Goal: Task Accomplishment & Management: Manage account settings

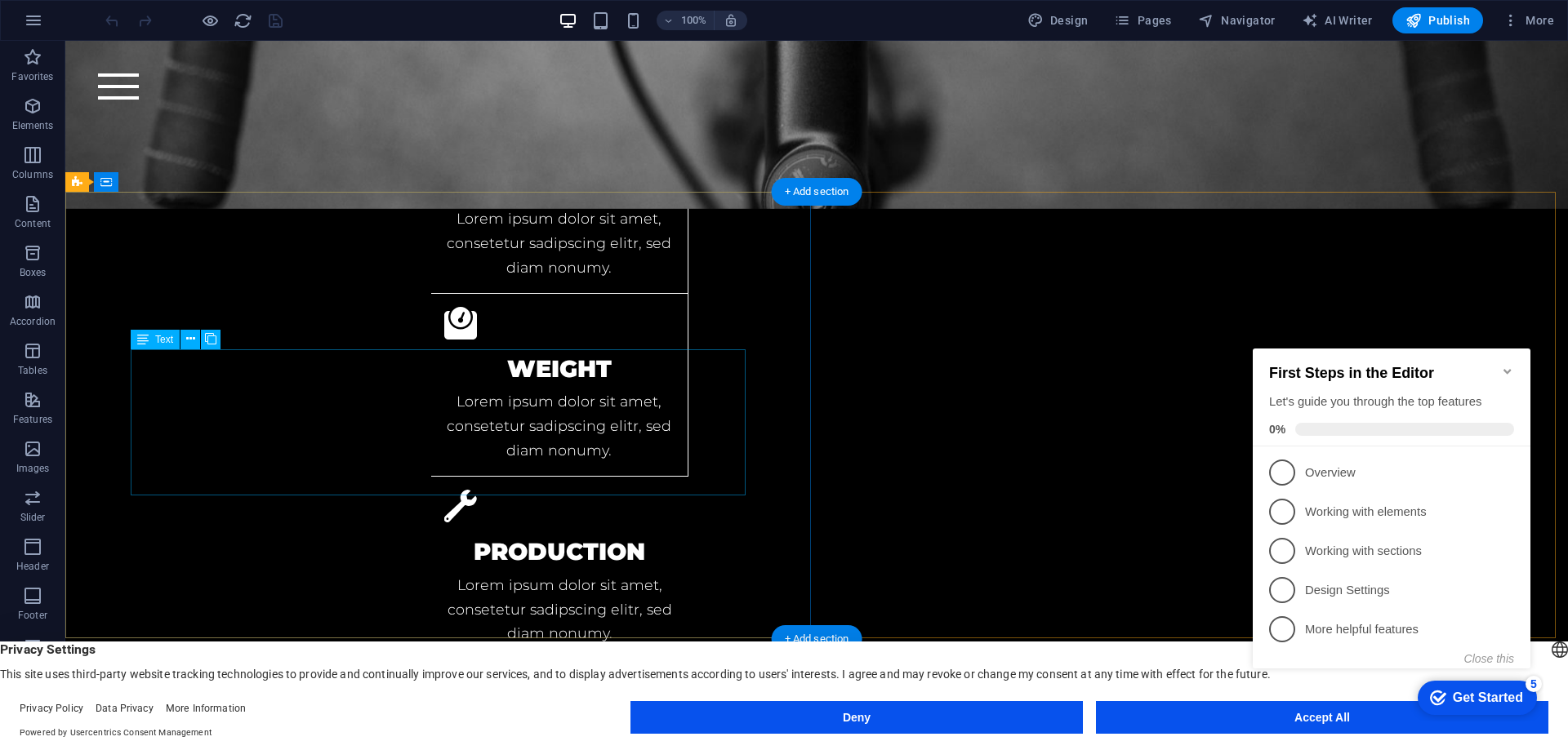
scroll to position [2694, 0]
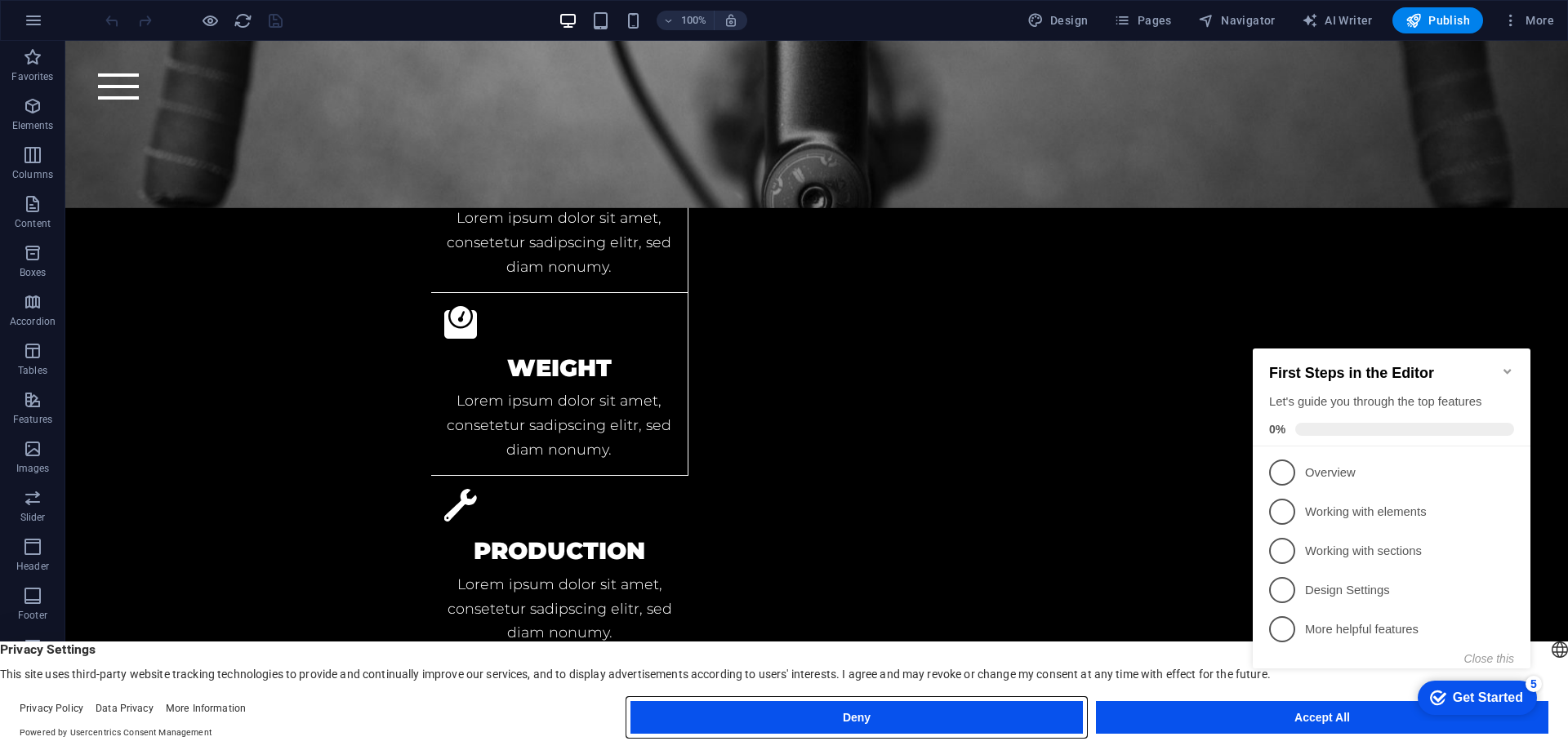
click at [411, 481] on button "Deny" at bounding box center [395, 465] width 33 height 33
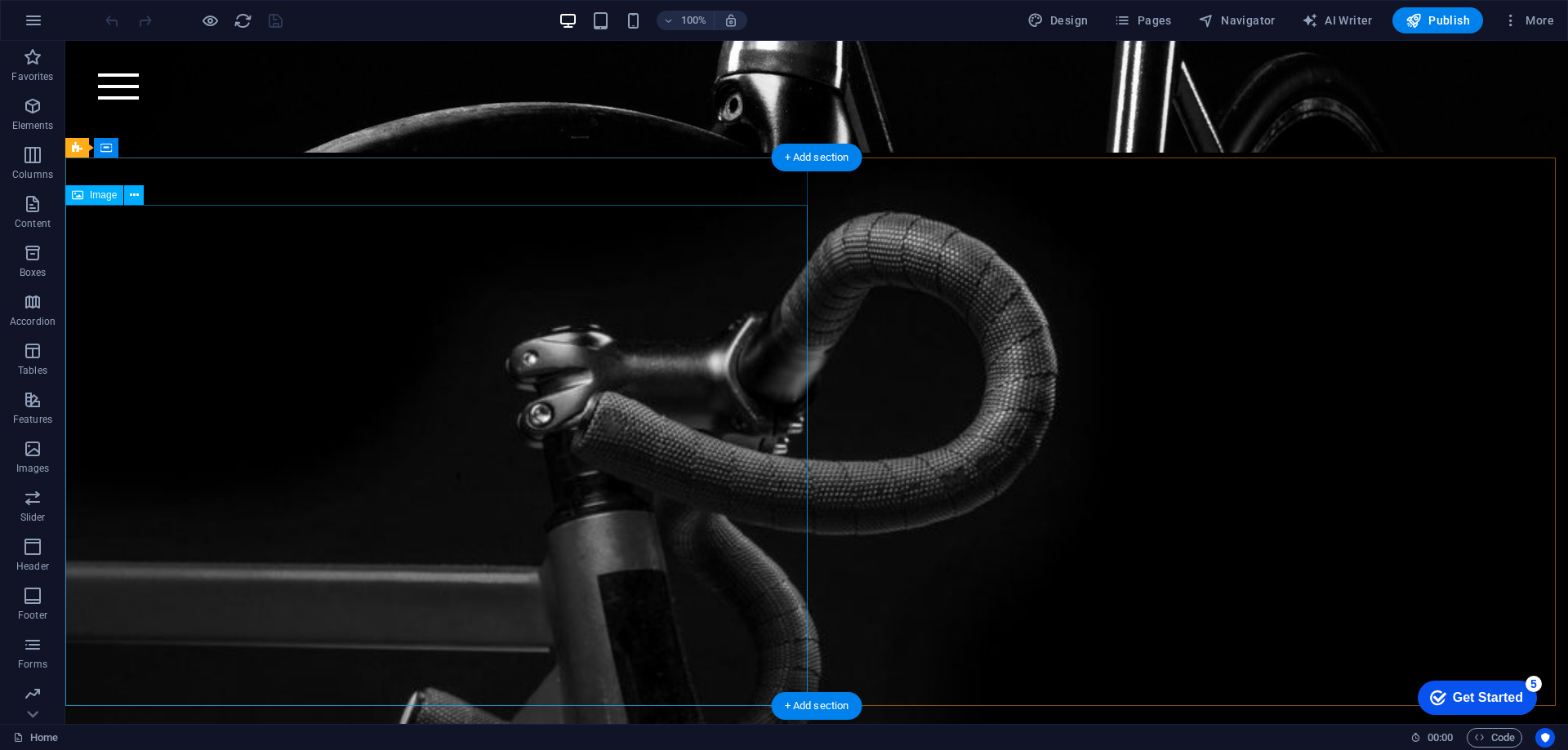
scroll to position [0, 0]
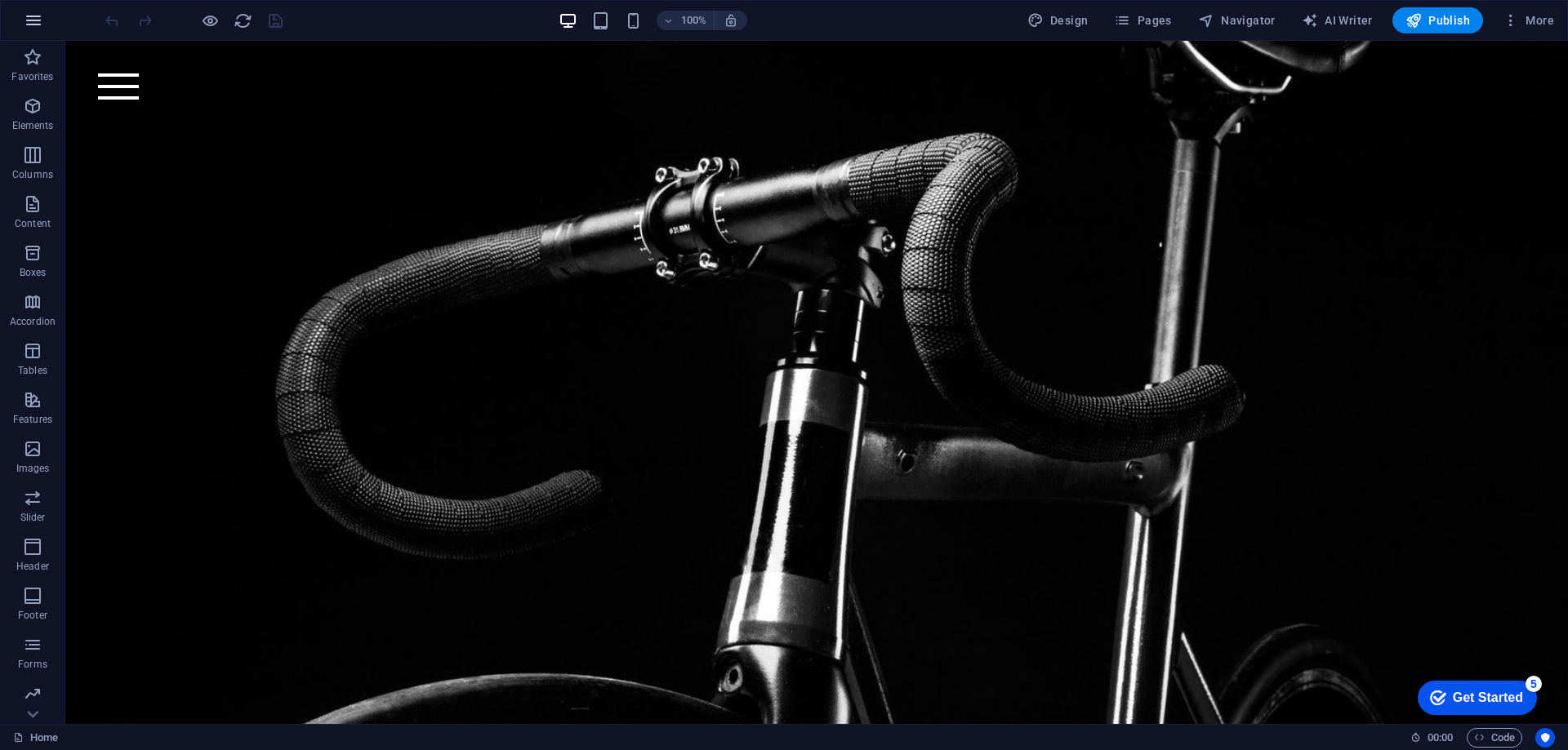
click at [43, 23] on button "button" at bounding box center [33, 20] width 39 height 39
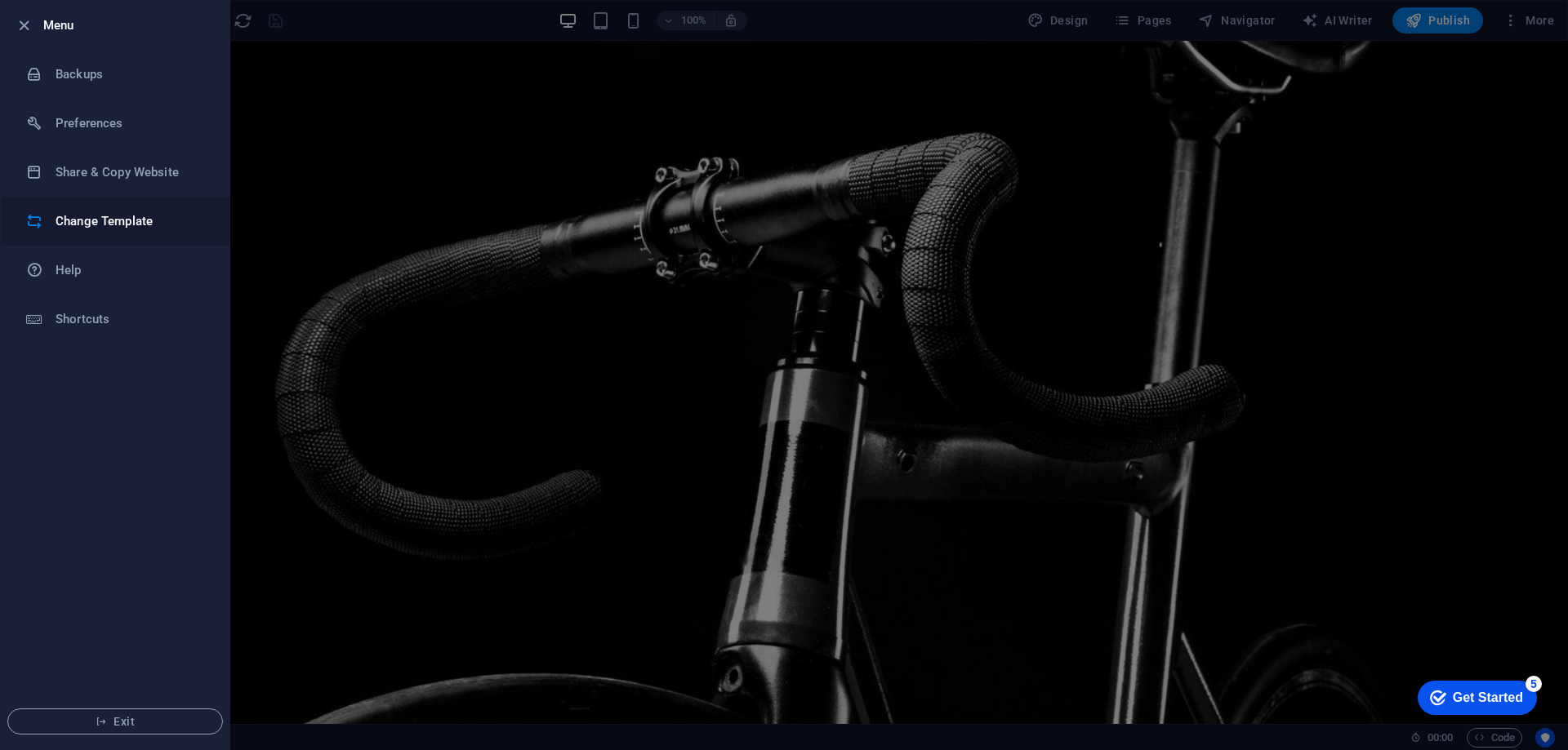
click at [142, 223] on h6 "Change Template" at bounding box center [131, 220] width 151 height 19
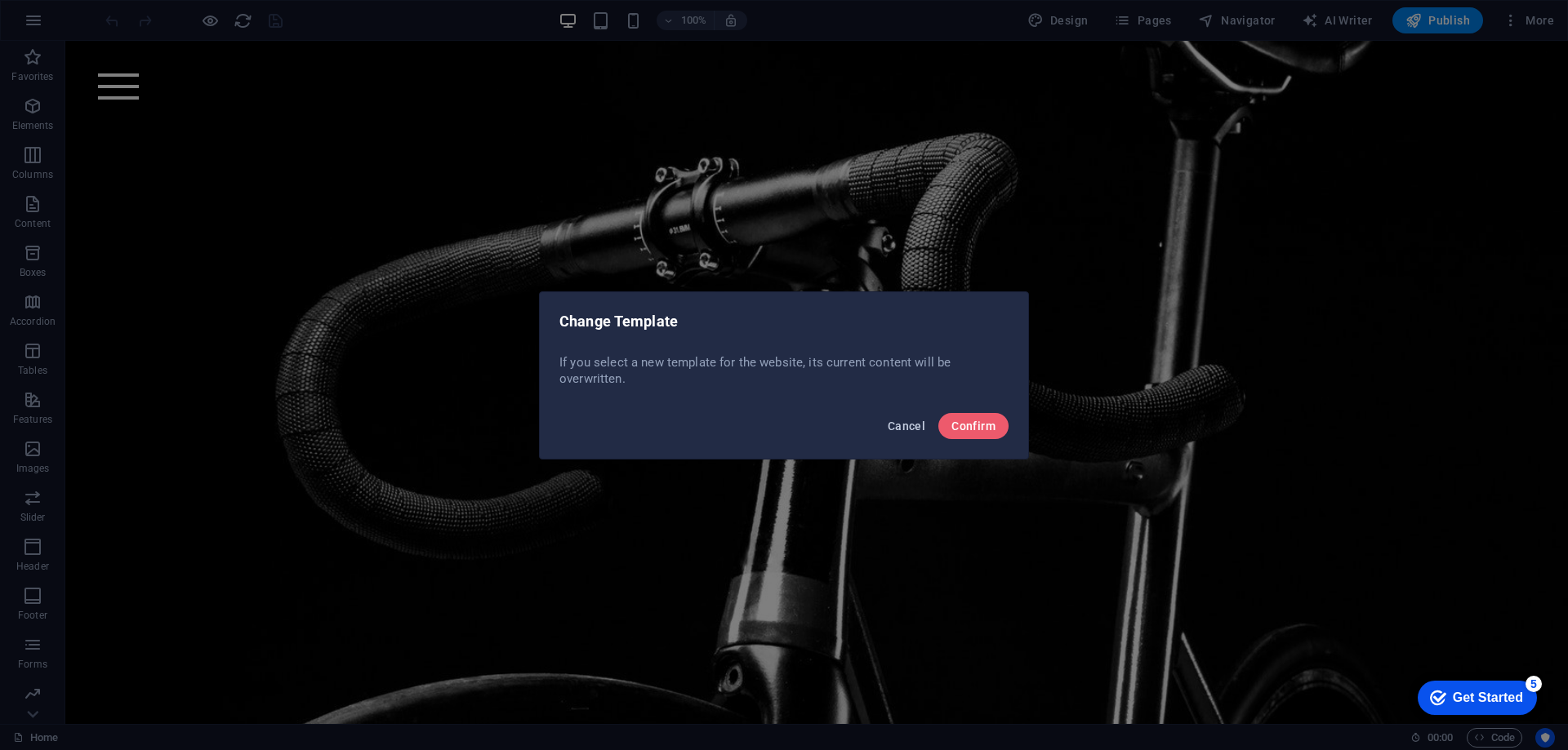
click at [912, 424] on span "Cancel" at bounding box center [906, 426] width 37 height 13
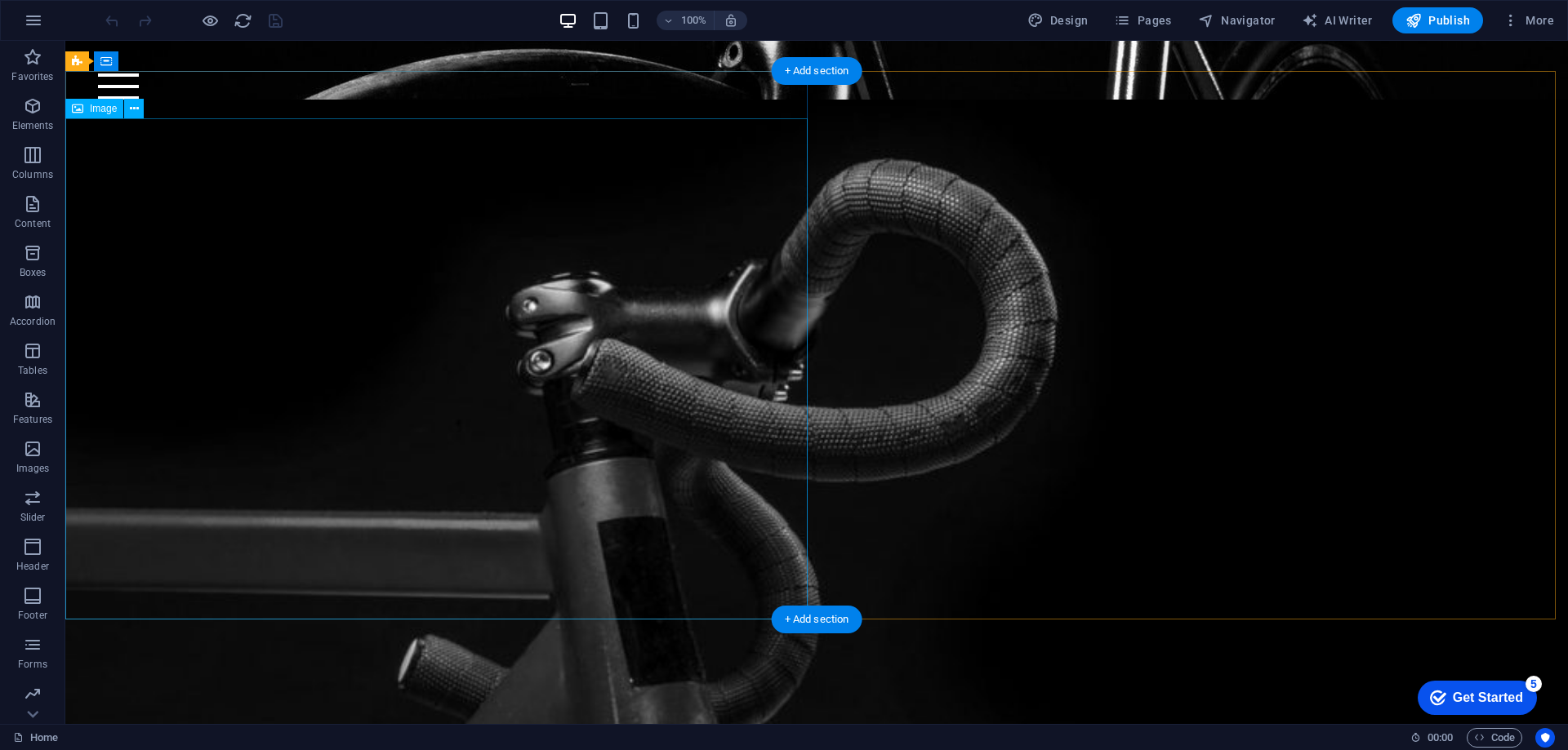
scroll to position [653, 0]
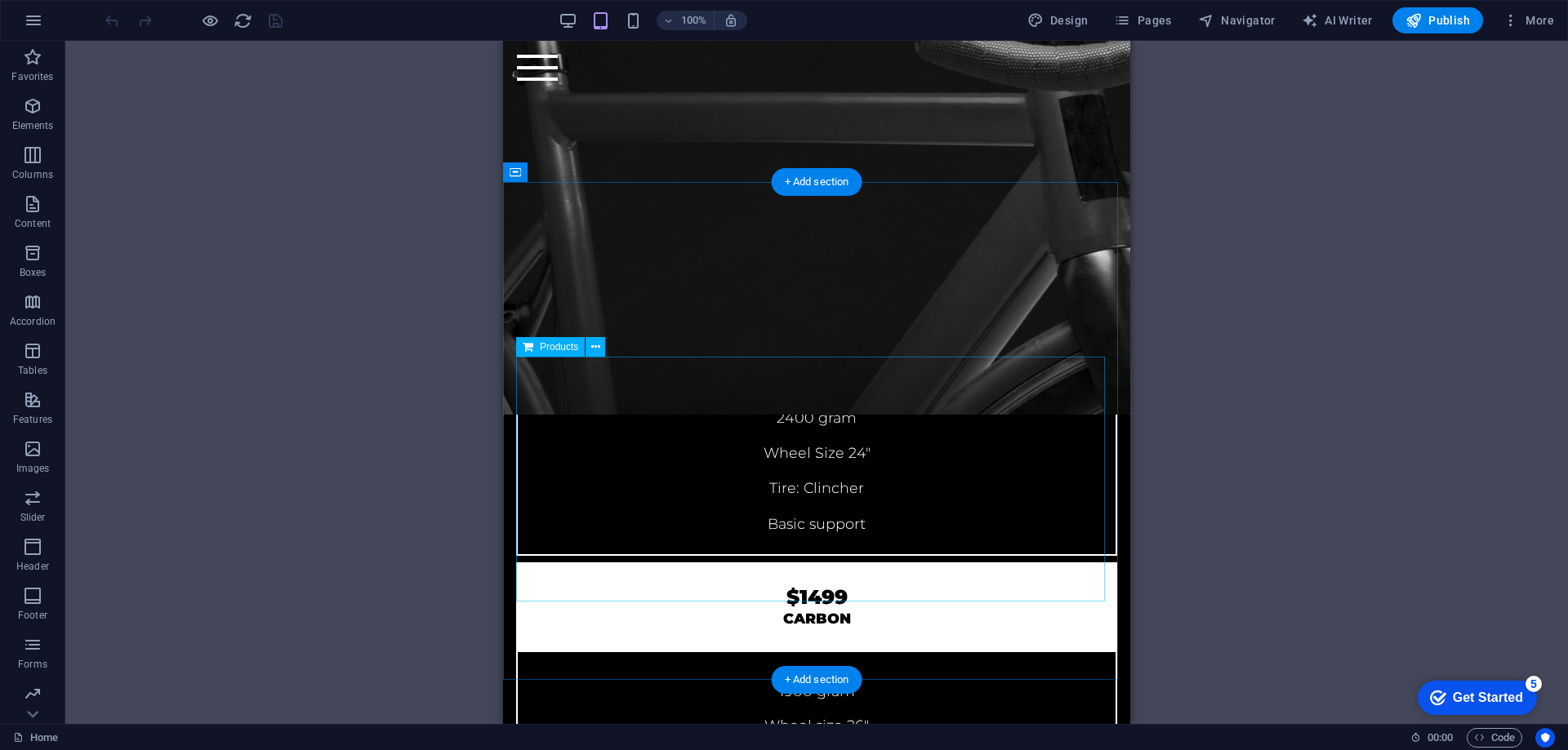
scroll to position [5552, 0]
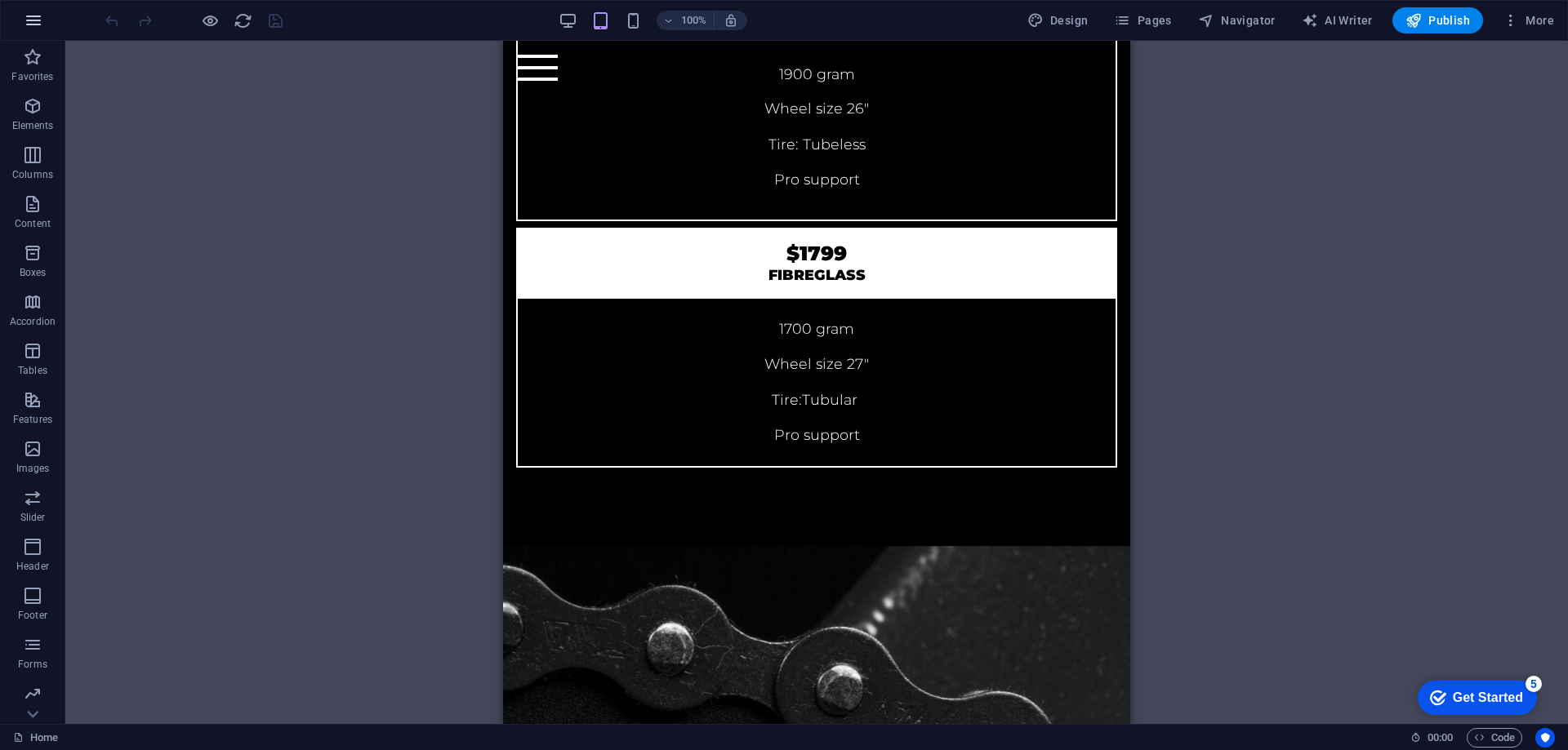
click at [25, 22] on icon "button" at bounding box center [33, 20] width 19 height 19
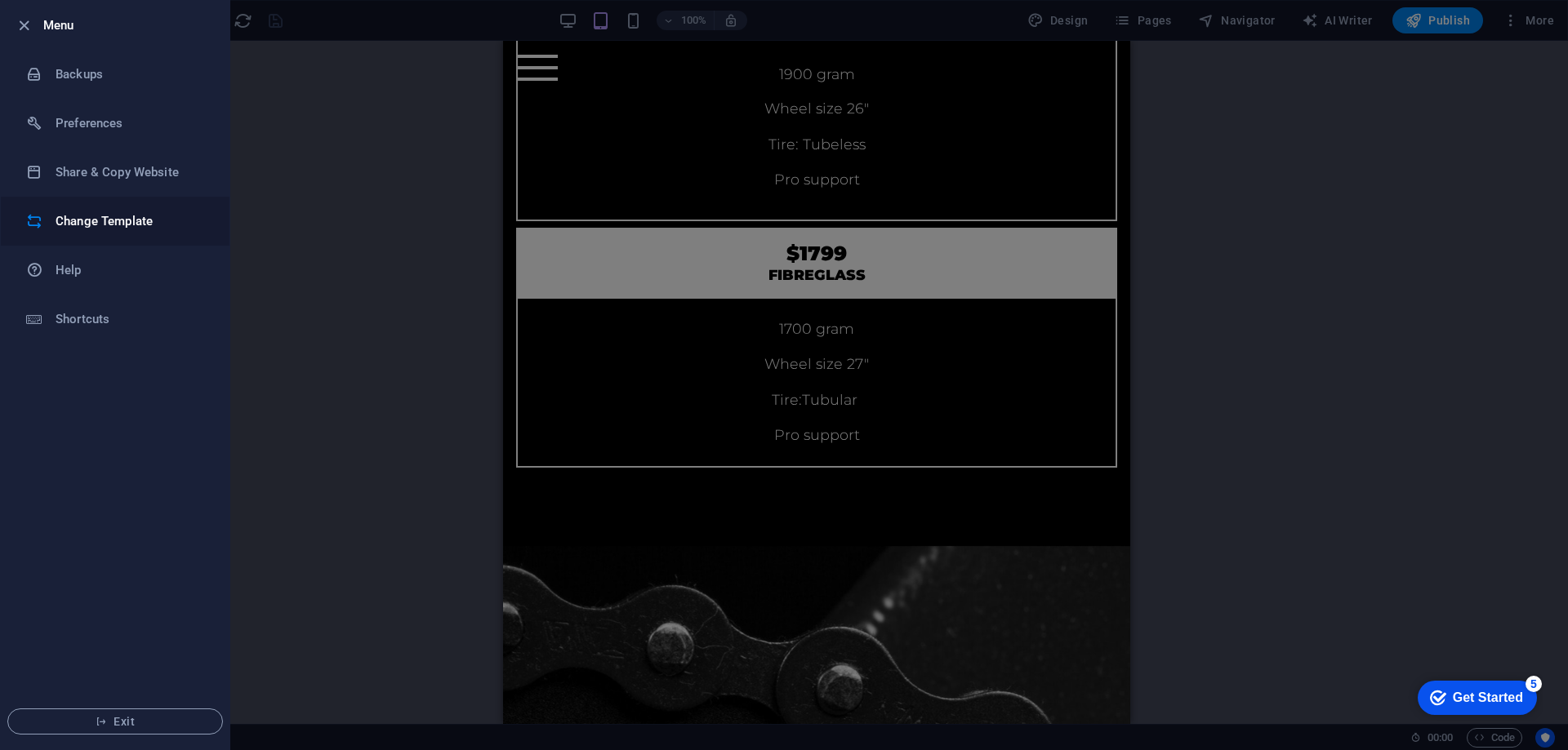
click at [84, 226] on h6 "Change Template" at bounding box center [131, 220] width 151 height 19
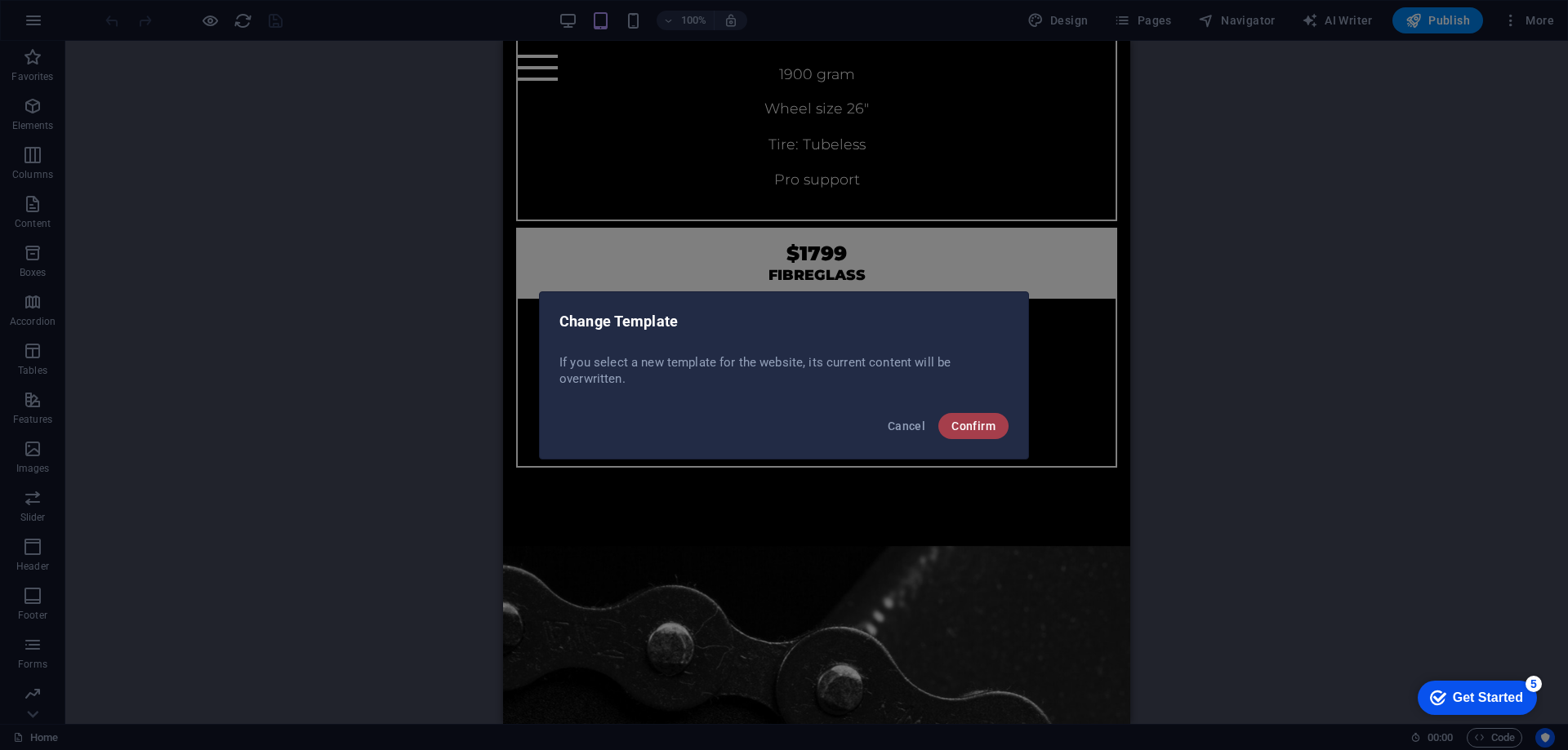
click at [959, 427] on span "Confirm" at bounding box center [973, 426] width 44 height 13
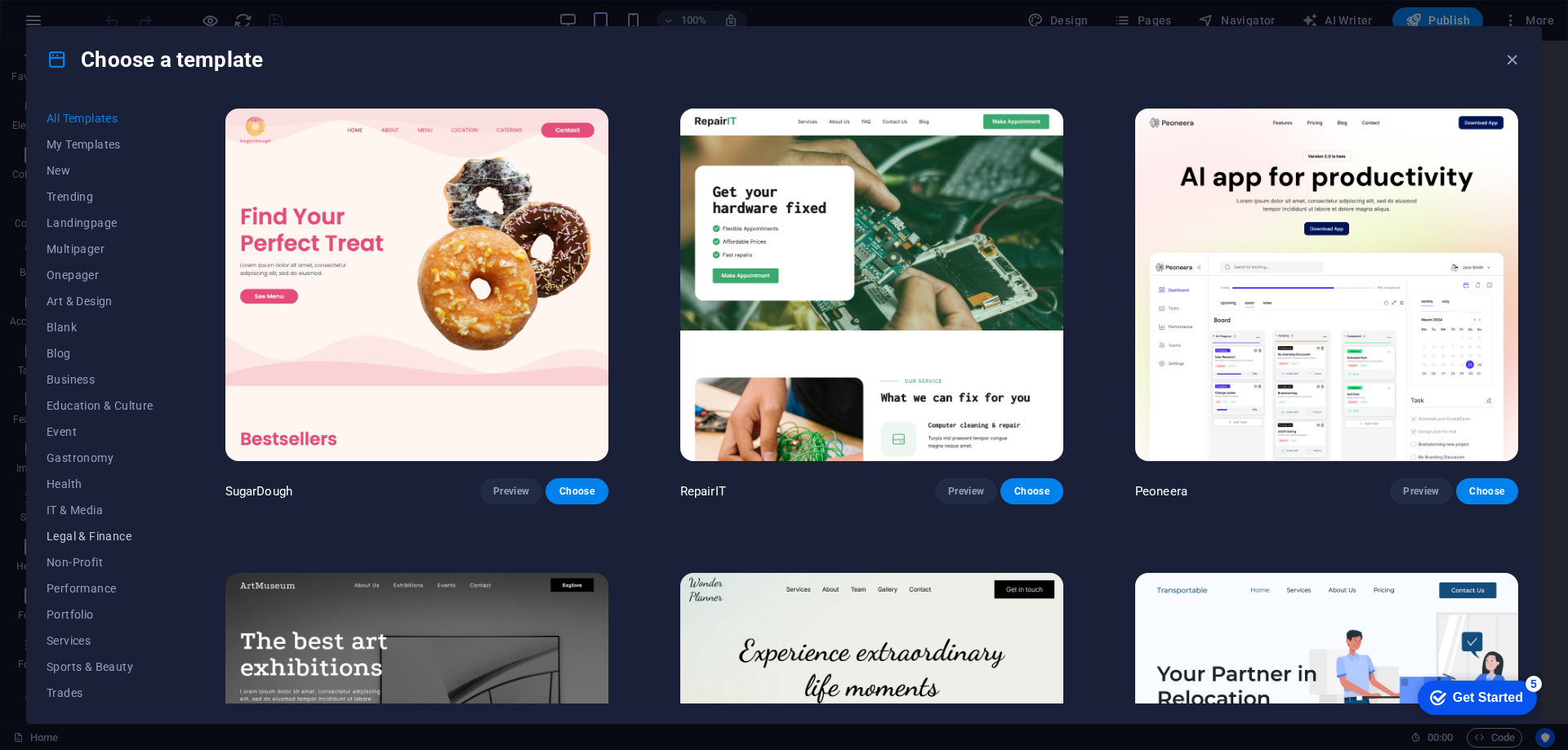
scroll to position [55, 0]
click at [89, 686] on span "Wireframe" at bounding box center [100, 690] width 107 height 13
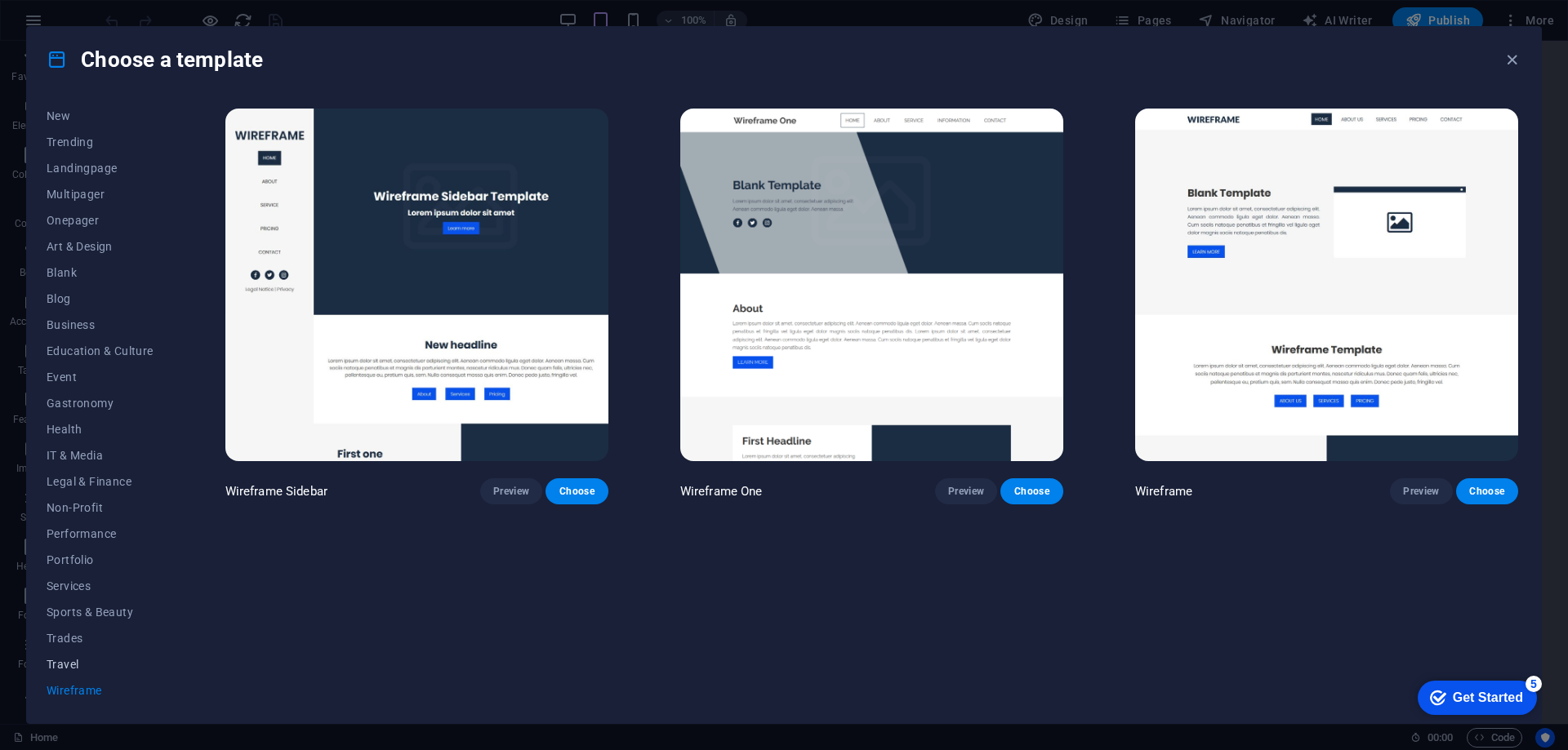
click at [80, 671] on span "Travel" at bounding box center [100, 664] width 107 height 13
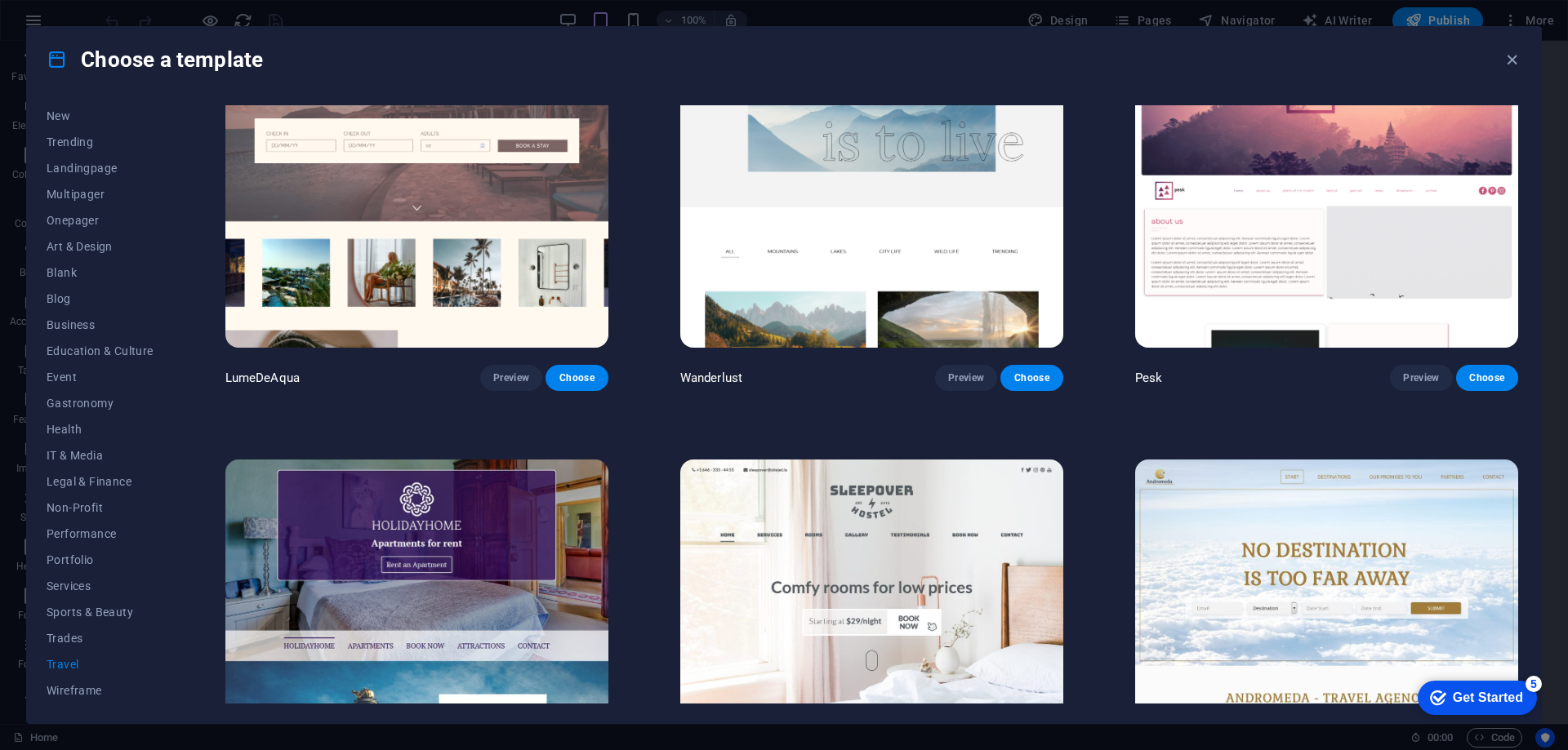
scroll to position [408, 0]
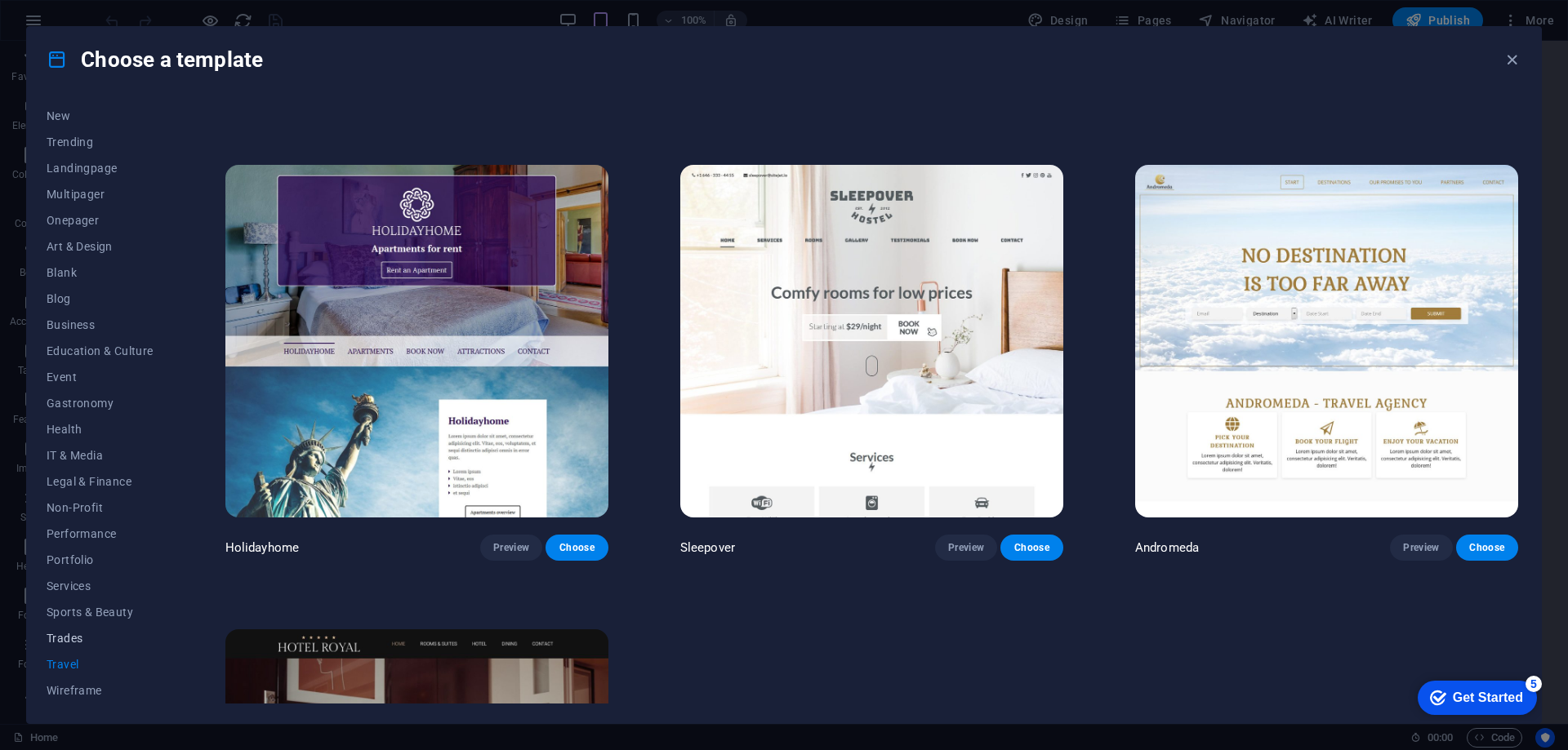
click at [89, 634] on span "Trades" at bounding box center [100, 638] width 107 height 13
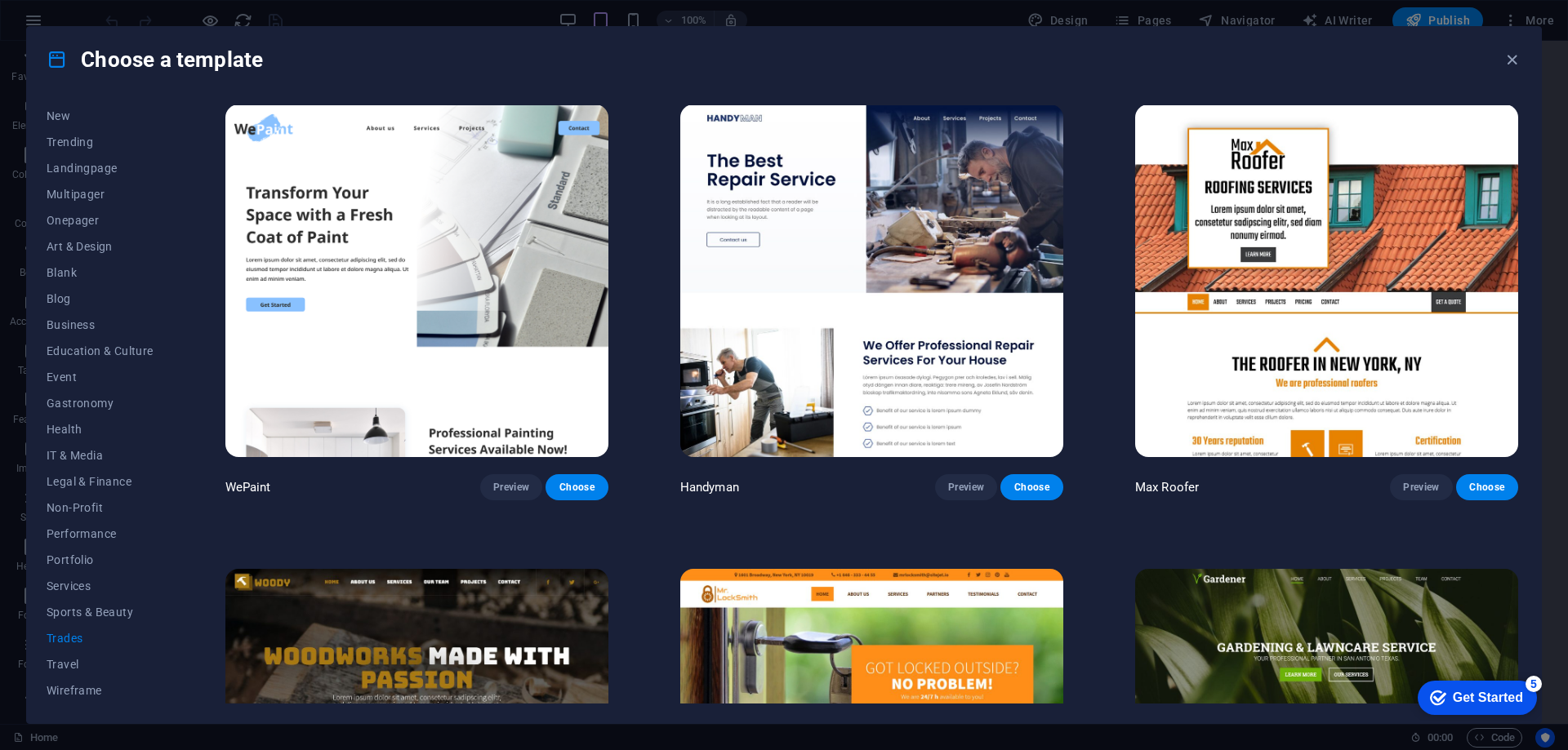
scroll to position [0, 0]
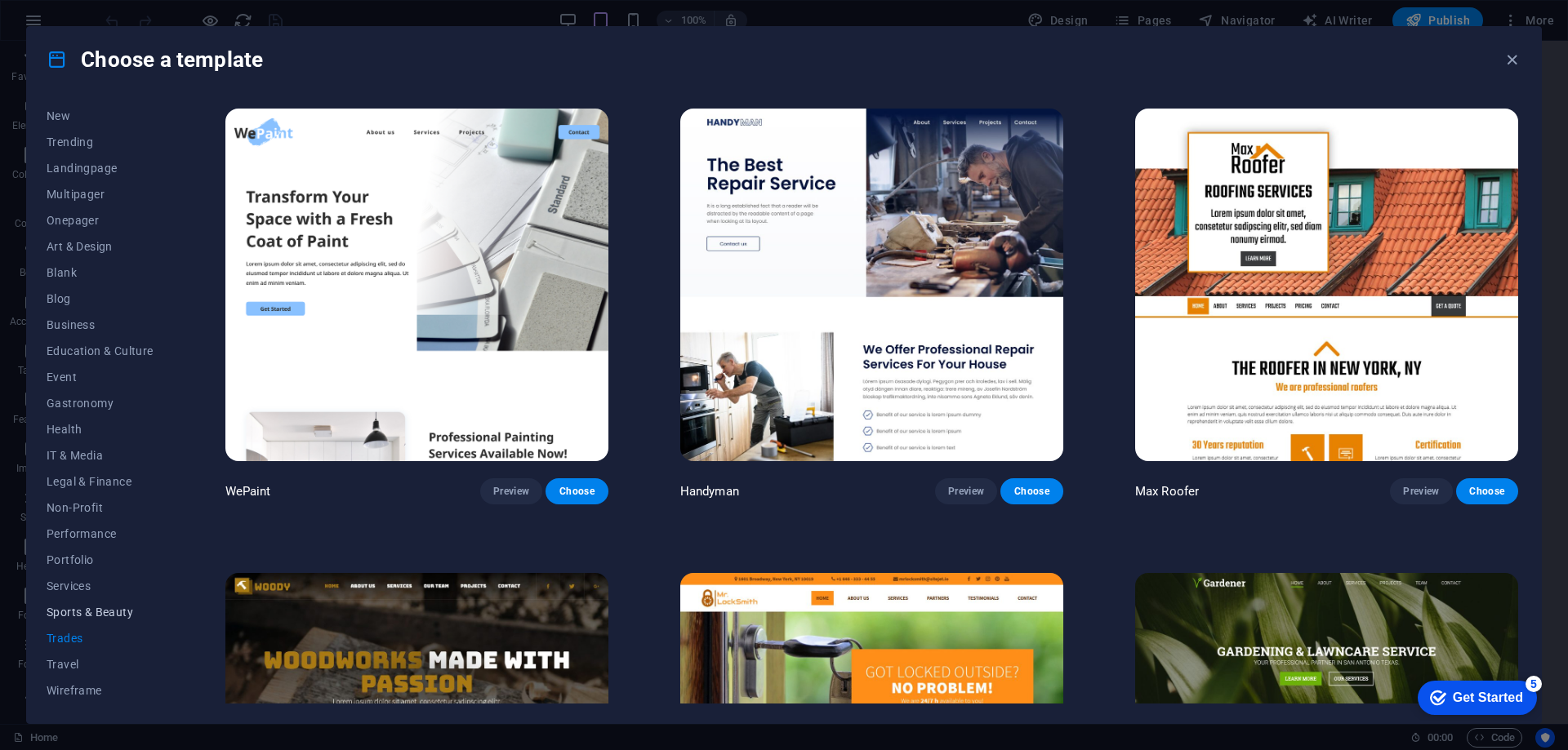
click at [104, 617] on span "Sports & Beauty" at bounding box center [100, 611] width 107 height 13
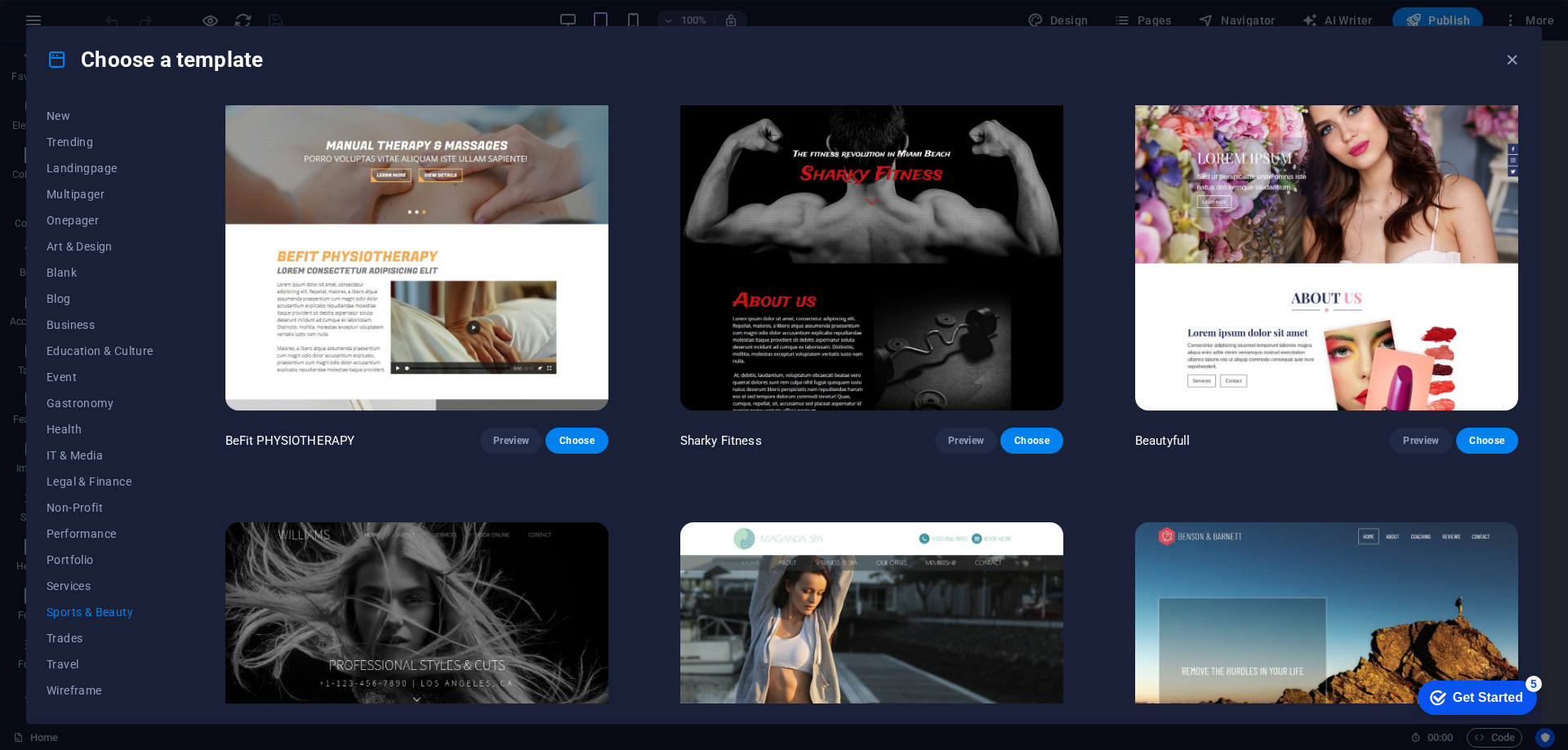
scroll to position [1651, 0]
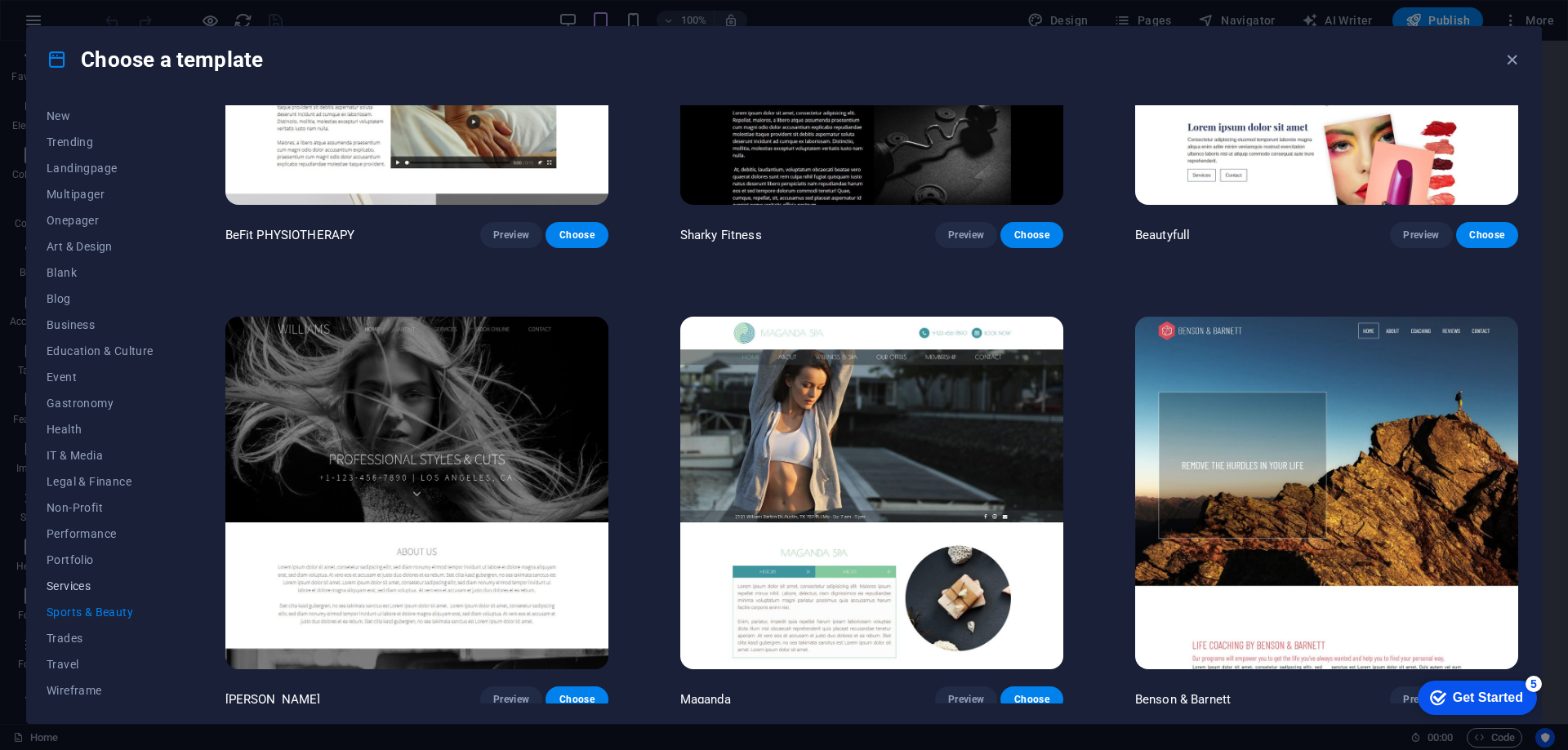
click at [57, 584] on span "Services" at bounding box center [100, 585] width 107 height 13
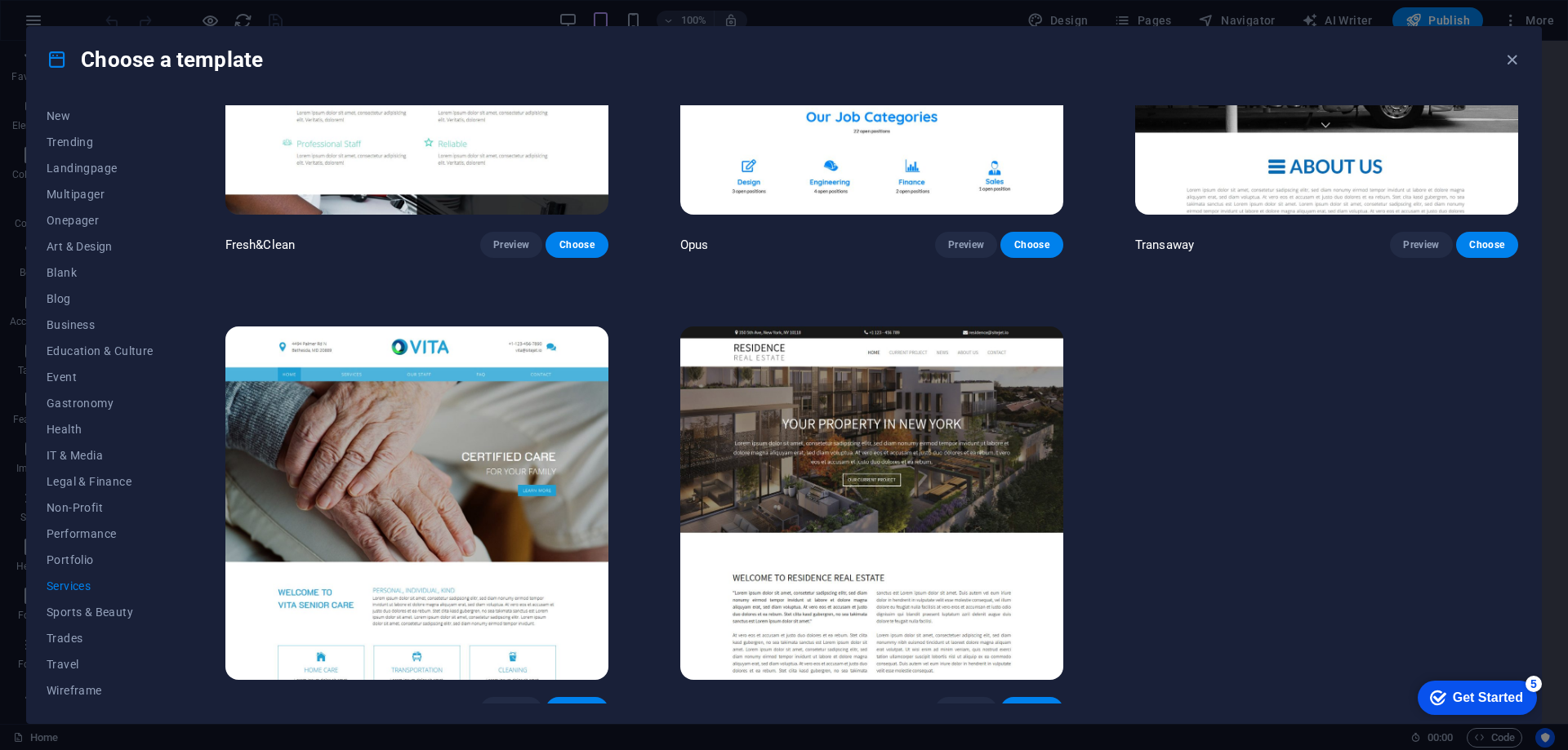
scroll to position [2577, 0]
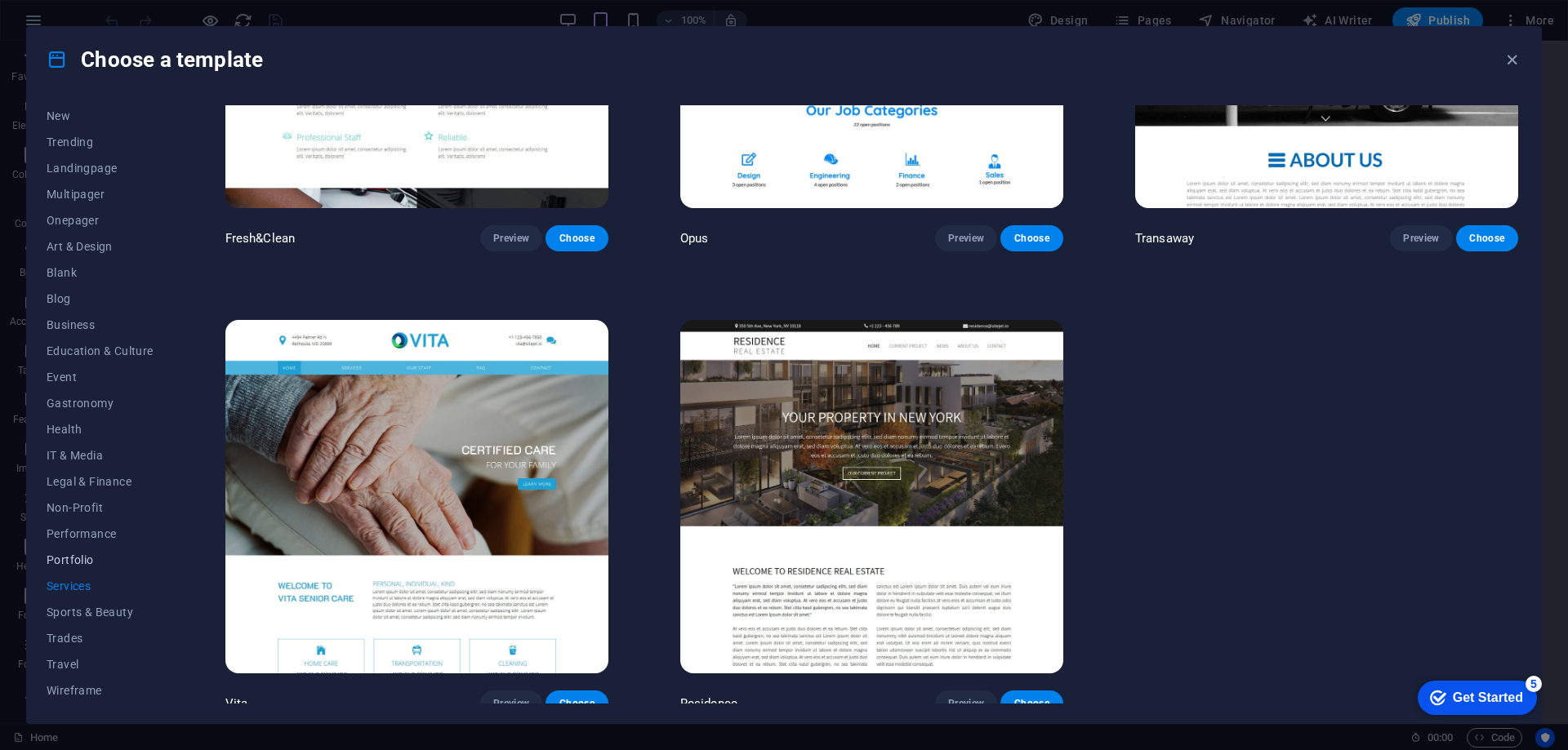
click at [88, 562] on span "Portfolio" at bounding box center [100, 559] width 107 height 13
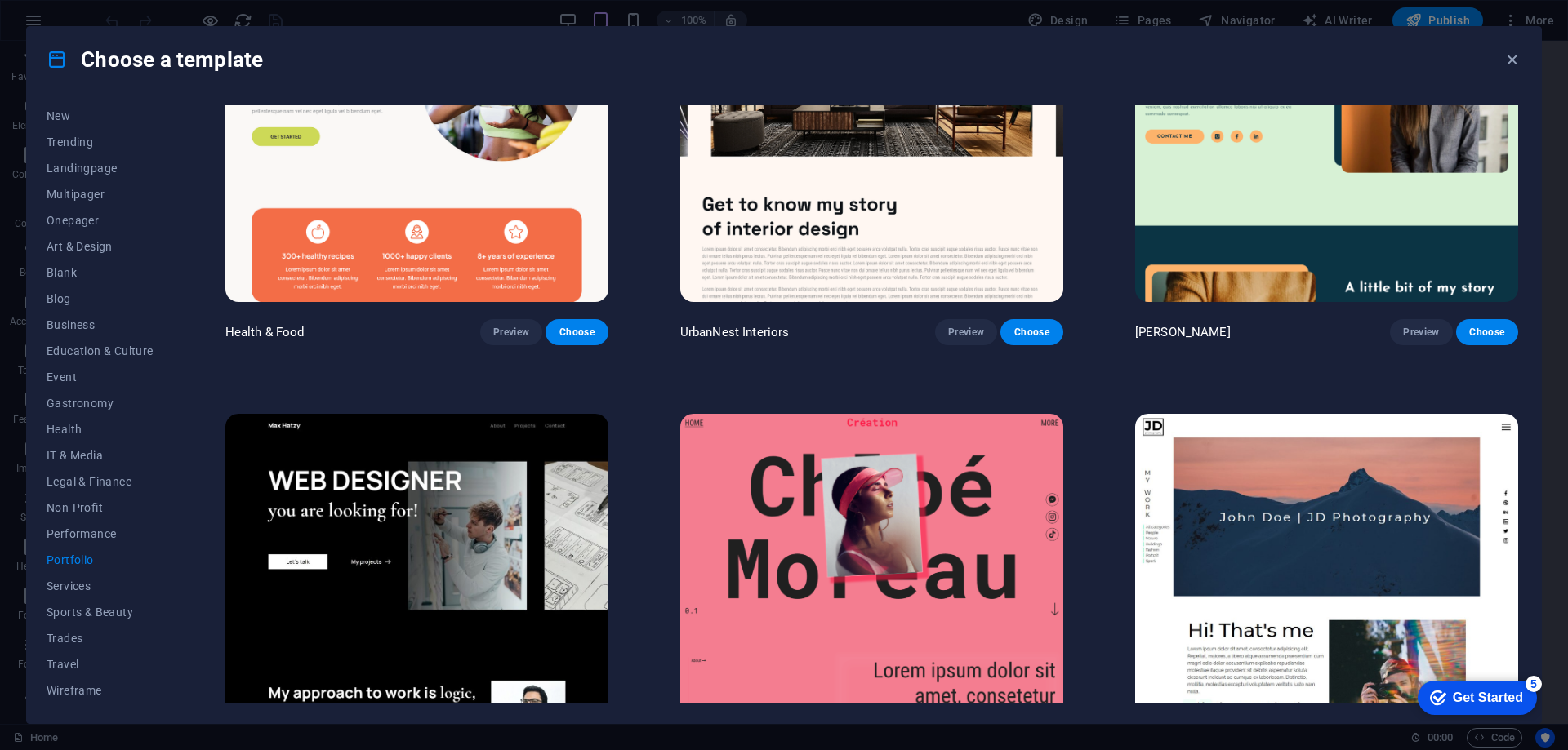
scroll to position [490, 0]
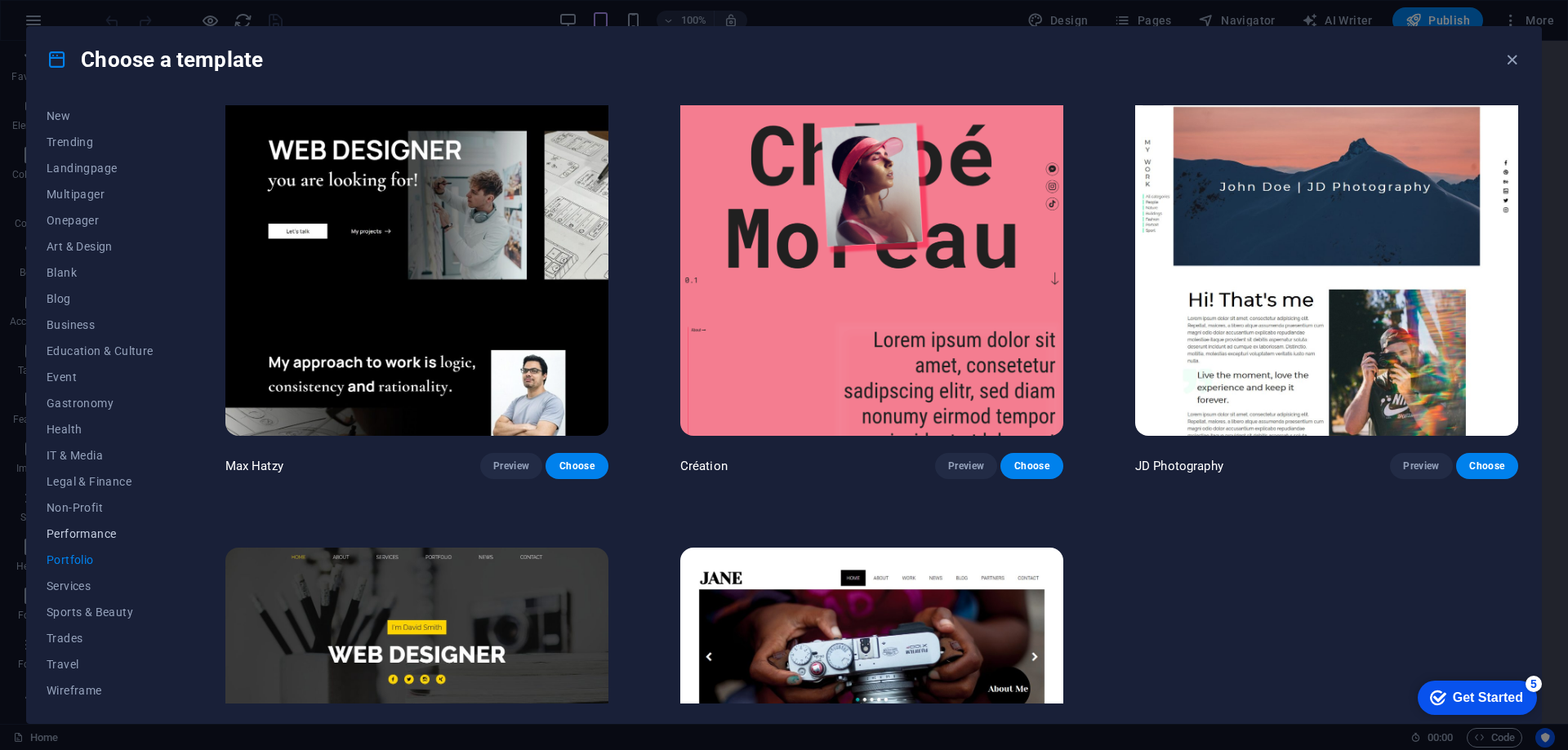
click at [95, 541] on button "Performance" at bounding box center [100, 534] width 107 height 26
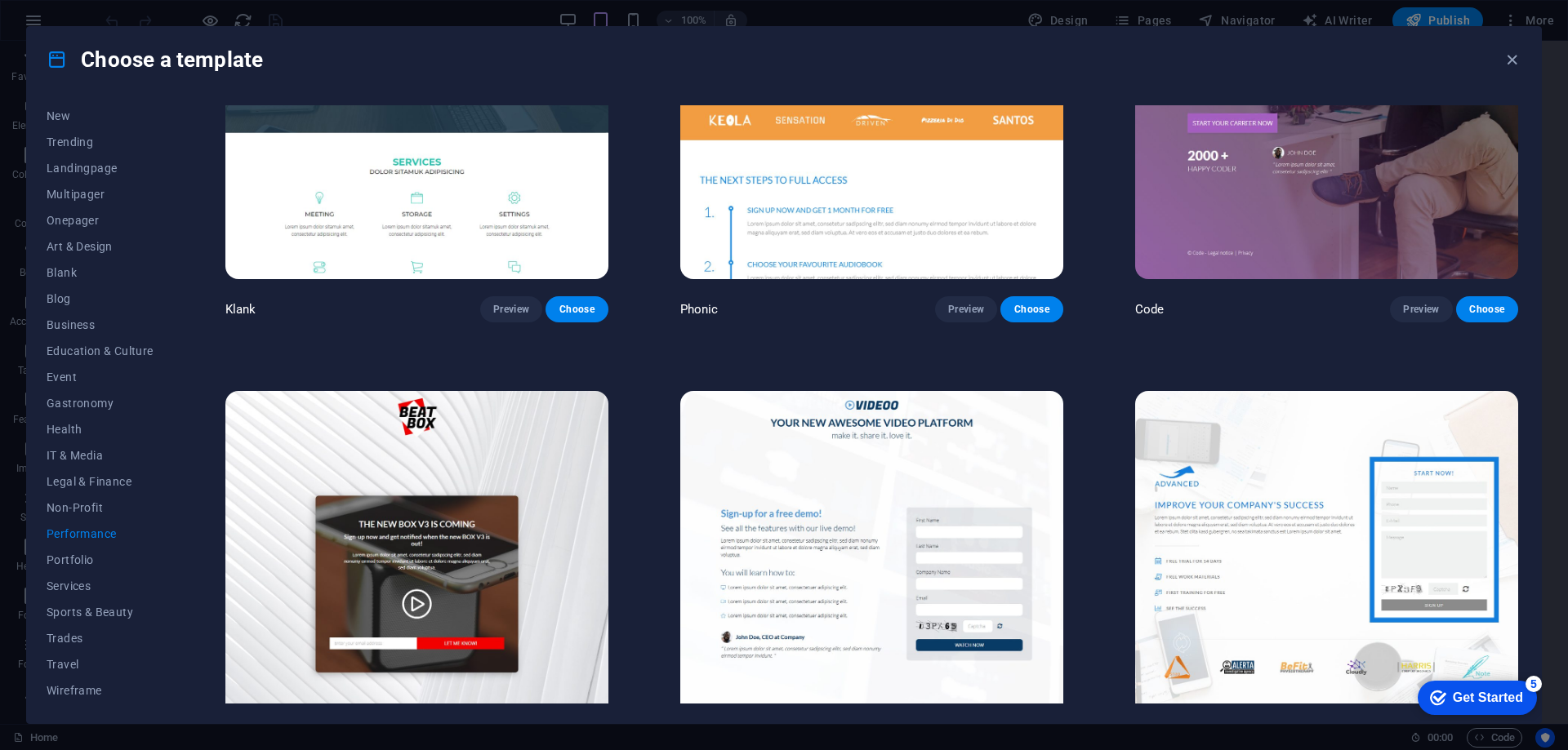
scroll to position [0, 0]
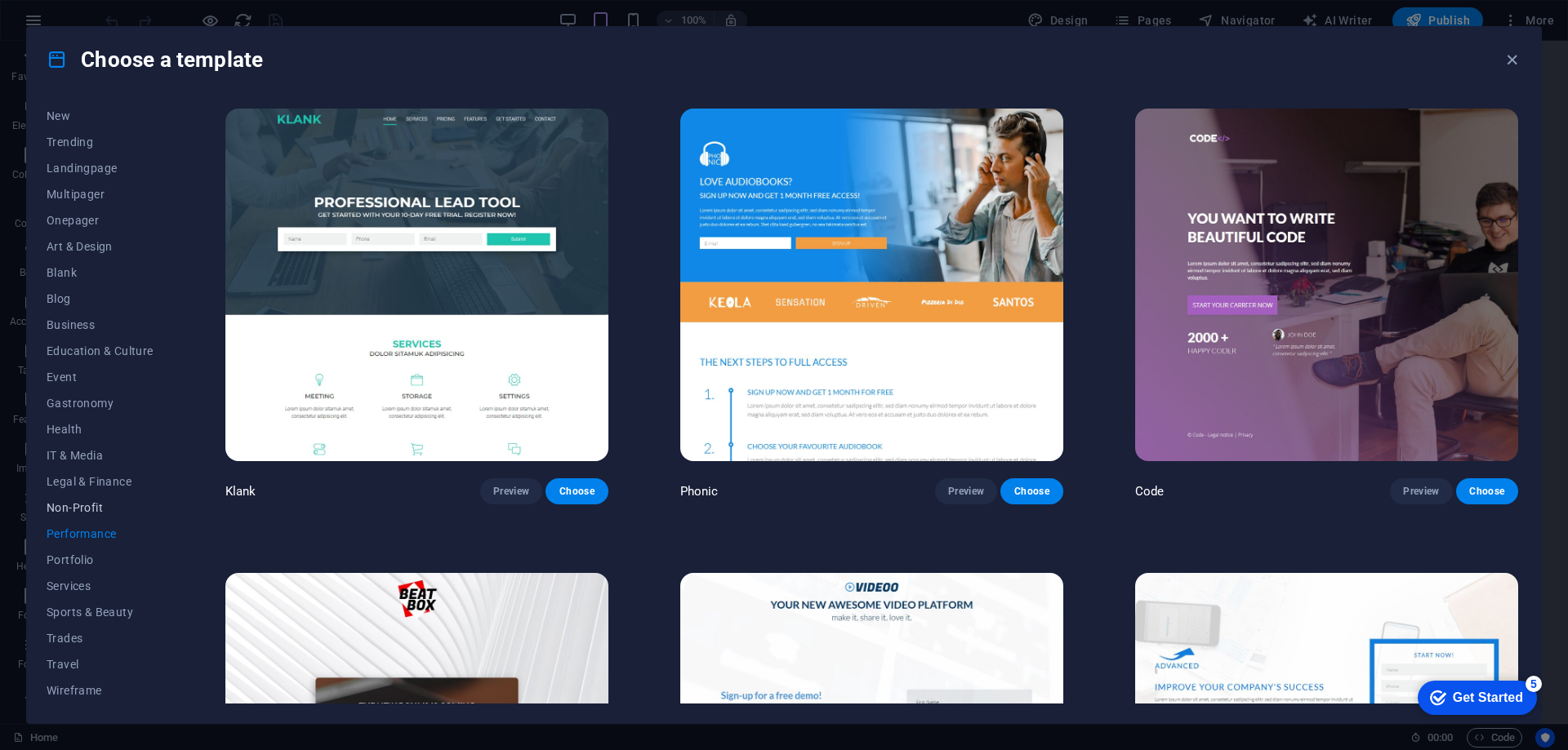
click at [117, 507] on span "Non-Profit" at bounding box center [100, 508] width 107 height 13
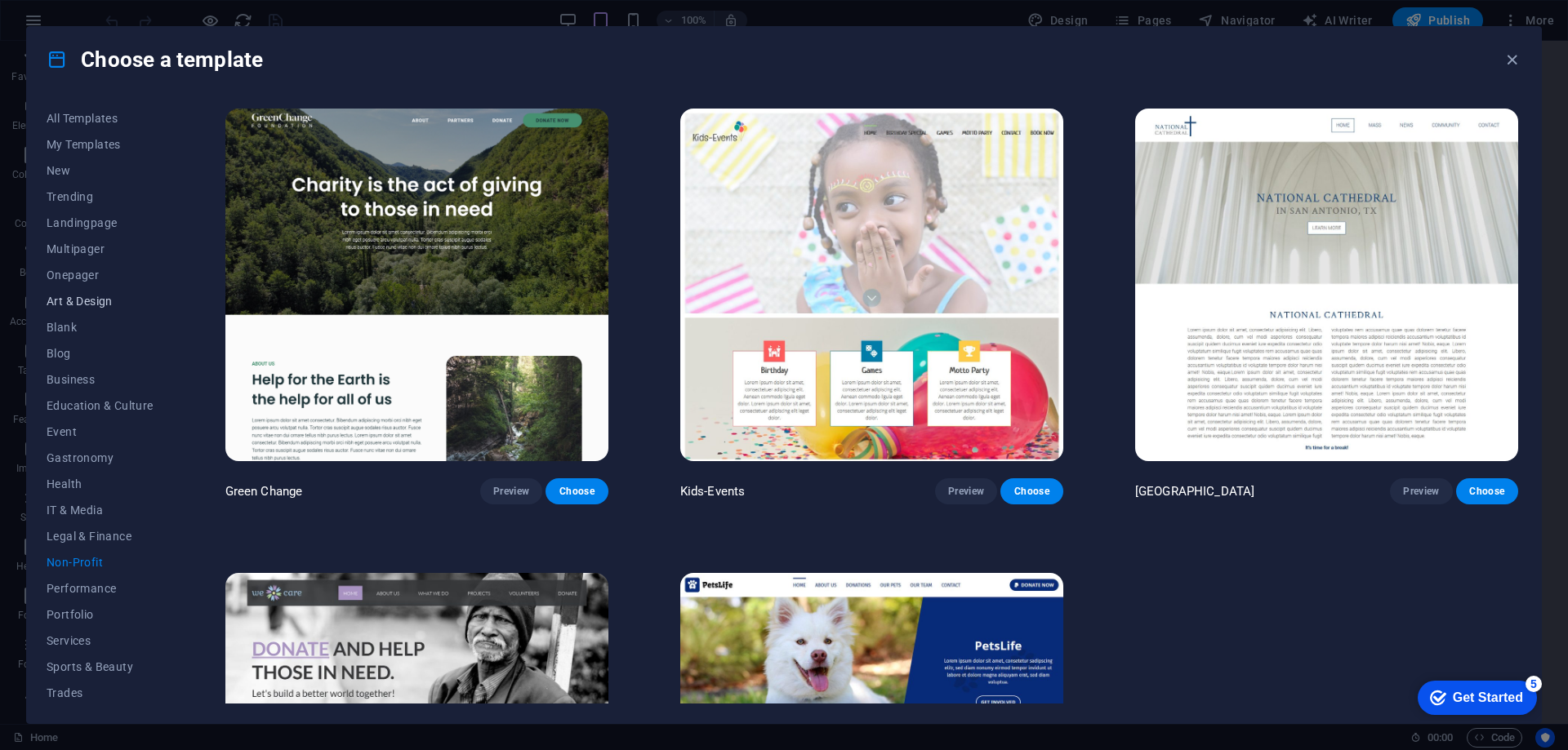
click at [92, 298] on span "Art & Design" at bounding box center [100, 301] width 107 height 13
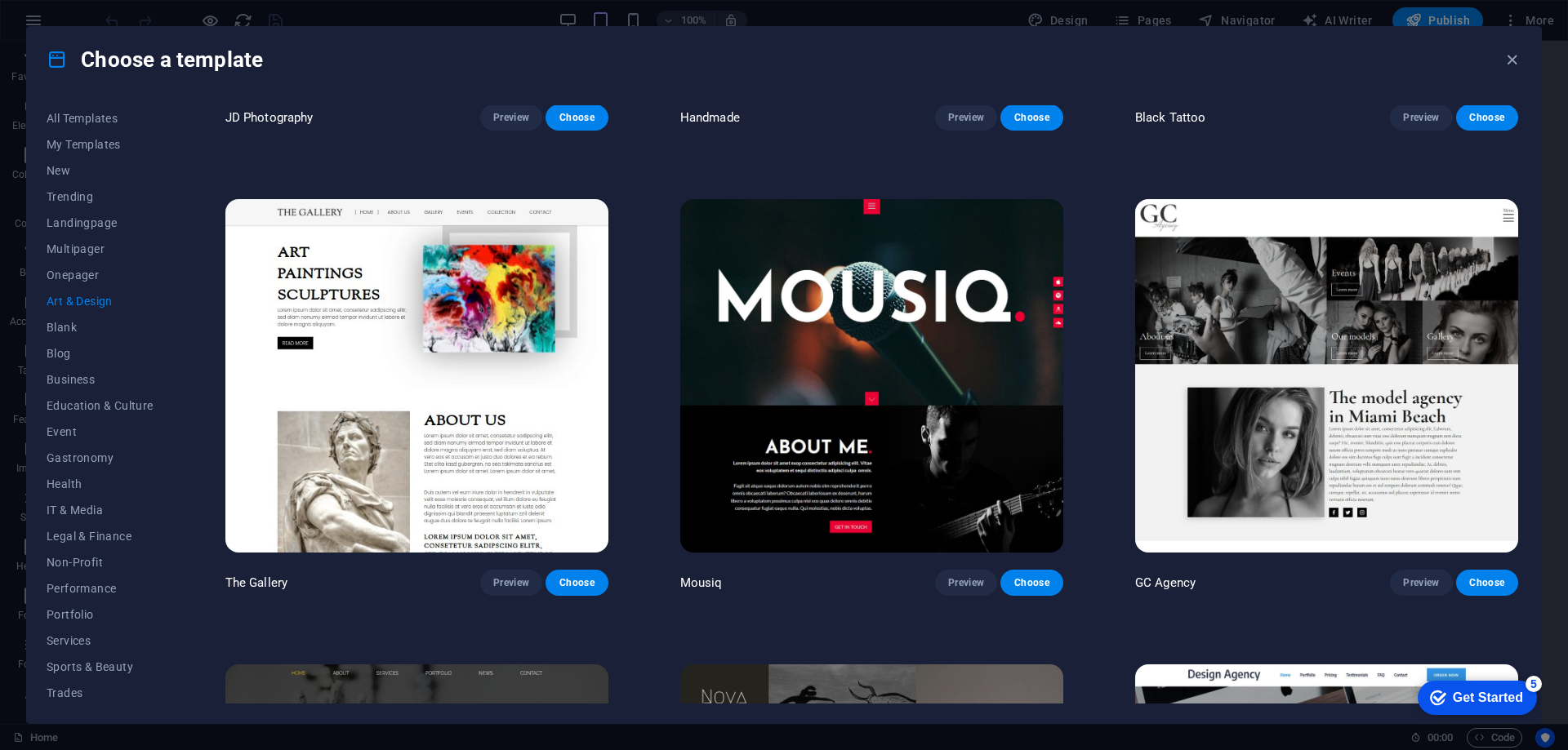
scroll to position [834, 0]
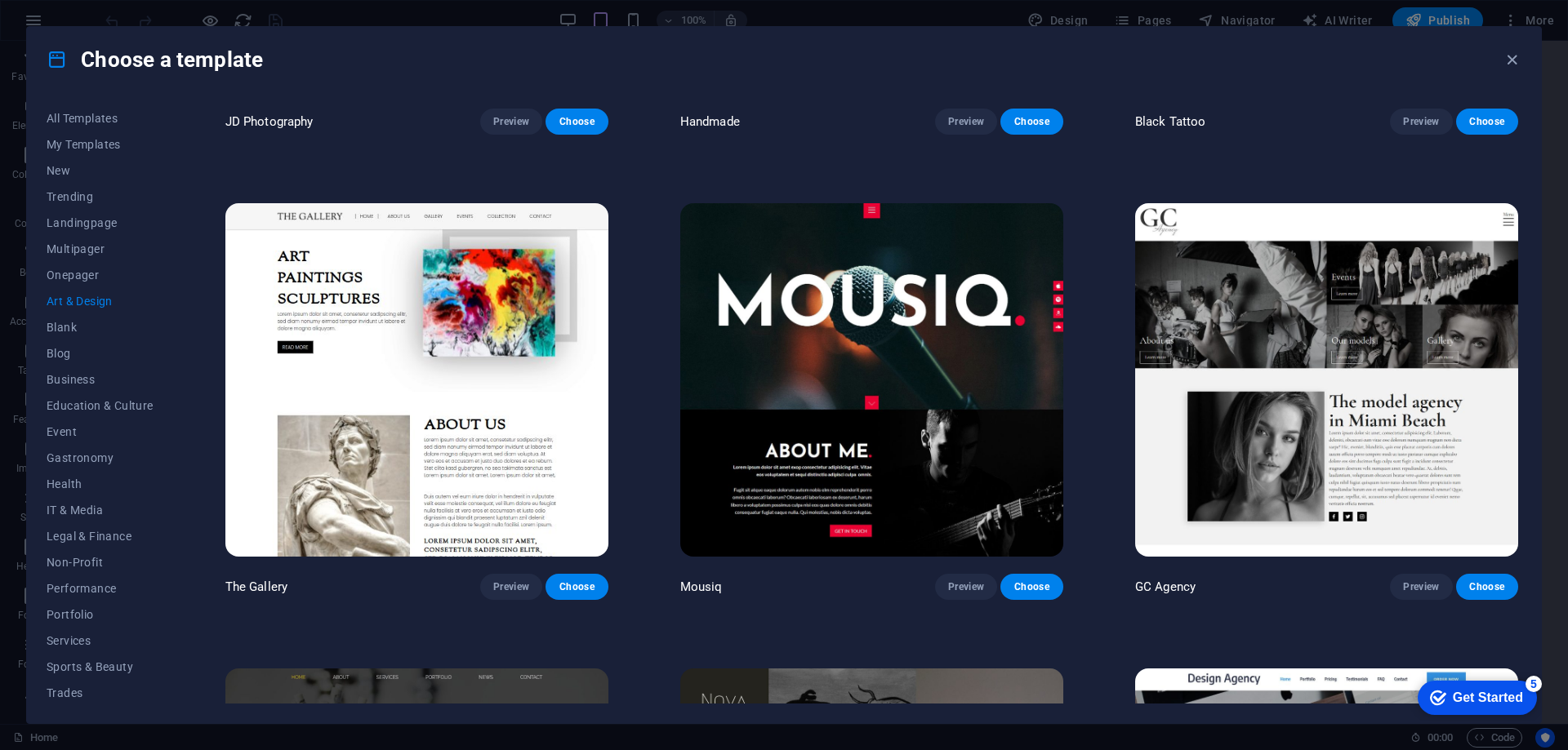
click at [931, 368] on img at bounding box center [871, 380] width 383 height 353
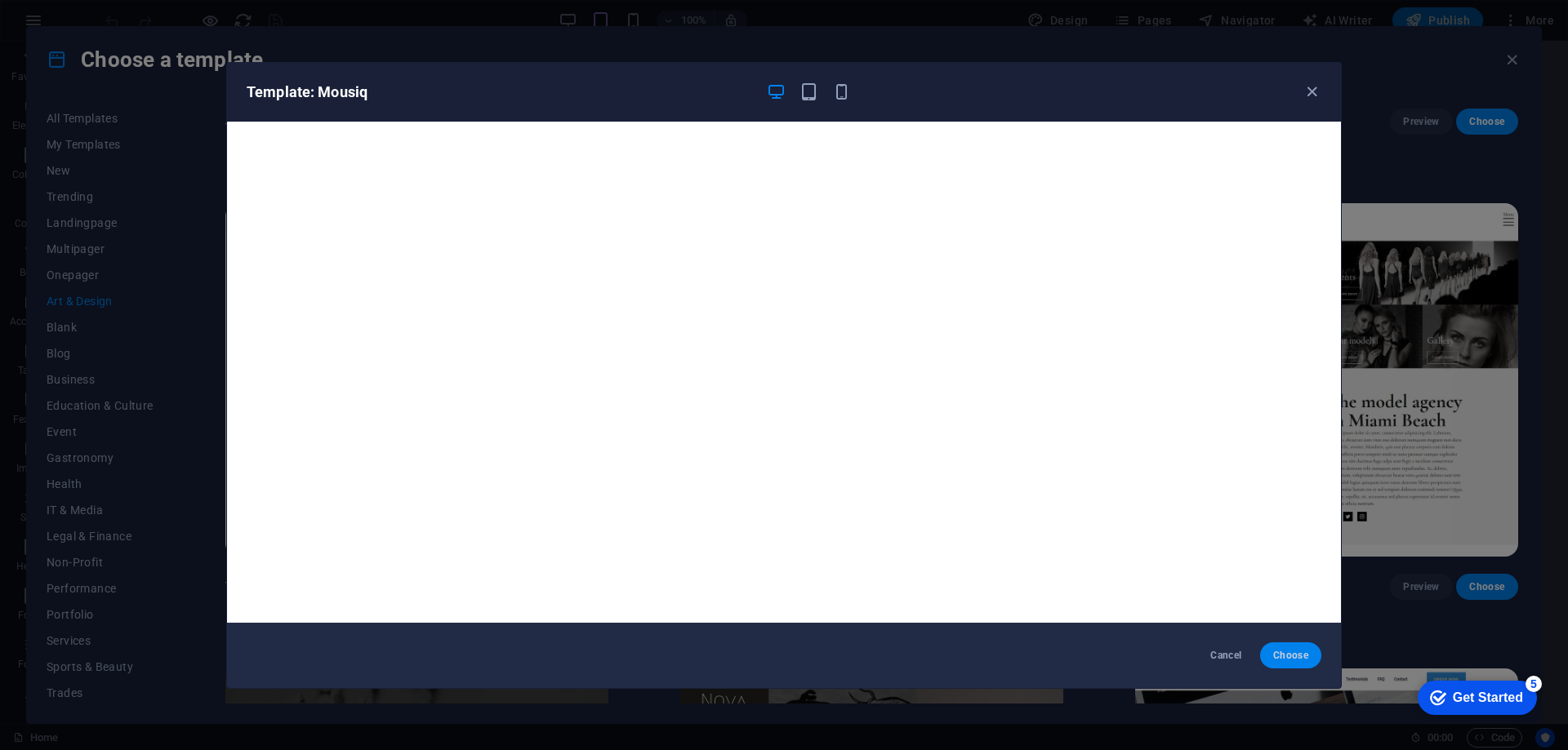
click at [1291, 651] on span "Choose" at bounding box center [1291, 655] width 35 height 13
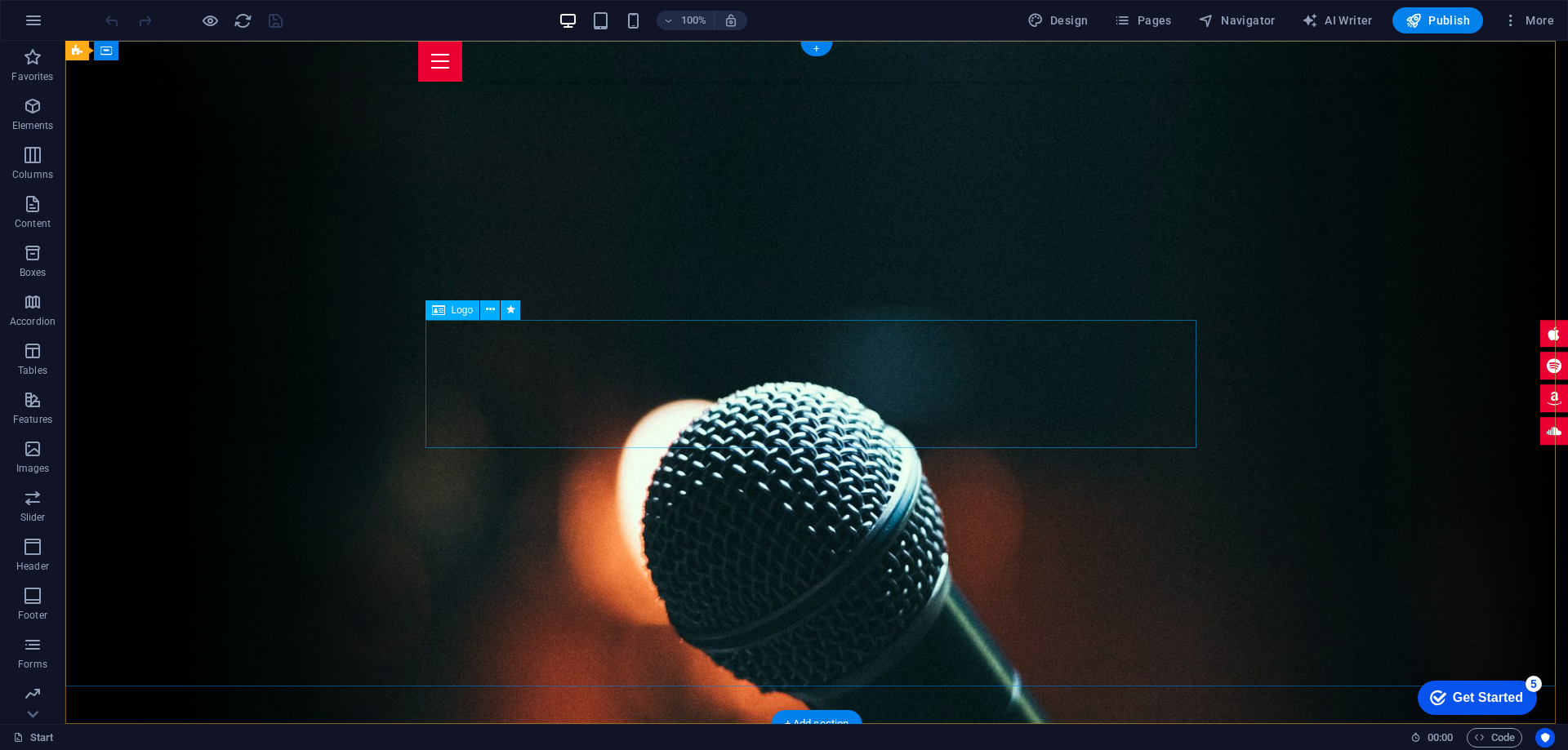
select select "px"
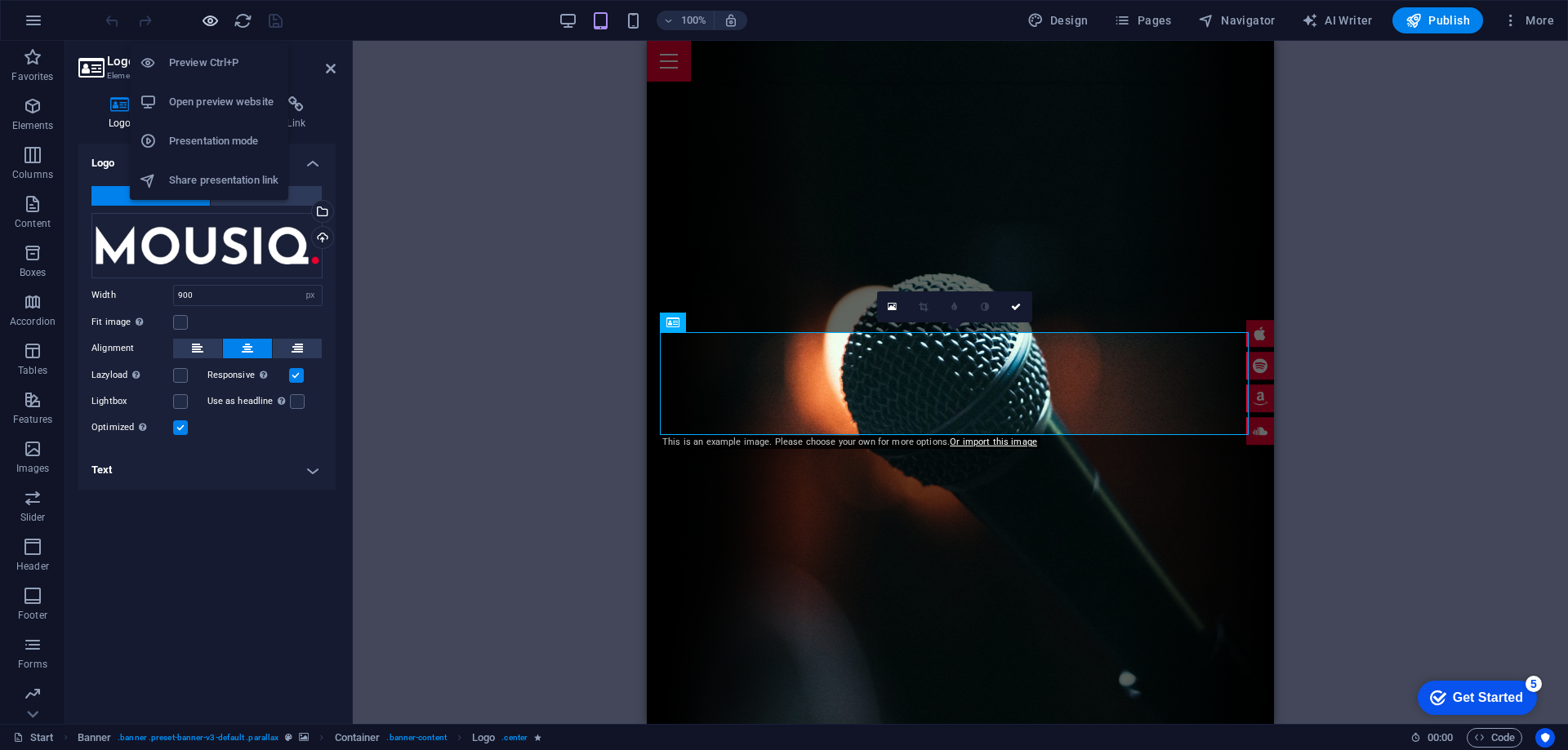
click at [202, 22] on icon "button" at bounding box center [210, 21] width 19 height 19
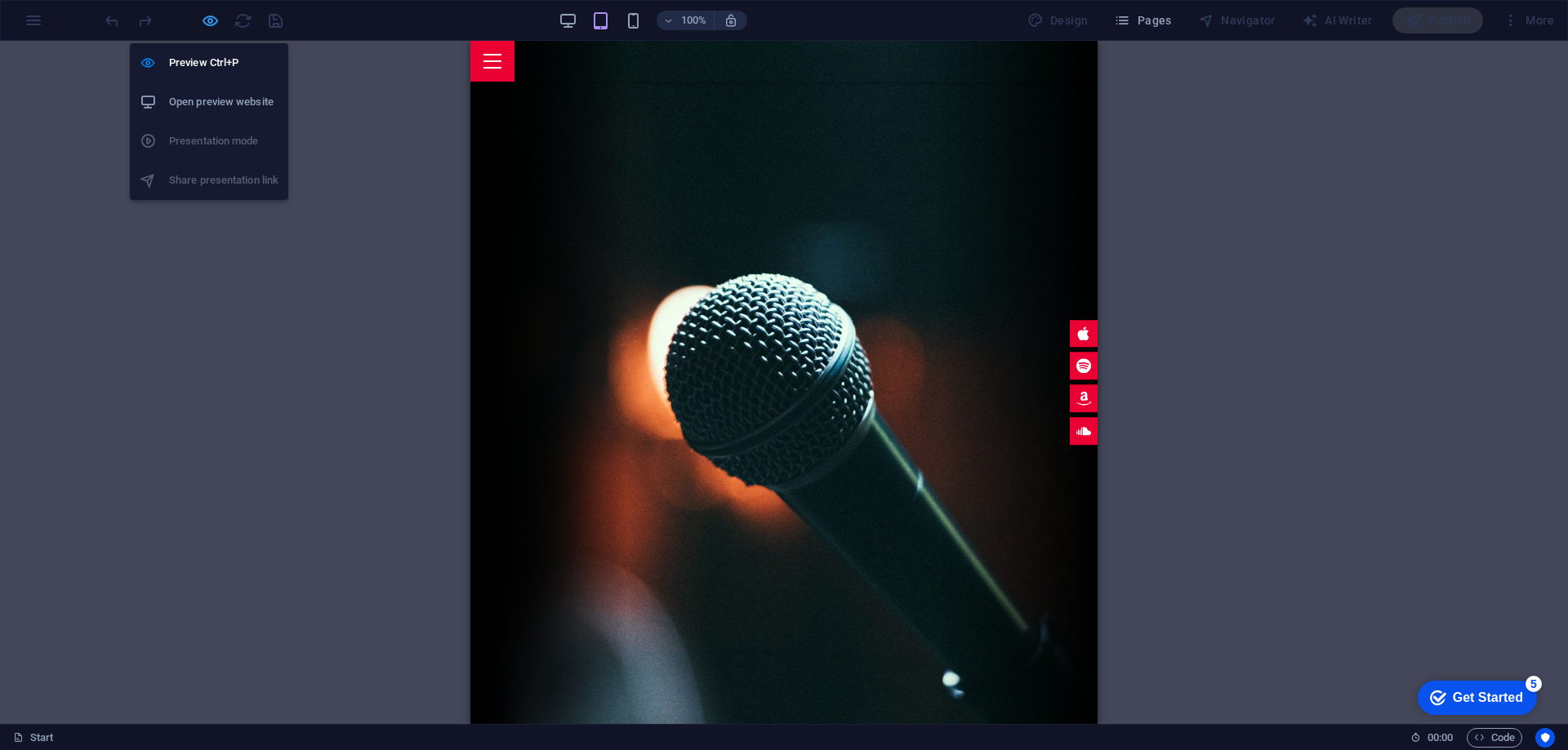
click at [212, 24] on icon "button" at bounding box center [210, 21] width 19 height 19
select select "px"
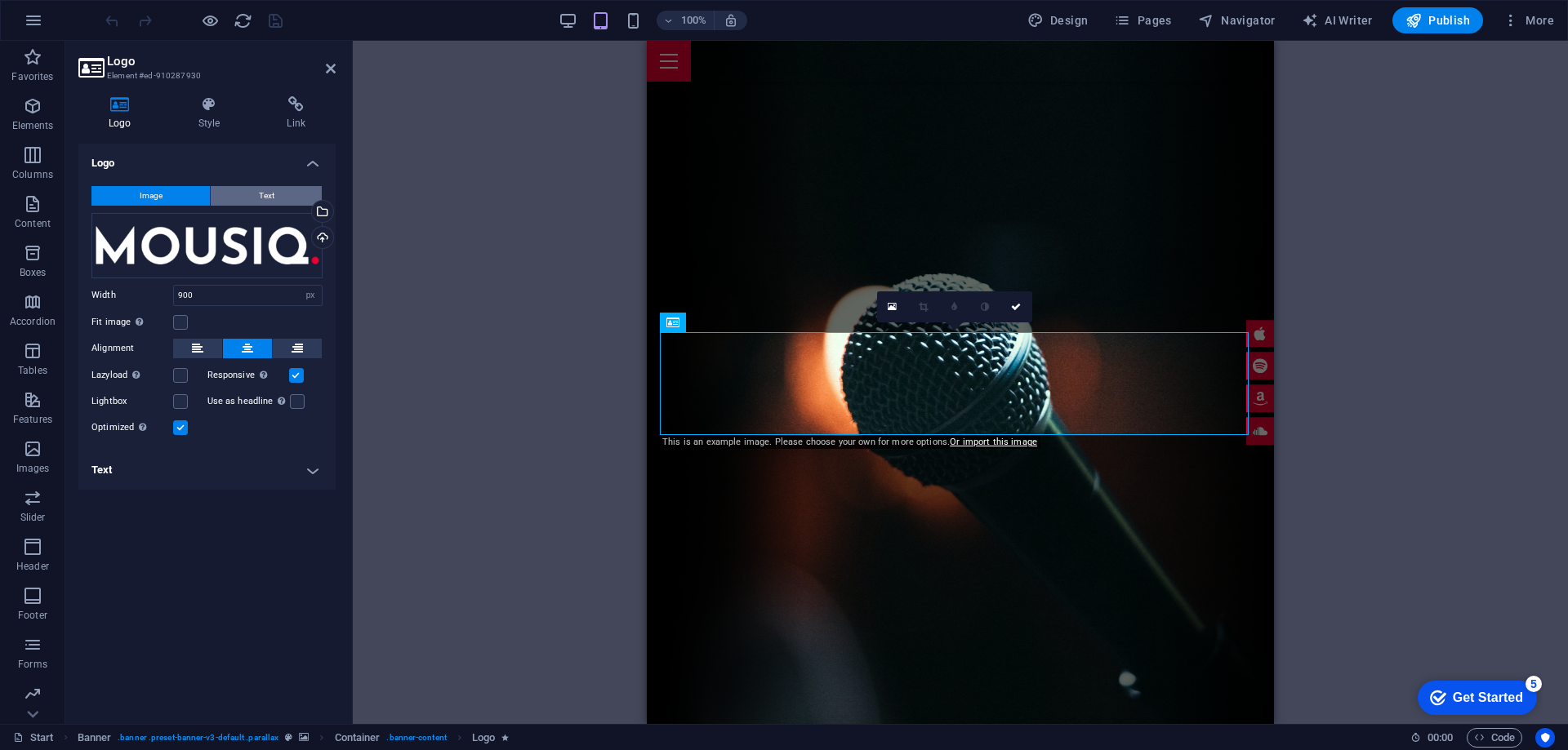
click at [244, 191] on button "Text" at bounding box center [265, 195] width 111 height 19
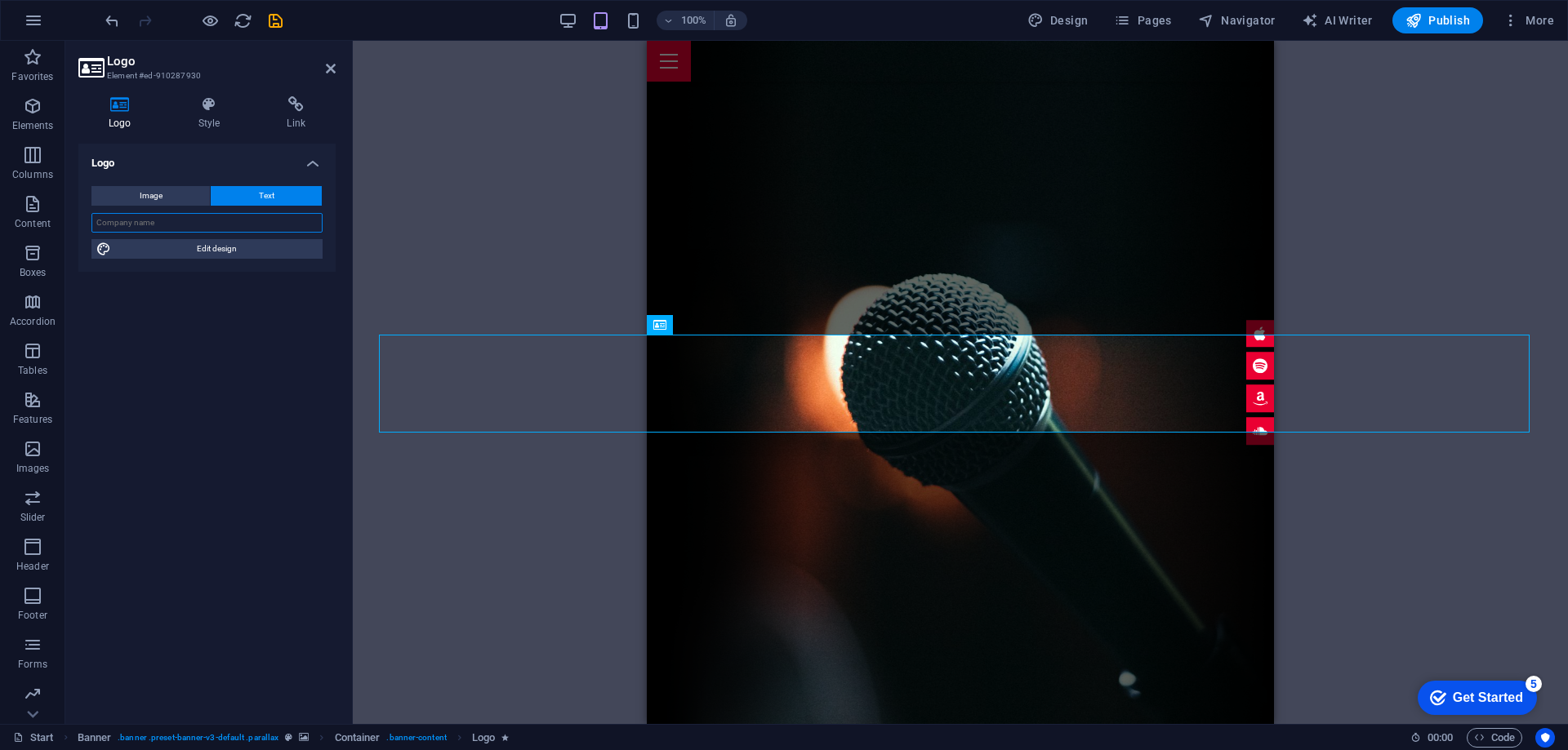
click at [164, 224] on input "text" at bounding box center [207, 222] width 231 height 19
click at [148, 202] on span "Image" at bounding box center [150, 195] width 23 height 19
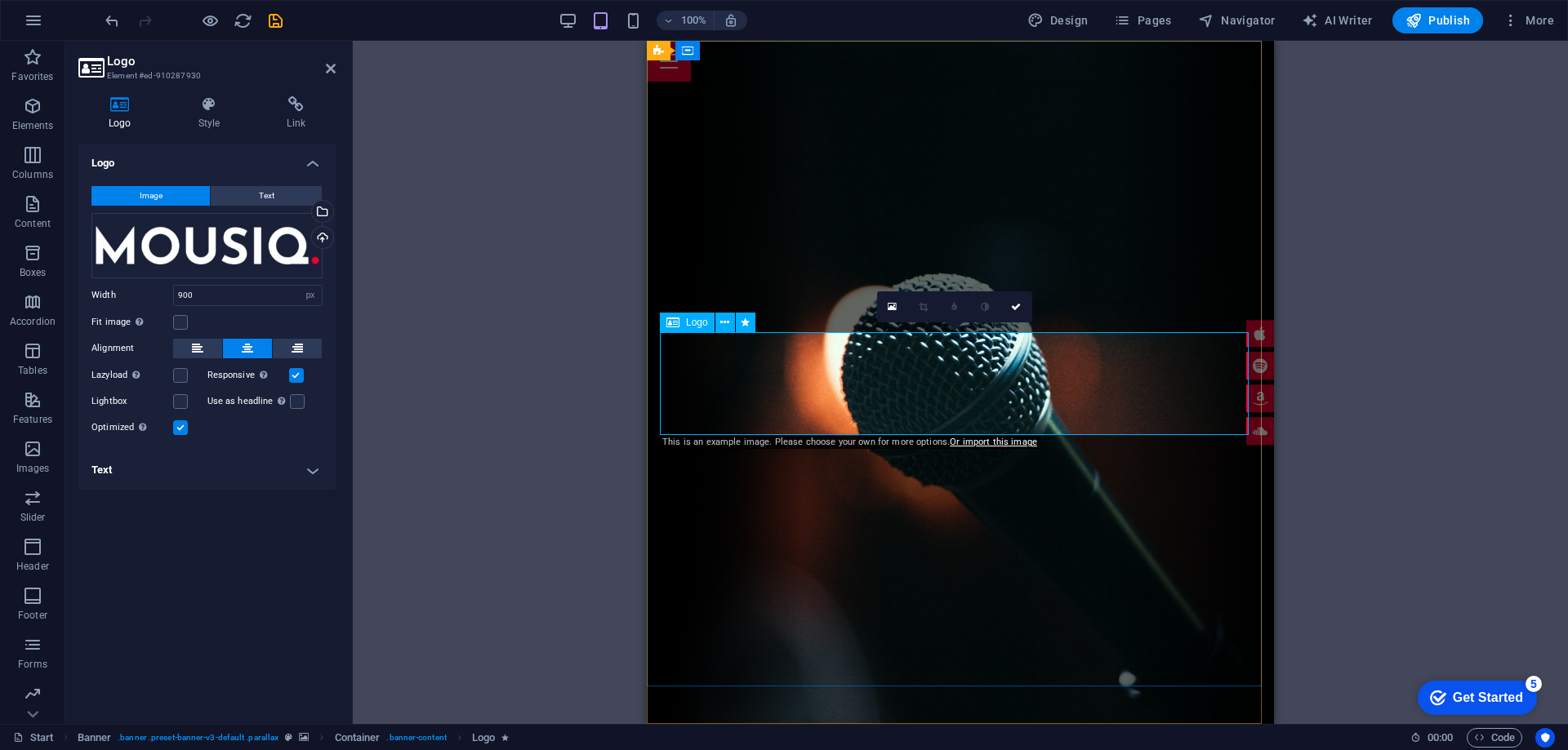
drag, startPoint x: 269, startPoint y: 190, endPoint x: 279, endPoint y: 194, distance: 10.8
click at [268, 190] on span "Text" at bounding box center [266, 195] width 15 height 19
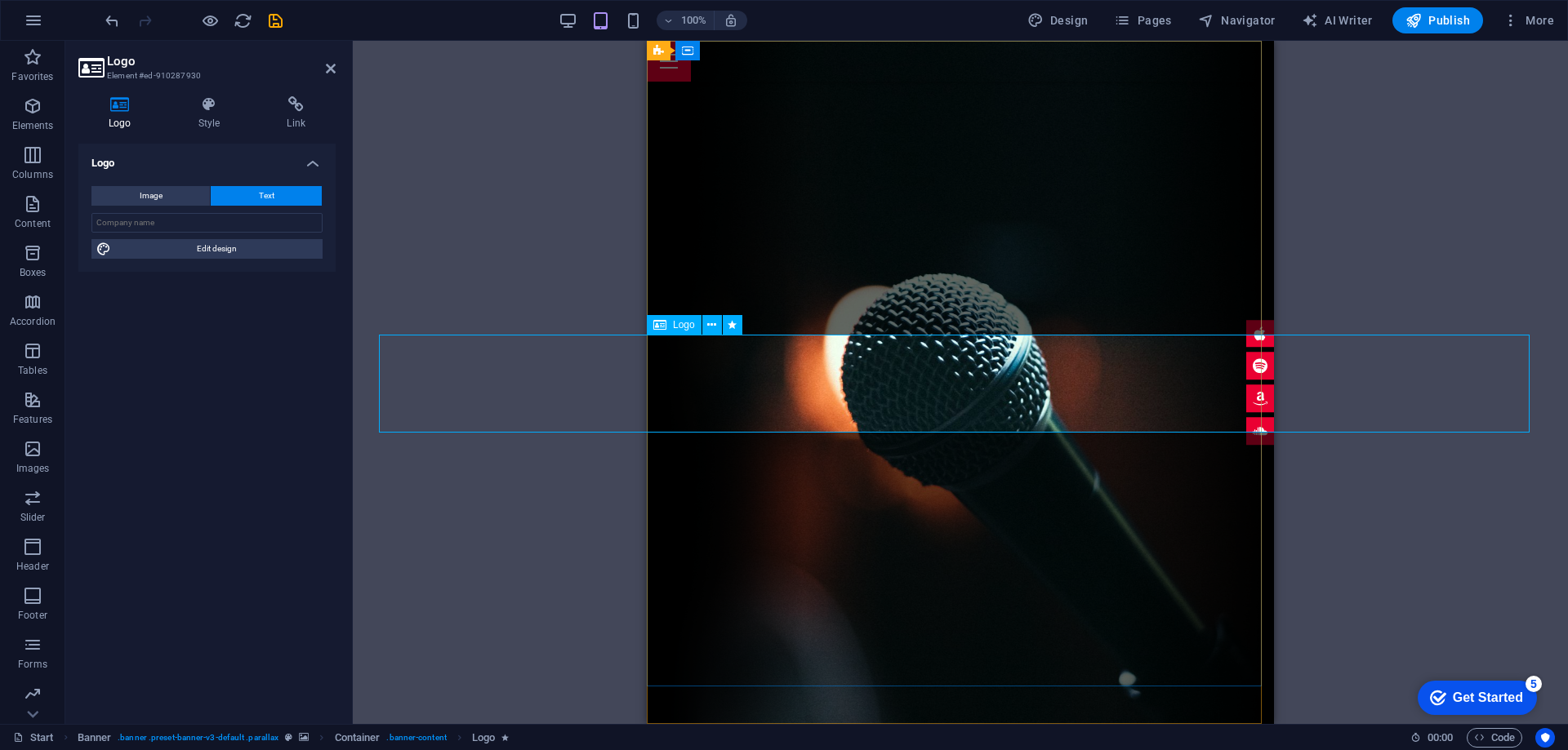
click at [199, 228] on input "text" at bounding box center [207, 222] width 231 height 19
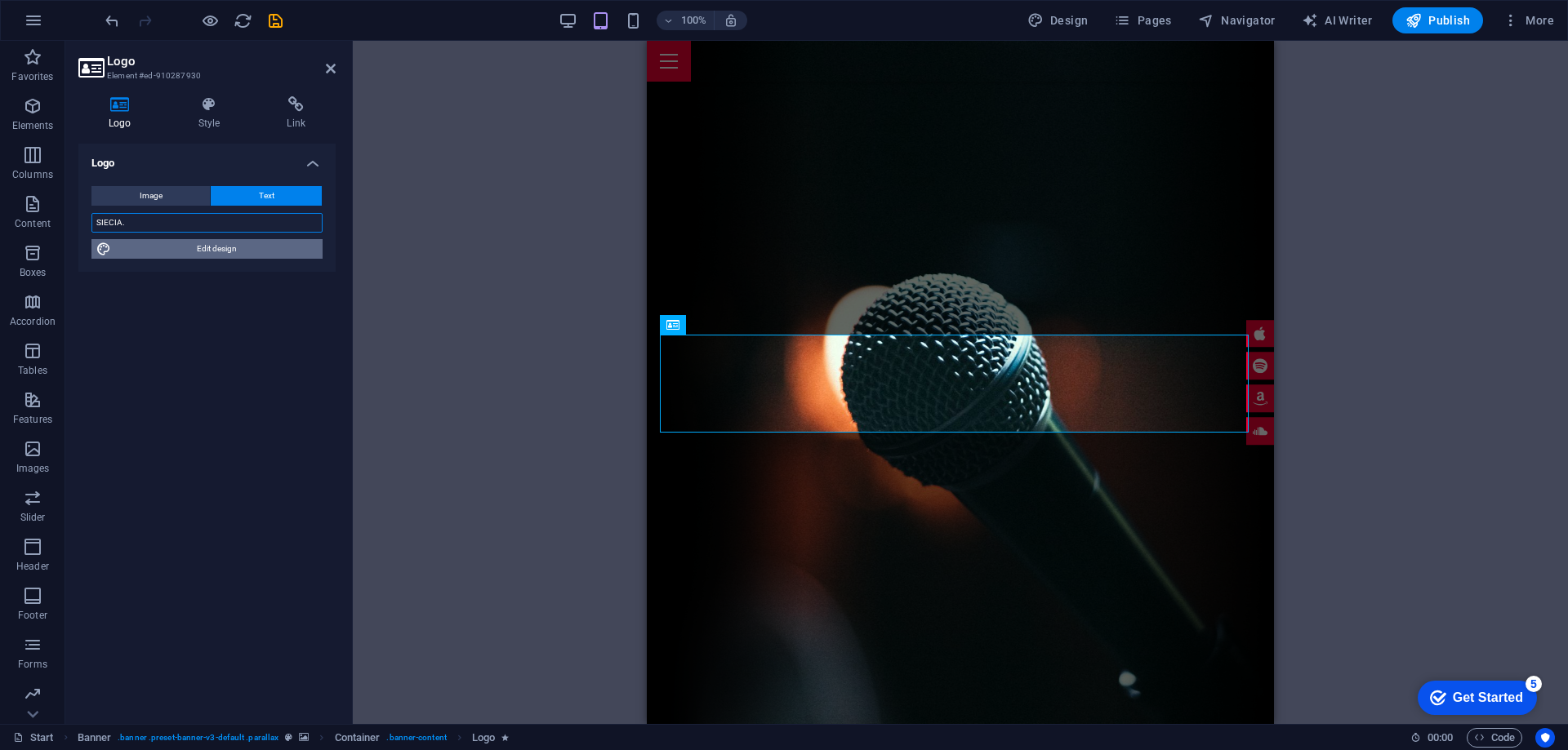
type input "SIECIA."
click at [188, 247] on span "Edit design" at bounding box center [216, 248] width 202 height 19
select select "px"
select select "400"
select select "px"
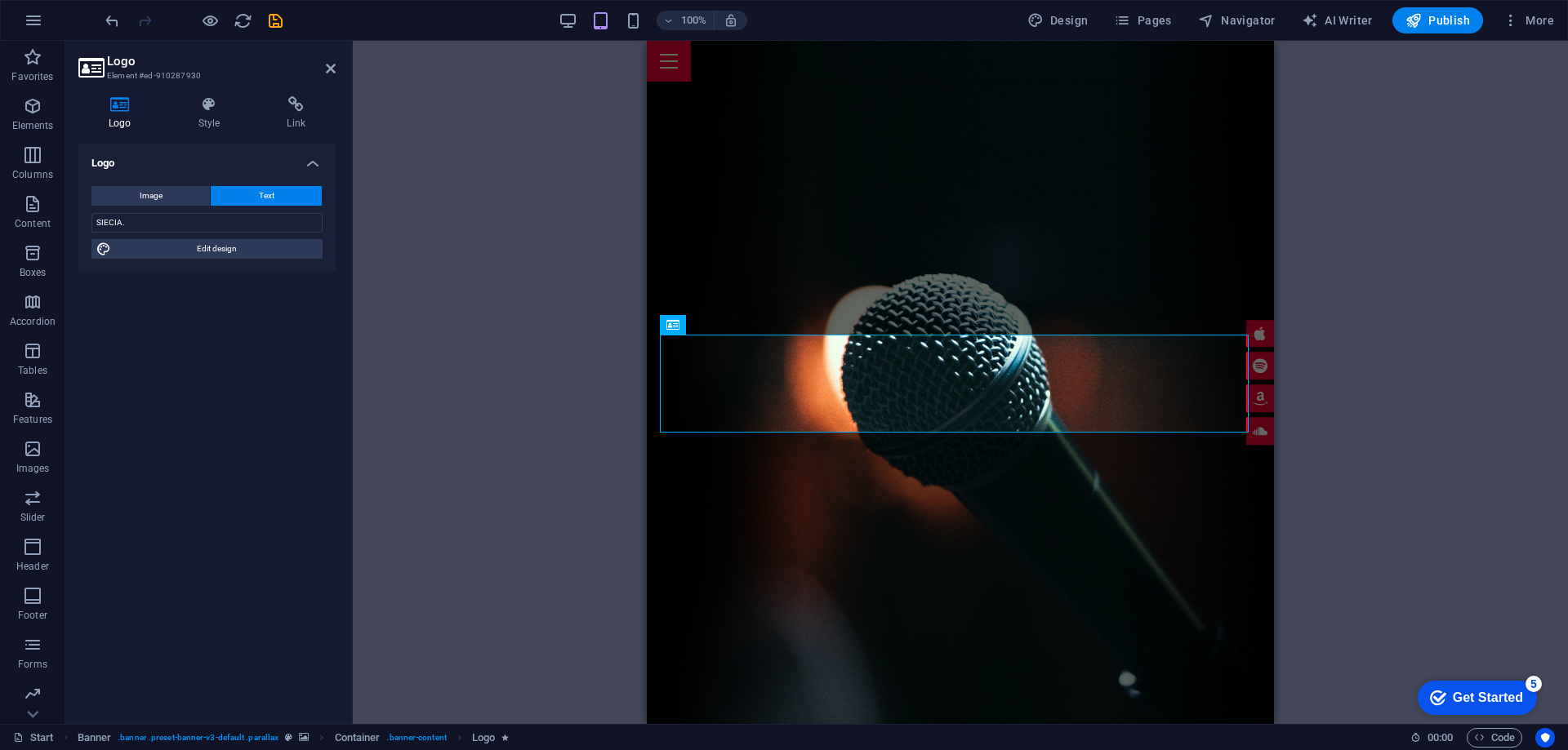
select select "rem"
select select "700"
select select "px"
select select "rem"
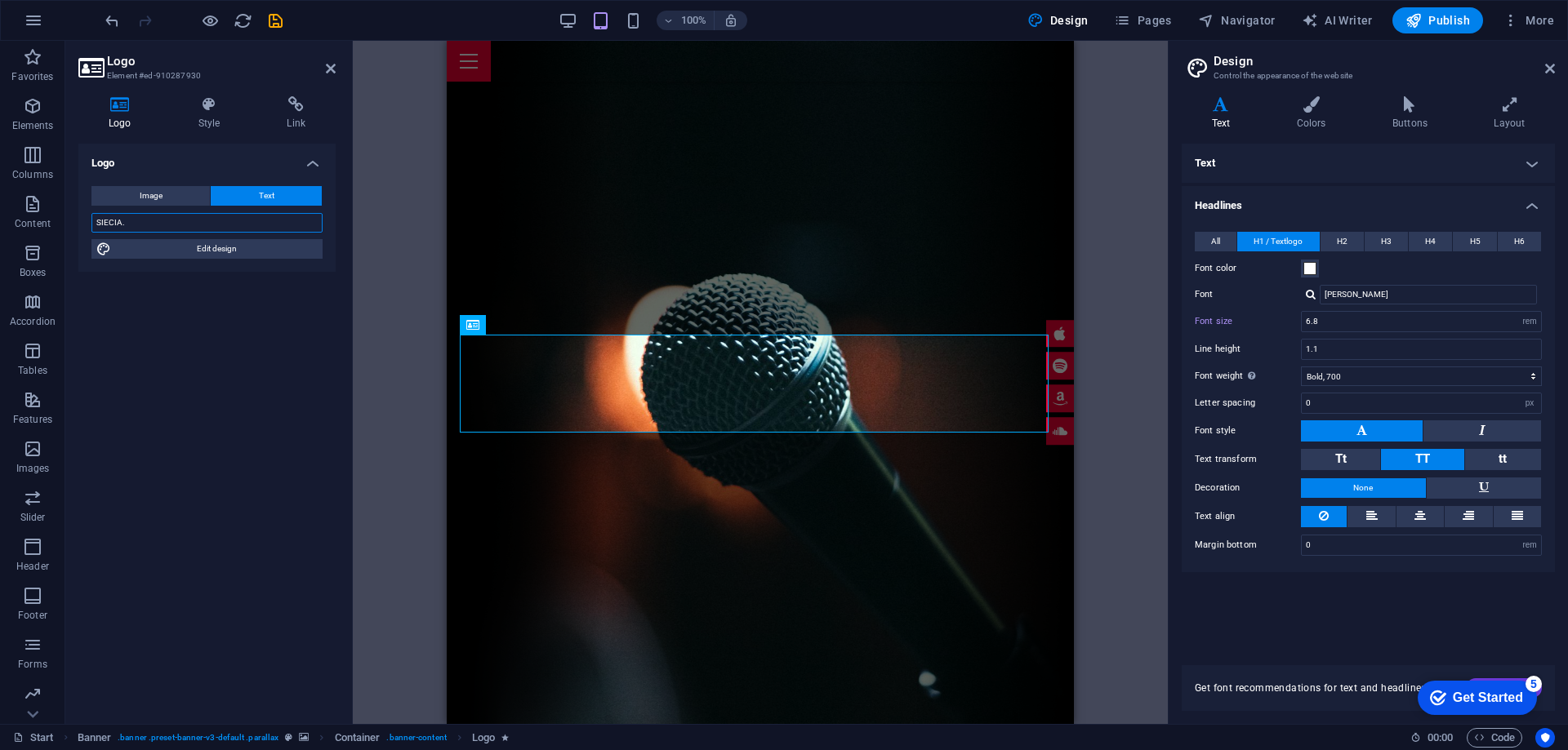
drag, startPoint x: 118, startPoint y: 223, endPoint x: 128, endPoint y: 222, distance: 10.0
click at [128, 222] on input "SIECIA." at bounding box center [207, 222] width 231 height 19
click at [1309, 107] on icon at bounding box center [1310, 104] width 89 height 16
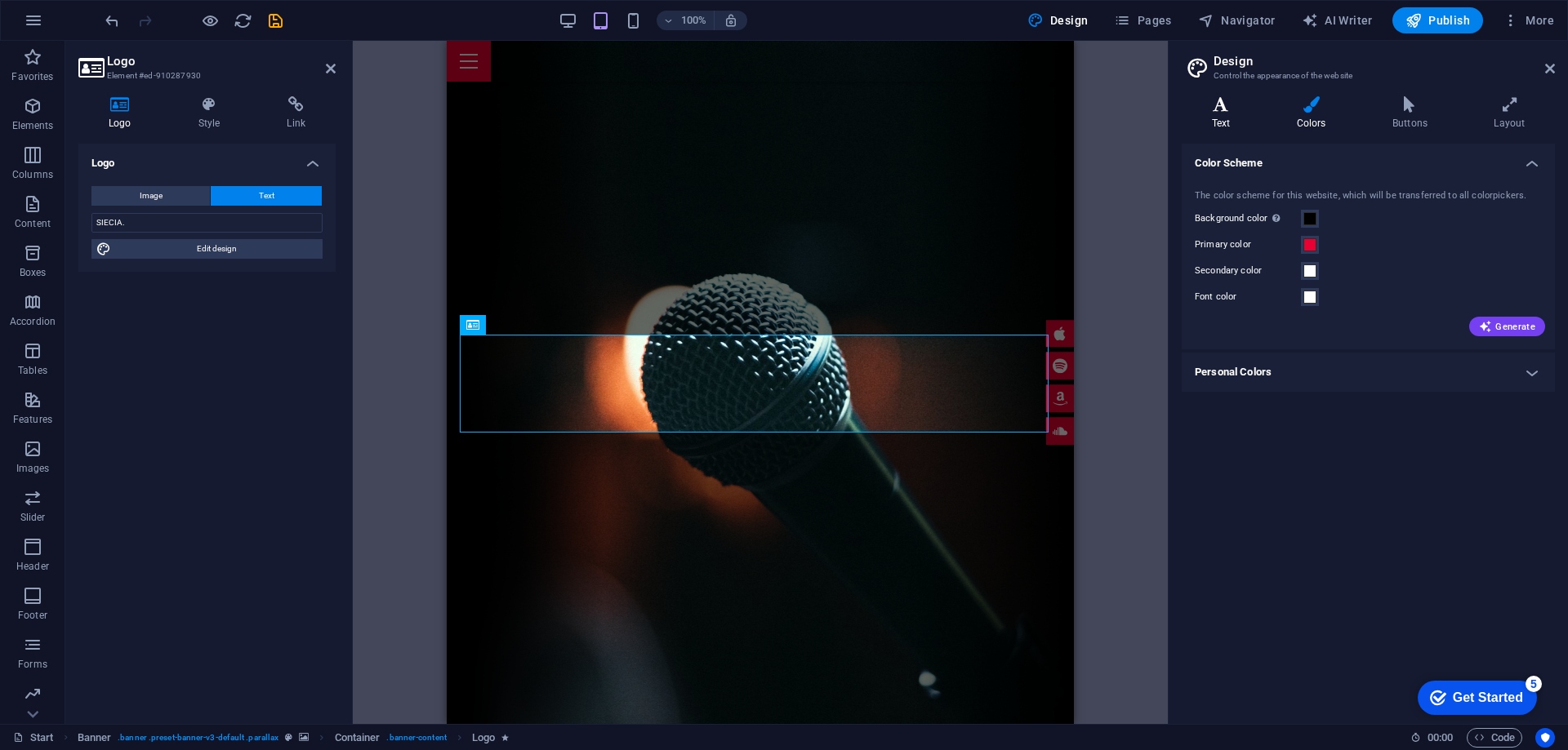
click at [1225, 105] on icon at bounding box center [1221, 104] width 79 height 16
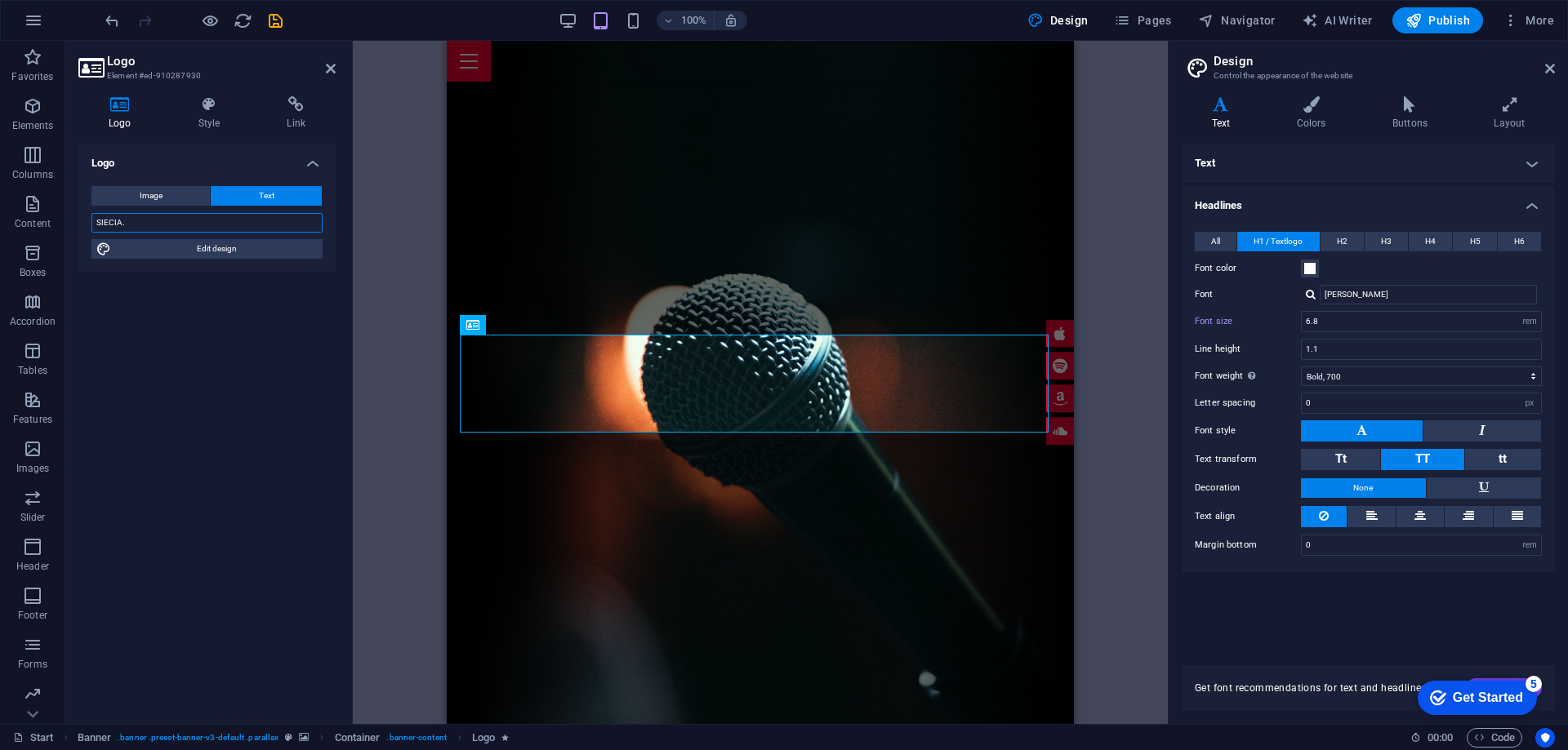
click at [163, 217] on input "SIECIA." at bounding box center [207, 222] width 231 height 19
drag, startPoint x: 144, startPoint y: 222, endPoint x: 36, endPoint y: 223, distance: 108.0
click at [36, 223] on section "Favorites Elements Columns Content Boxes Accordion Tables Features Images Slide…" at bounding box center [584, 382] width 1168 height 683
click at [518, 327] on button at bounding box center [525, 324] width 19 height 19
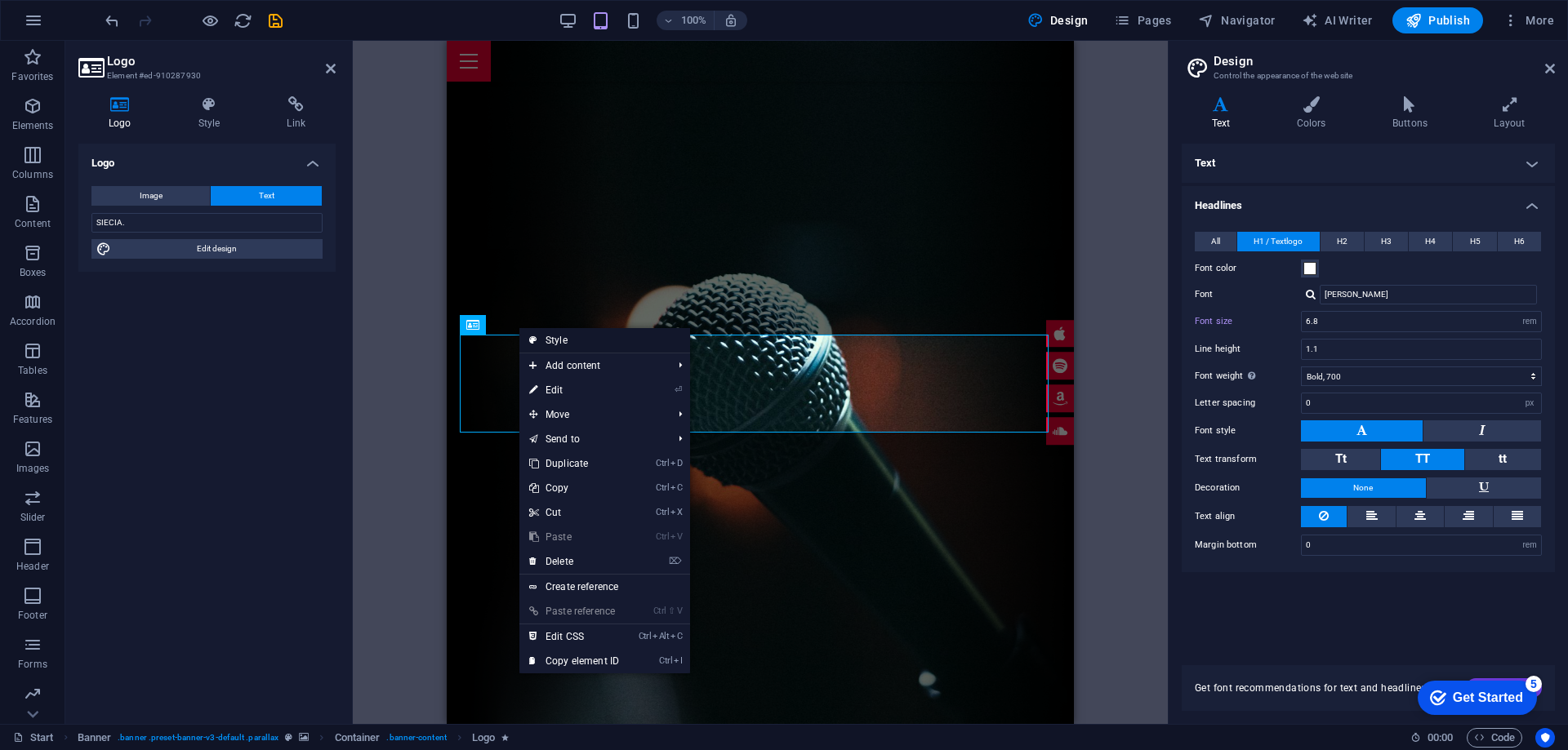
drag, startPoint x: 549, startPoint y: 345, endPoint x: 110, endPoint y: 306, distance: 440.7
click at [549, 345] on link "Style" at bounding box center [605, 340] width 171 height 24
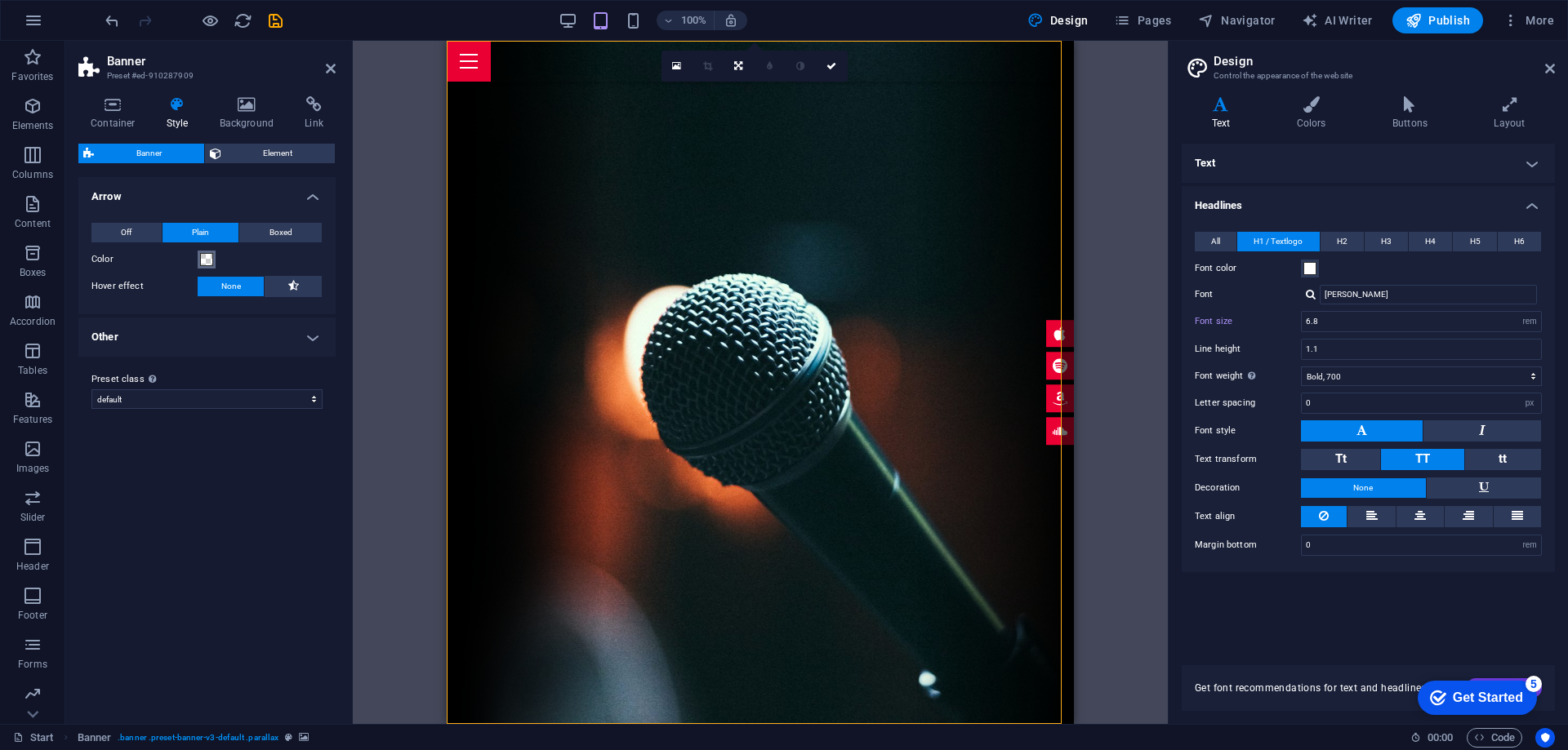
click at [208, 258] on span at bounding box center [206, 259] width 13 height 13
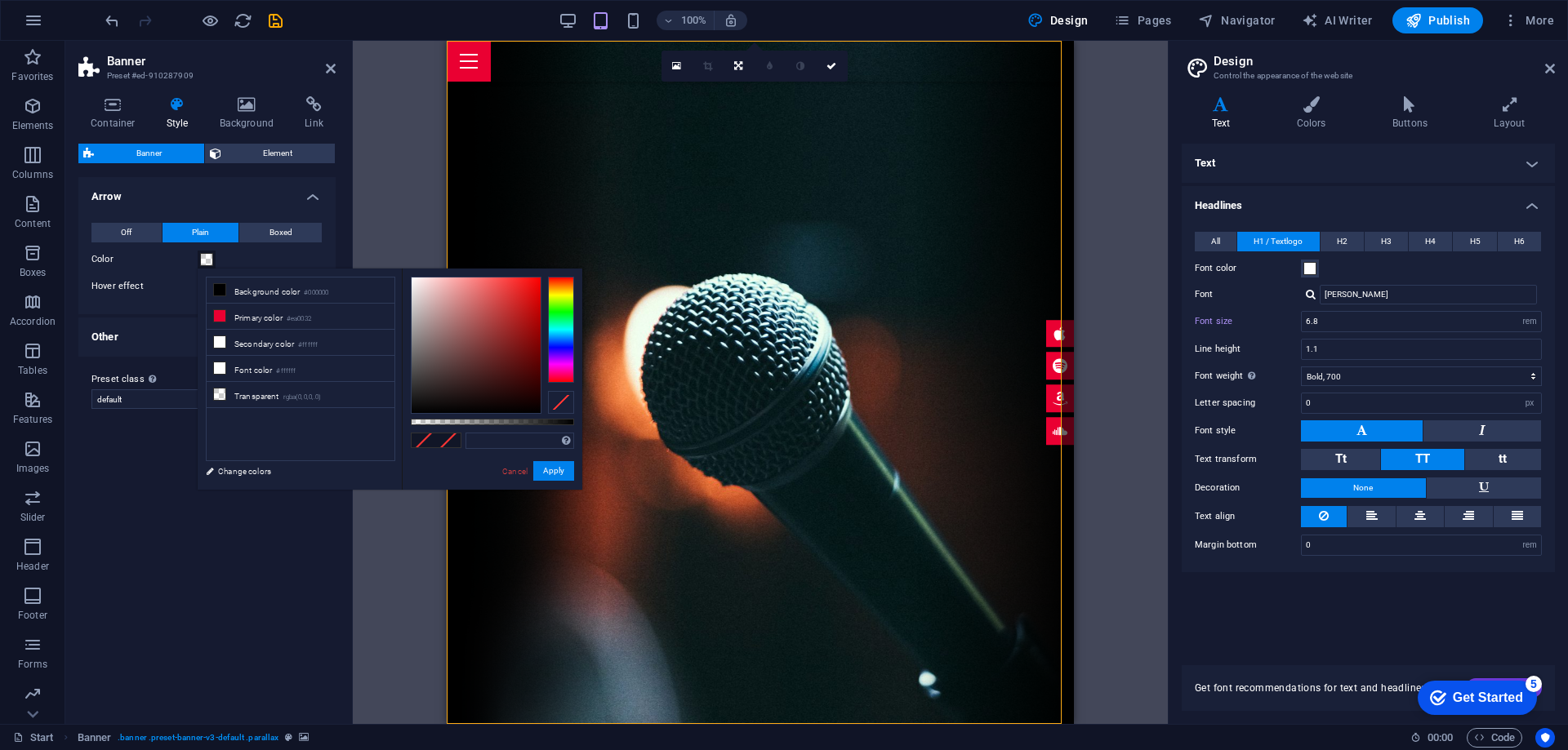
click at [206, 258] on span at bounding box center [206, 259] width 13 height 13
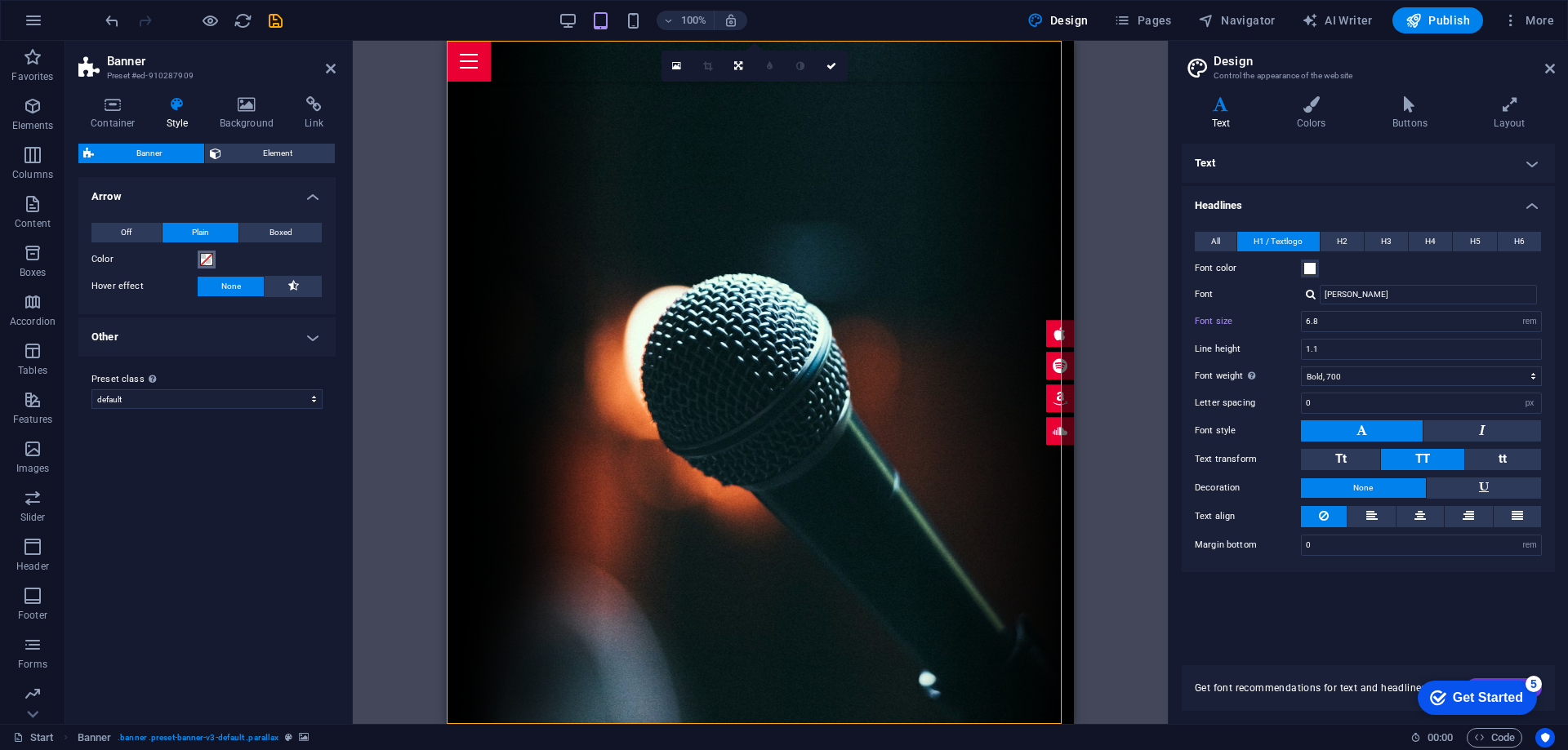
click at [206, 258] on span at bounding box center [206, 259] width 13 height 13
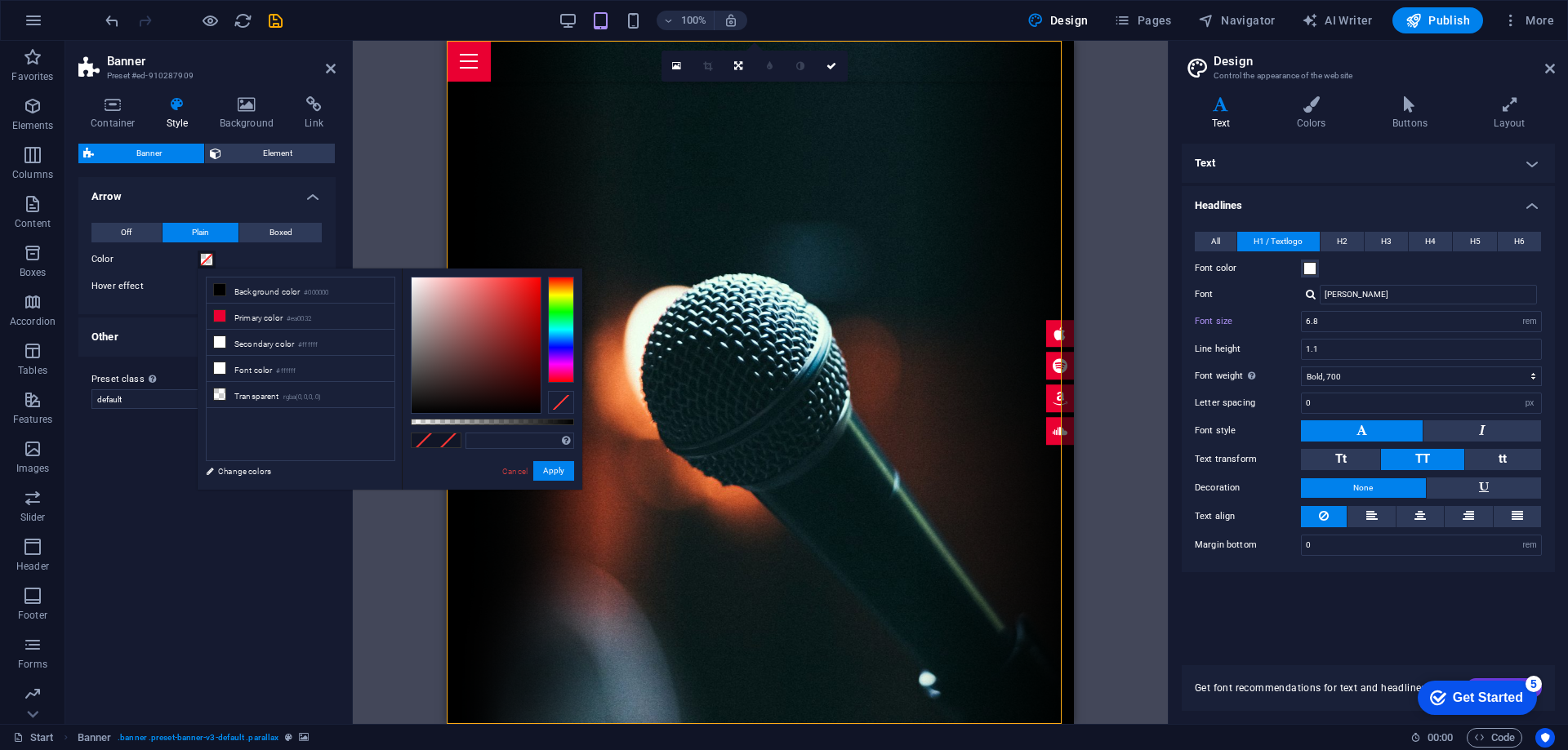
click at [206, 258] on span at bounding box center [206, 259] width 13 height 13
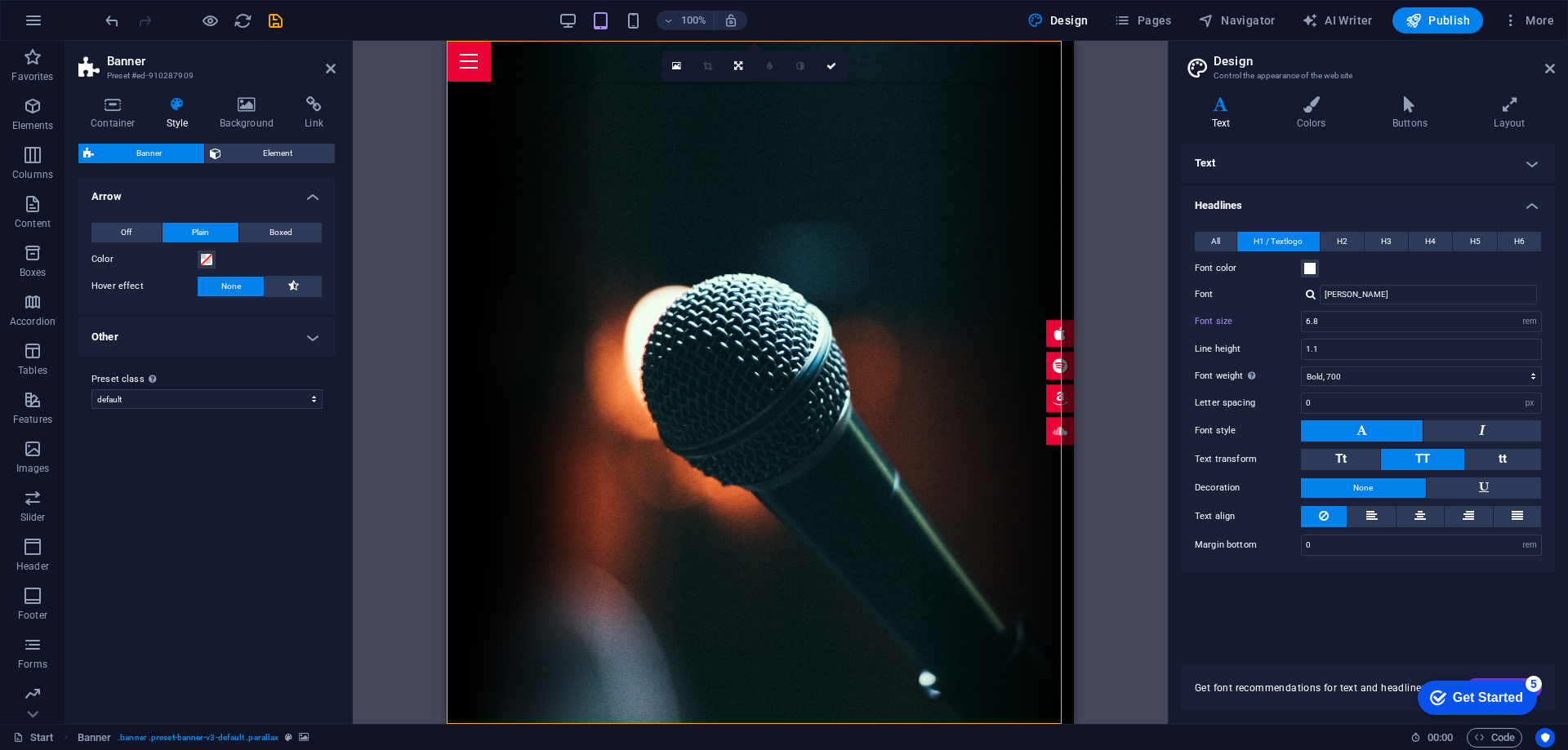
click at [324, 348] on h4 "Other" at bounding box center [207, 337] width 257 height 39
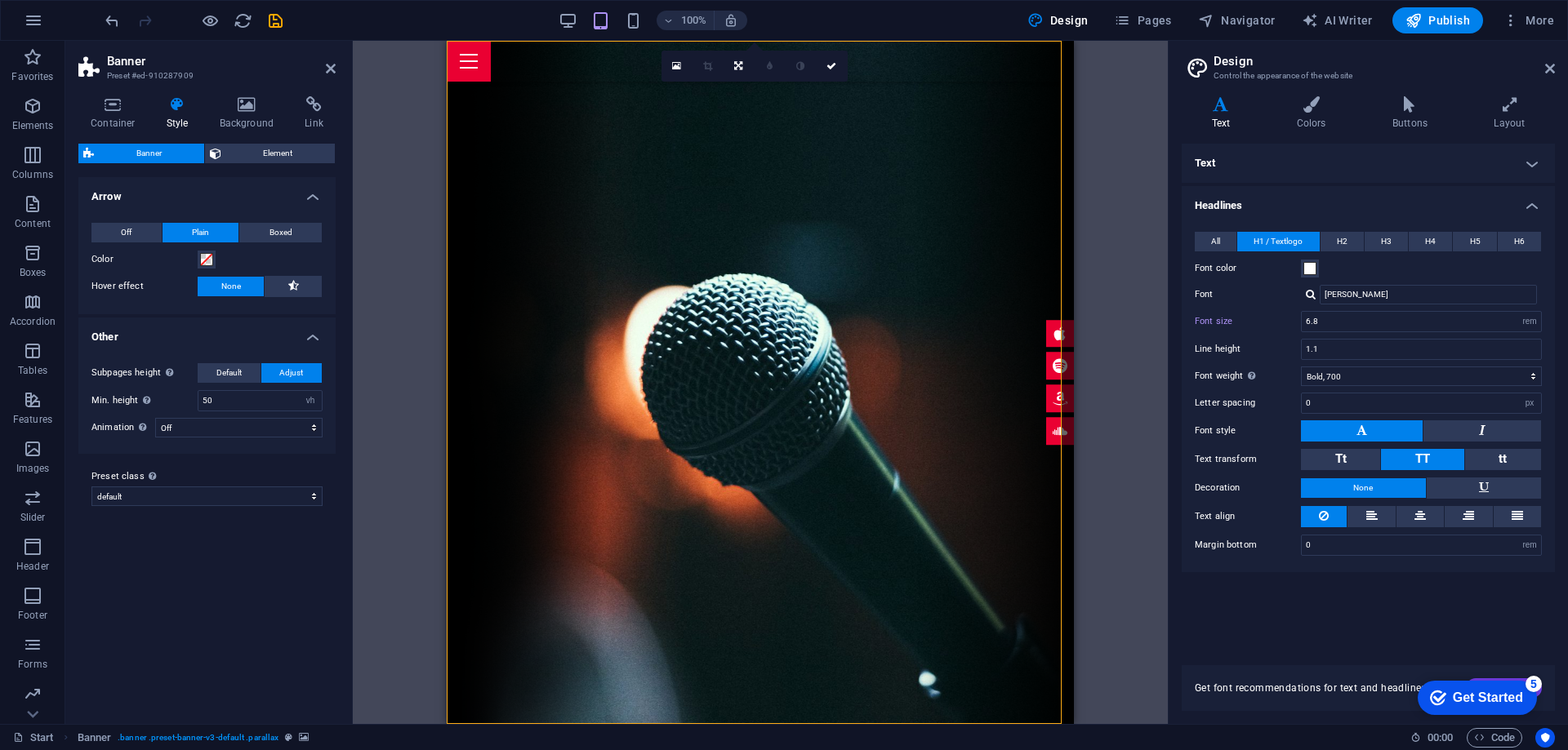
click at [314, 335] on h4 "Other" at bounding box center [207, 332] width 257 height 30
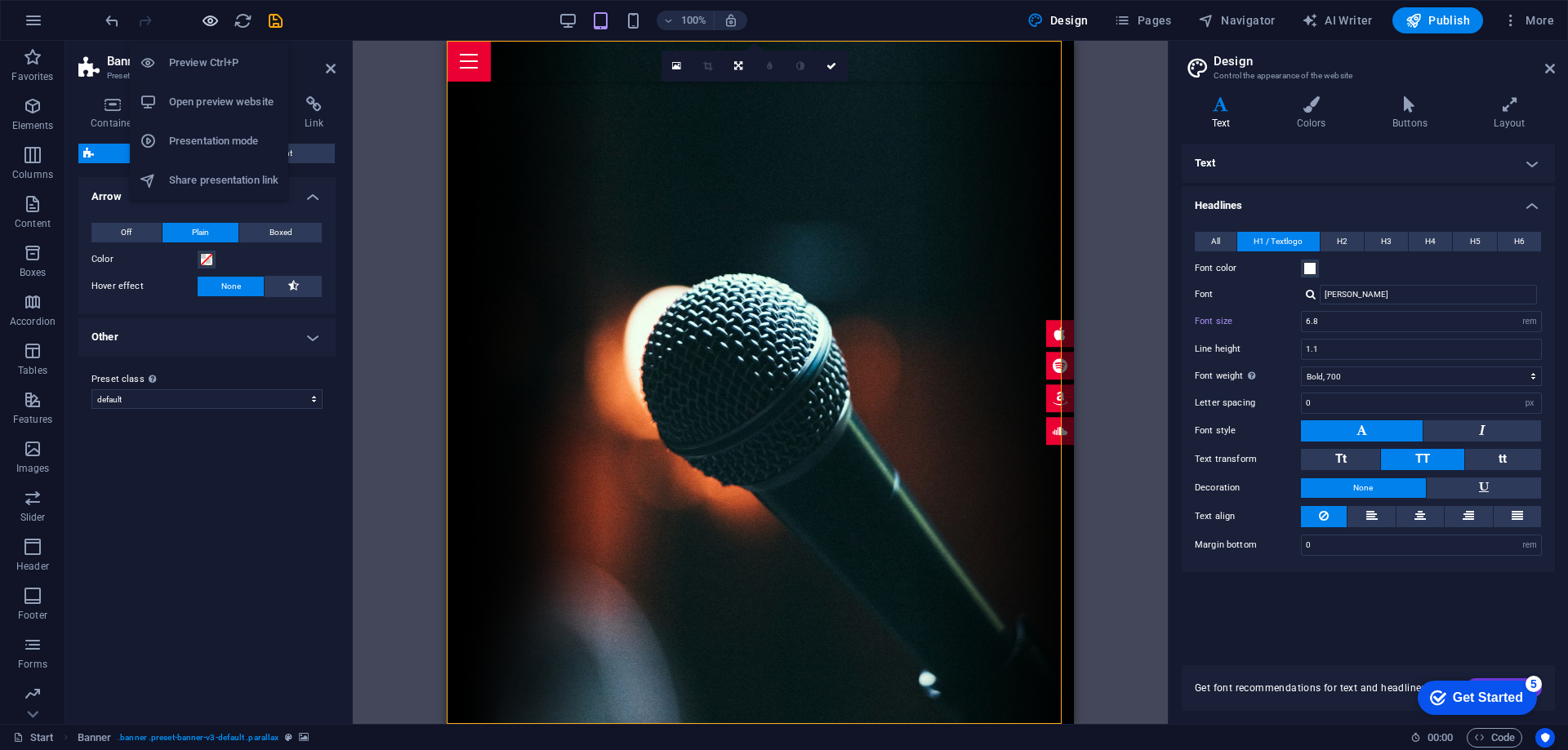
click at [208, 22] on icon "button" at bounding box center [210, 21] width 19 height 19
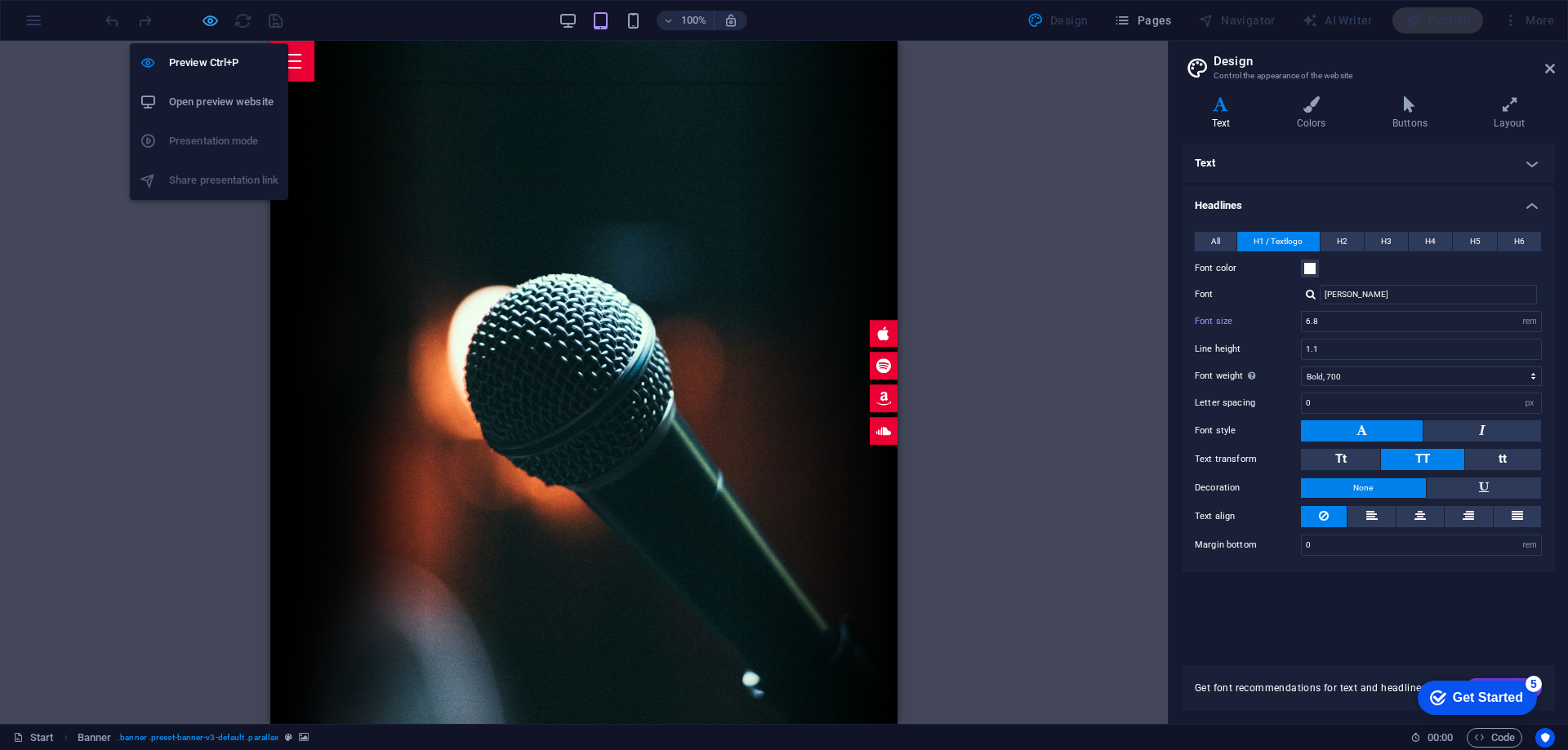
click at [214, 24] on icon "button" at bounding box center [210, 21] width 19 height 19
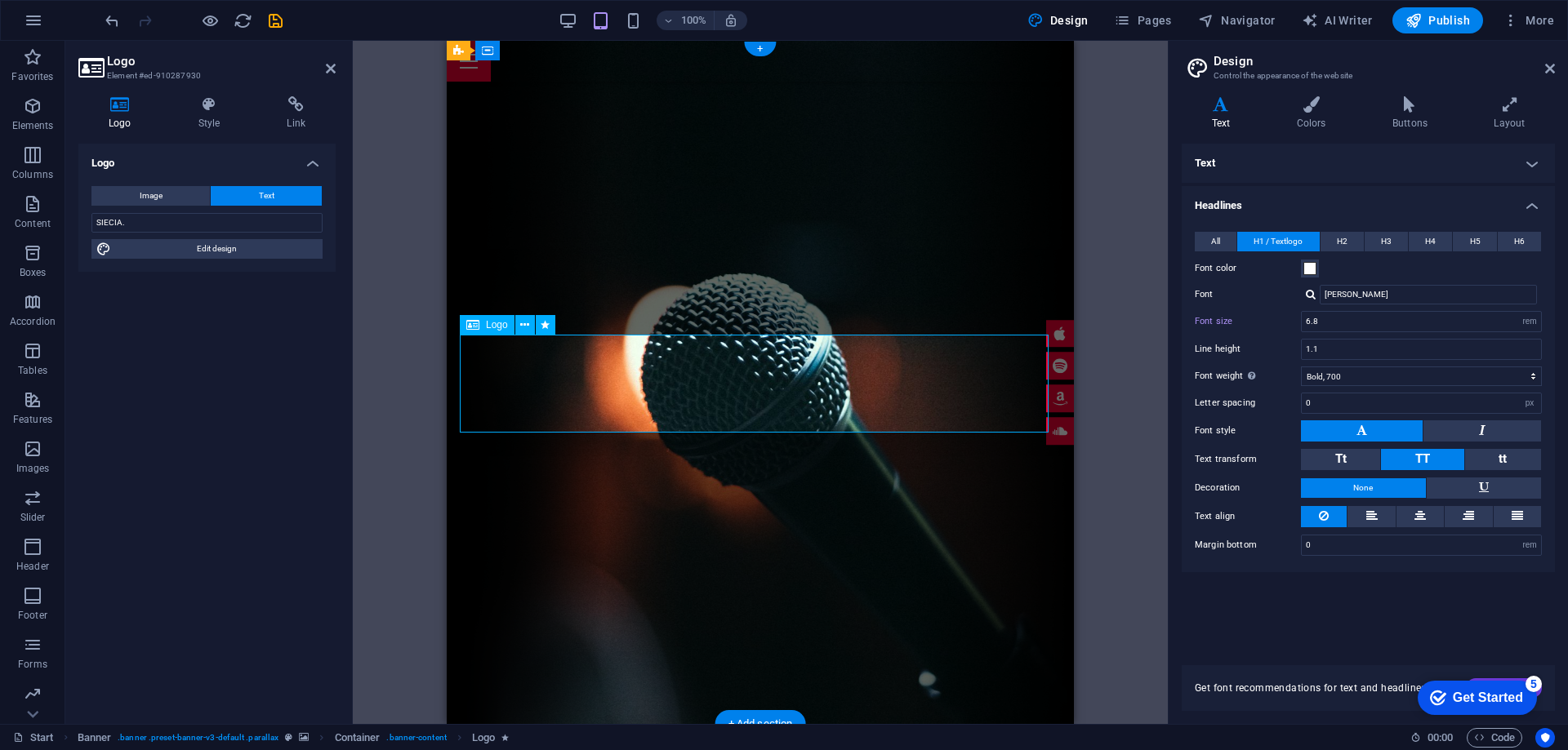
click at [100, 222] on input "SIECIA." at bounding box center [207, 222] width 231 height 19
click at [122, 217] on input "SUECIA." at bounding box center [207, 222] width 231 height 19
drag, startPoint x: 122, startPoint y: 220, endPoint x: 134, endPoint y: 220, distance: 12.0
click at [134, 220] on input "SUECIA." at bounding box center [207, 222] width 231 height 19
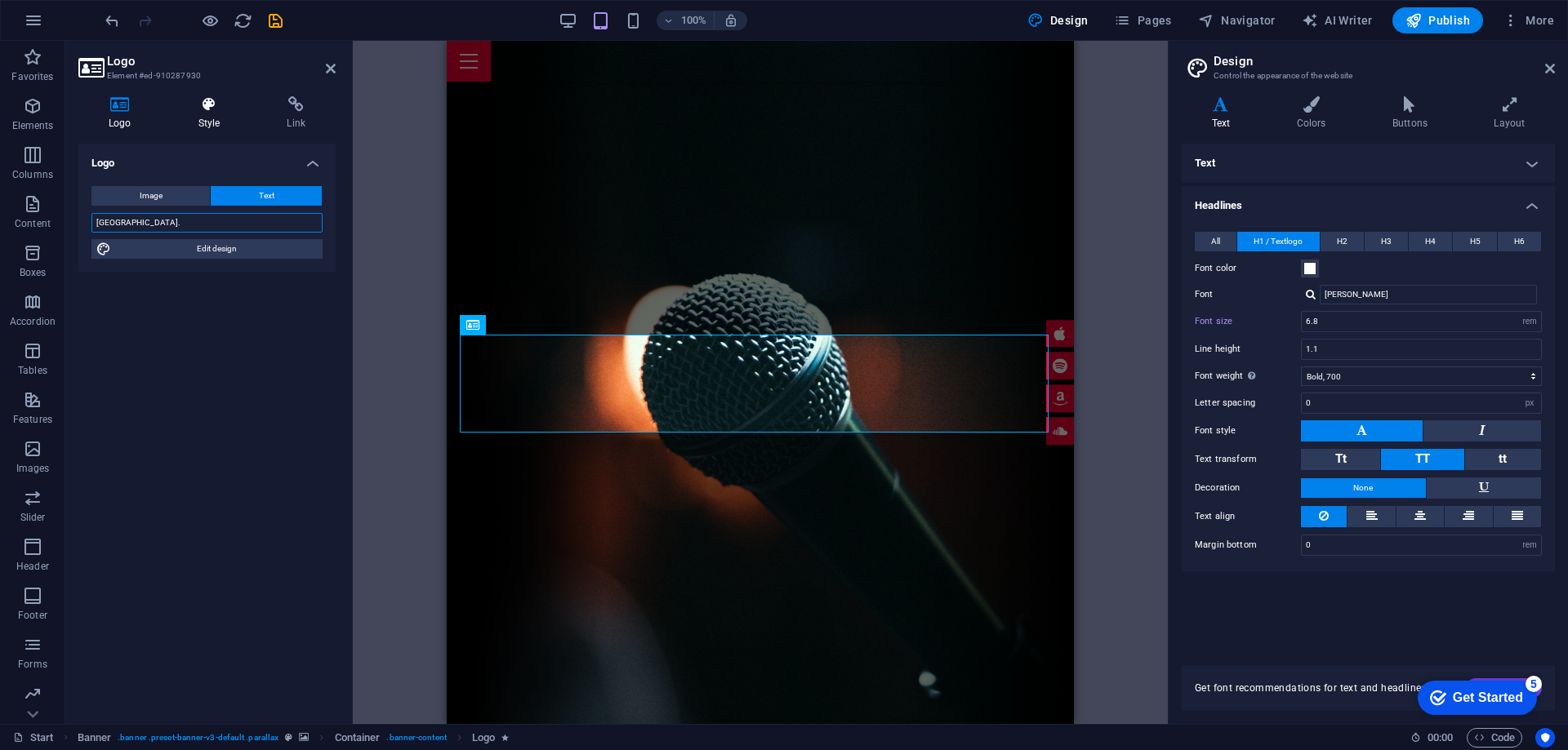
type input "SUECIA."
click at [204, 109] on icon at bounding box center [210, 104] width 83 height 16
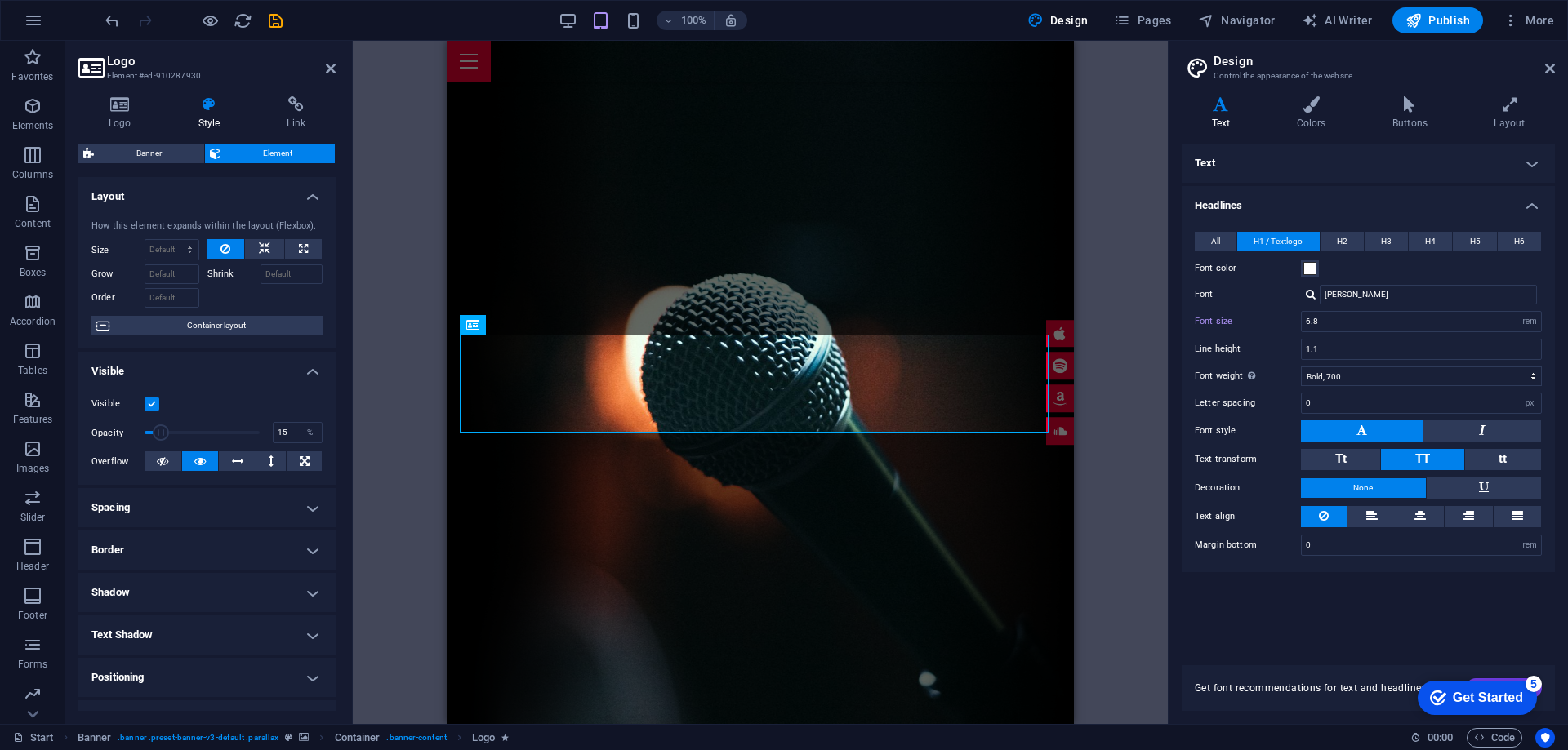
drag, startPoint x: 257, startPoint y: 432, endPoint x: 161, endPoint y: 428, distance: 96.1
click at [161, 428] on span at bounding box center [161, 432] width 16 height 16
type input "100"
drag, startPoint x: 159, startPoint y: 430, endPoint x: 278, endPoint y: 432, distance: 119.0
click at [278, 432] on div "Opacity 100 %" at bounding box center [207, 432] width 231 height 24
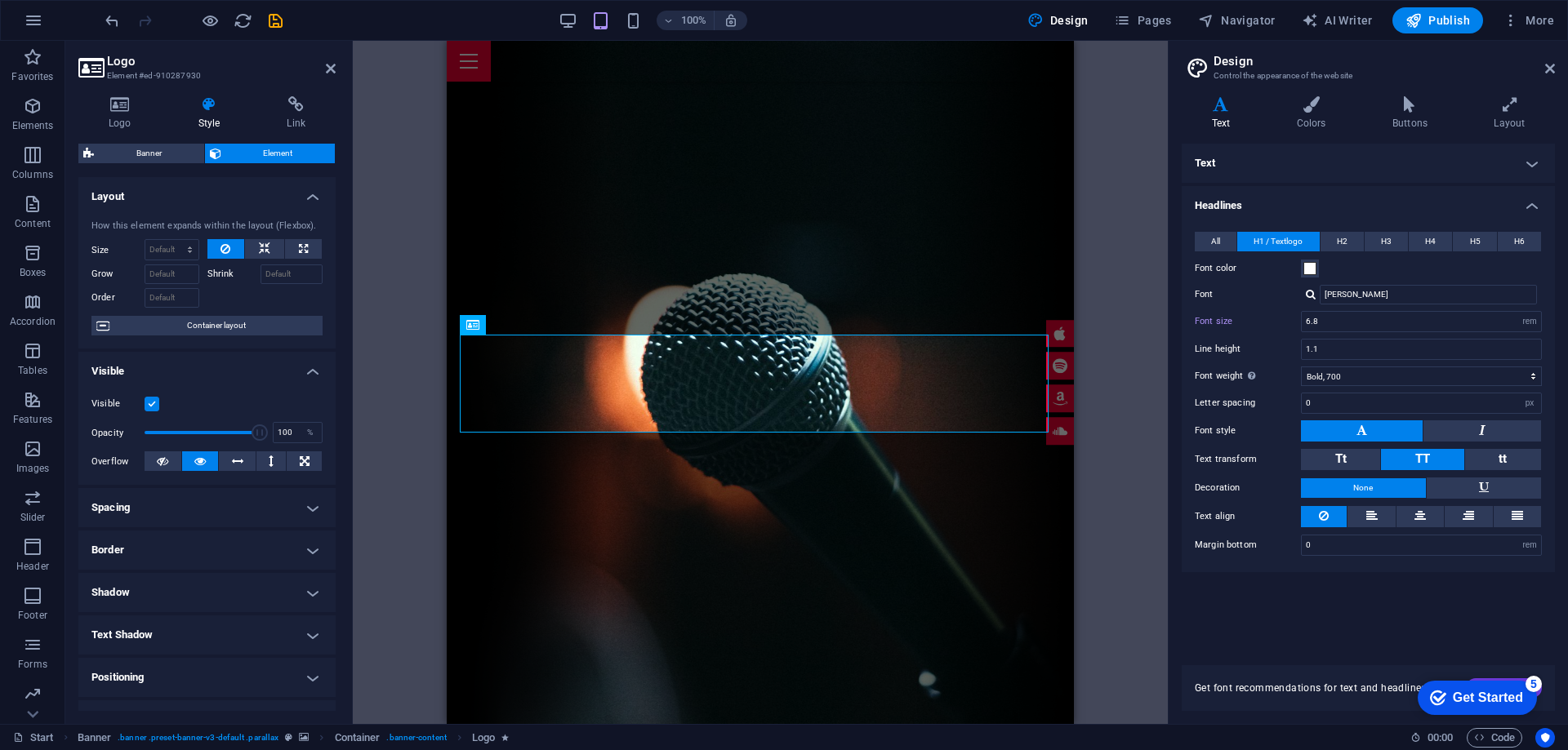
click at [208, 372] on h4 "Visible" at bounding box center [207, 367] width 257 height 30
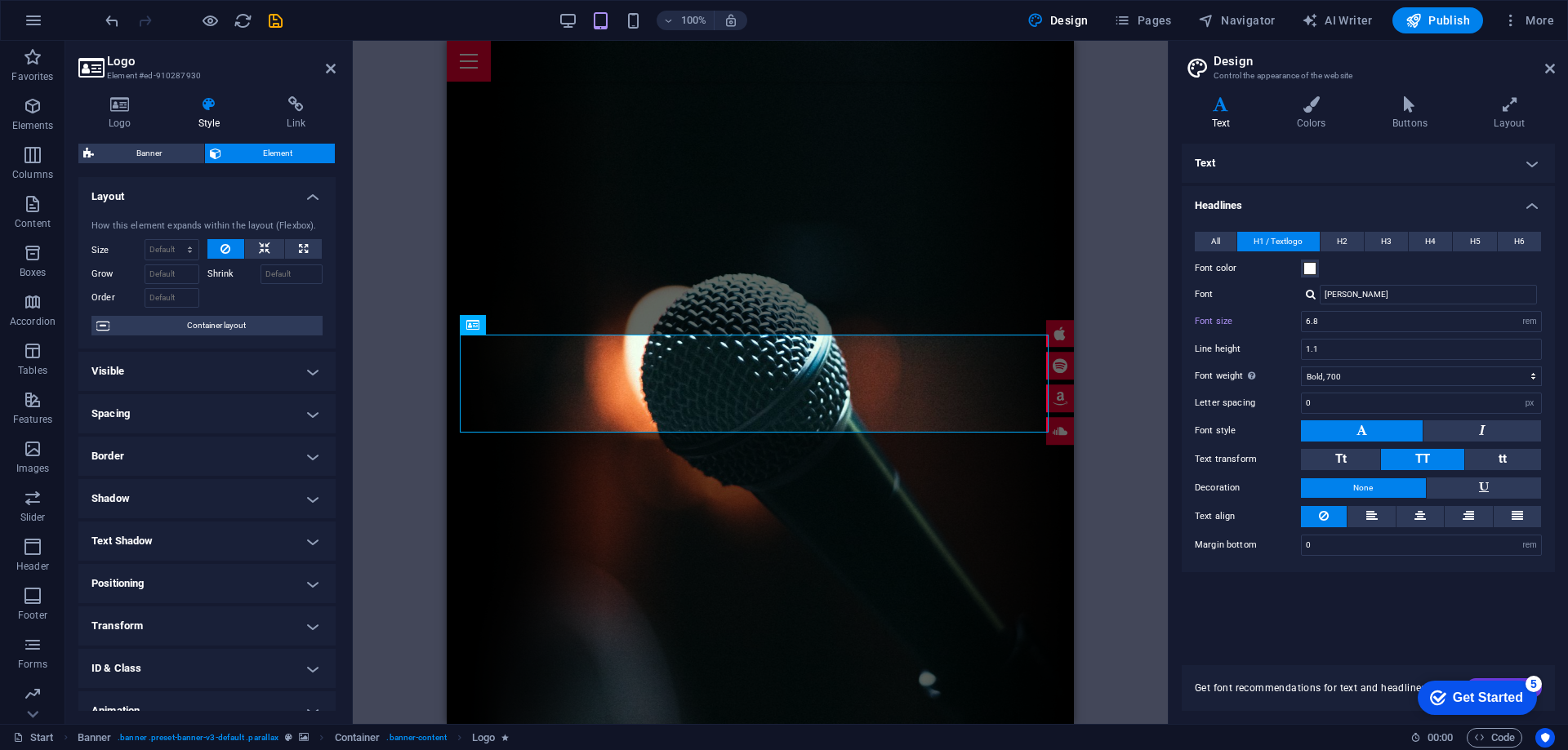
click at [208, 372] on h4 "Visible" at bounding box center [207, 372] width 257 height 39
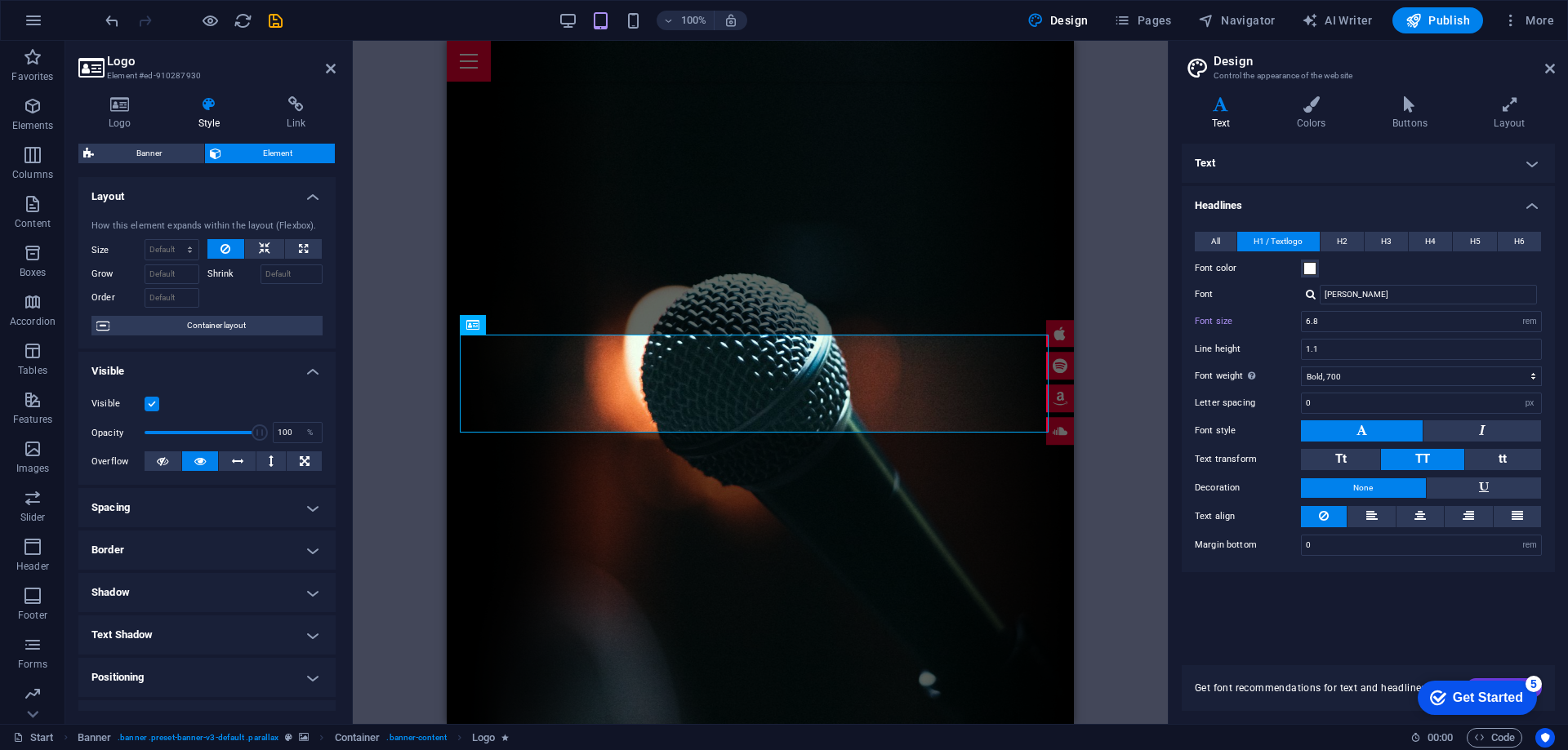
click at [208, 372] on h4 "Visible" at bounding box center [207, 367] width 257 height 30
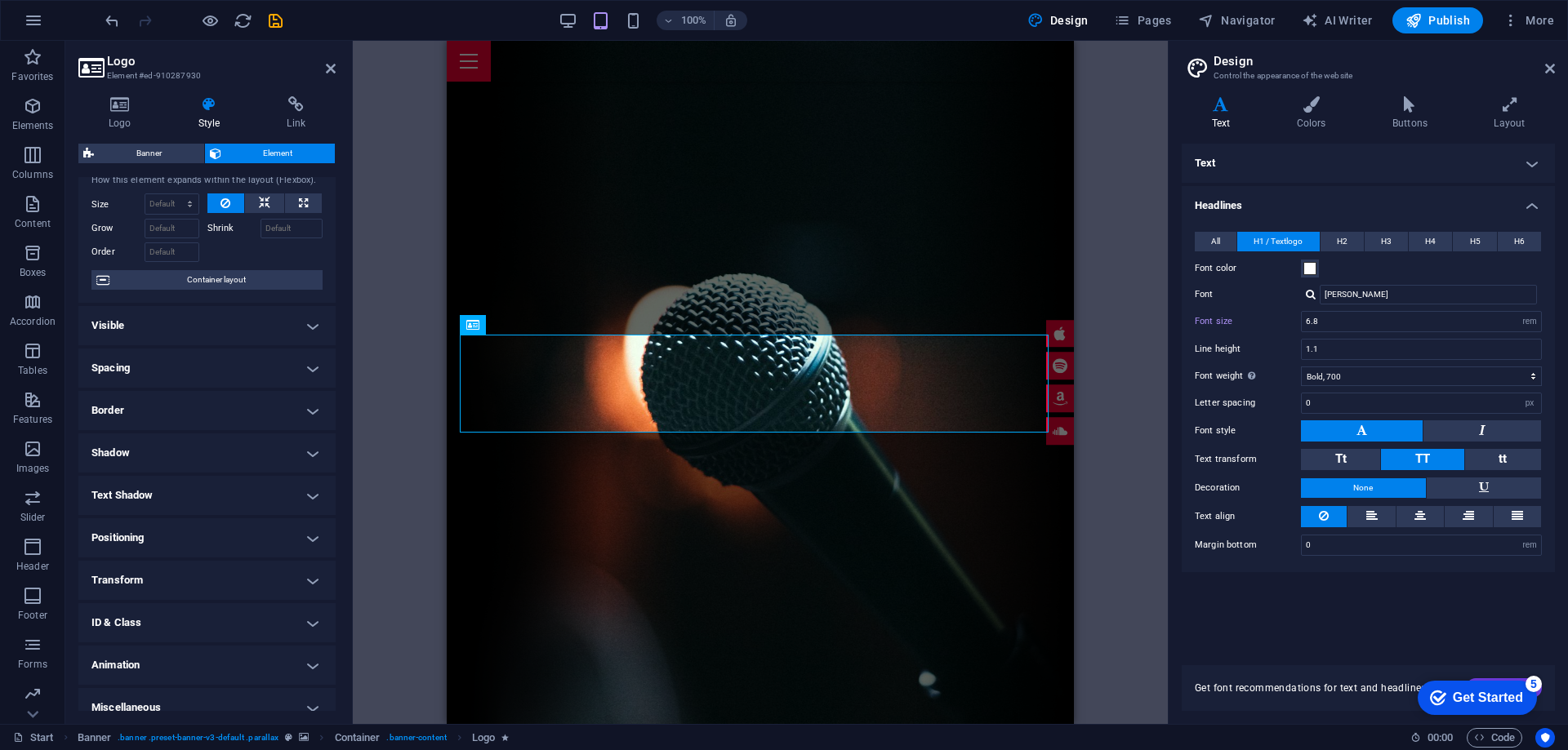
scroll to position [62, 0]
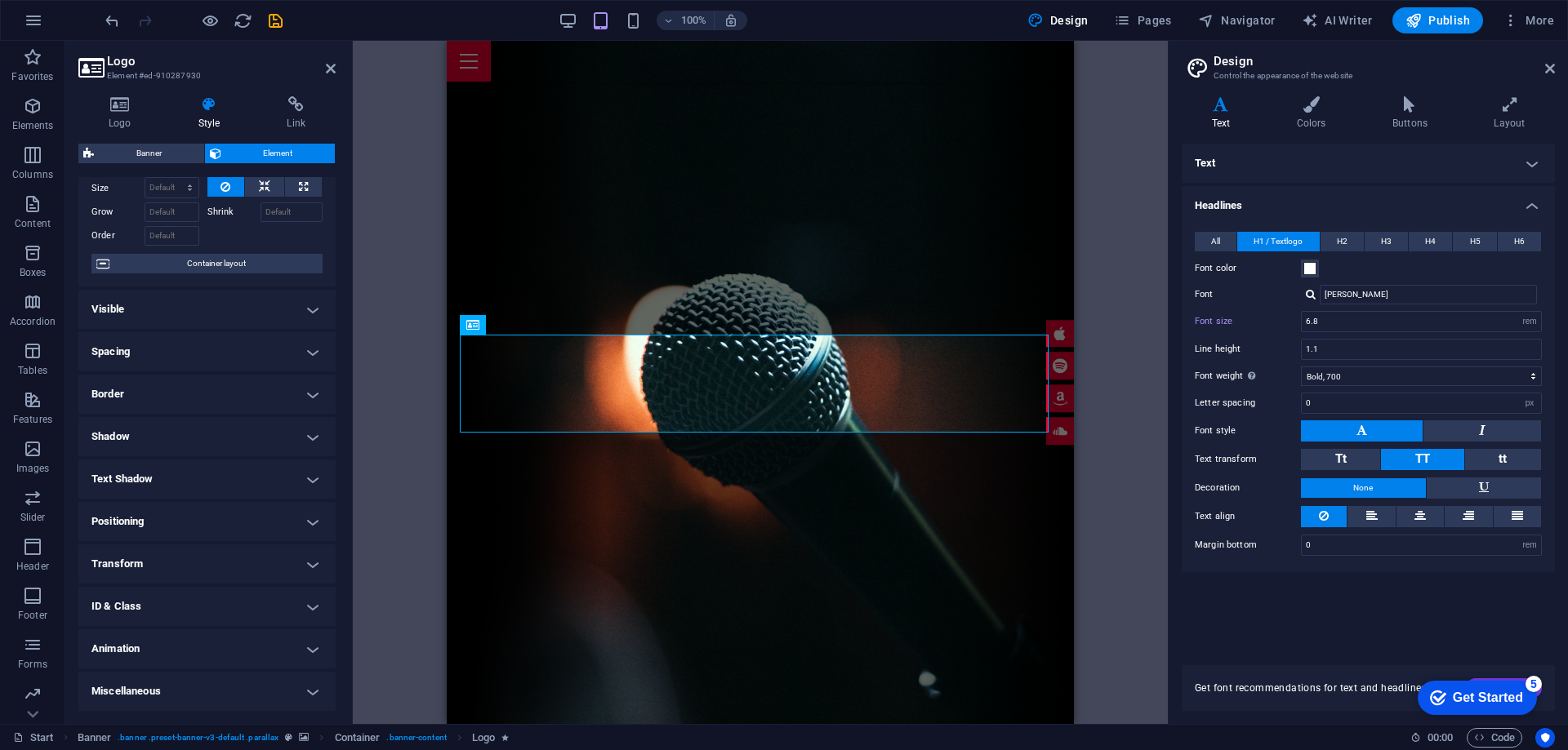
click at [313, 649] on h4 "Animation" at bounding box center [207, 649] width 257 height 39
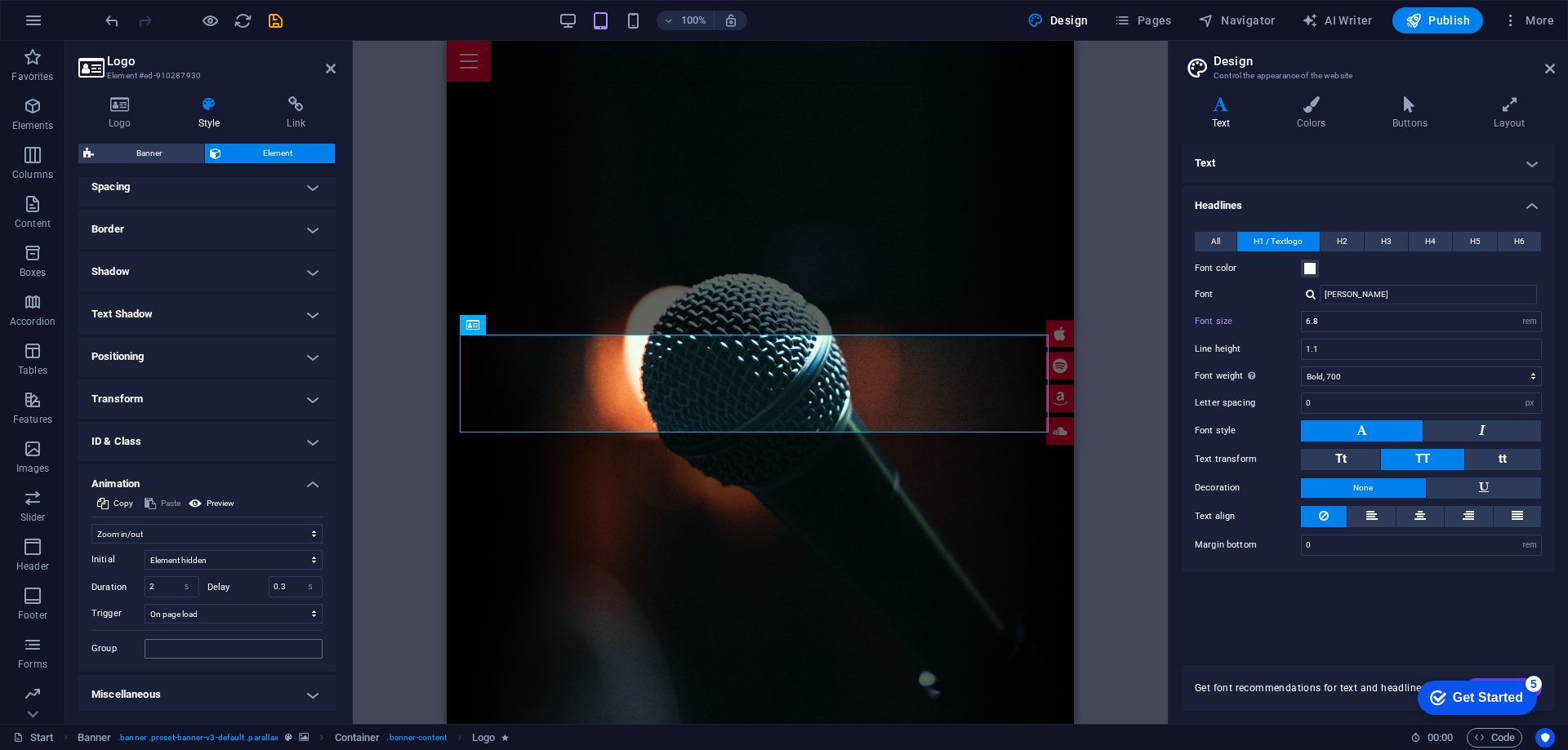
scroll to position [231, 0]
click at [313, 482] on h4 "Animation" at bounding box center [207, 476] width 257 height 30
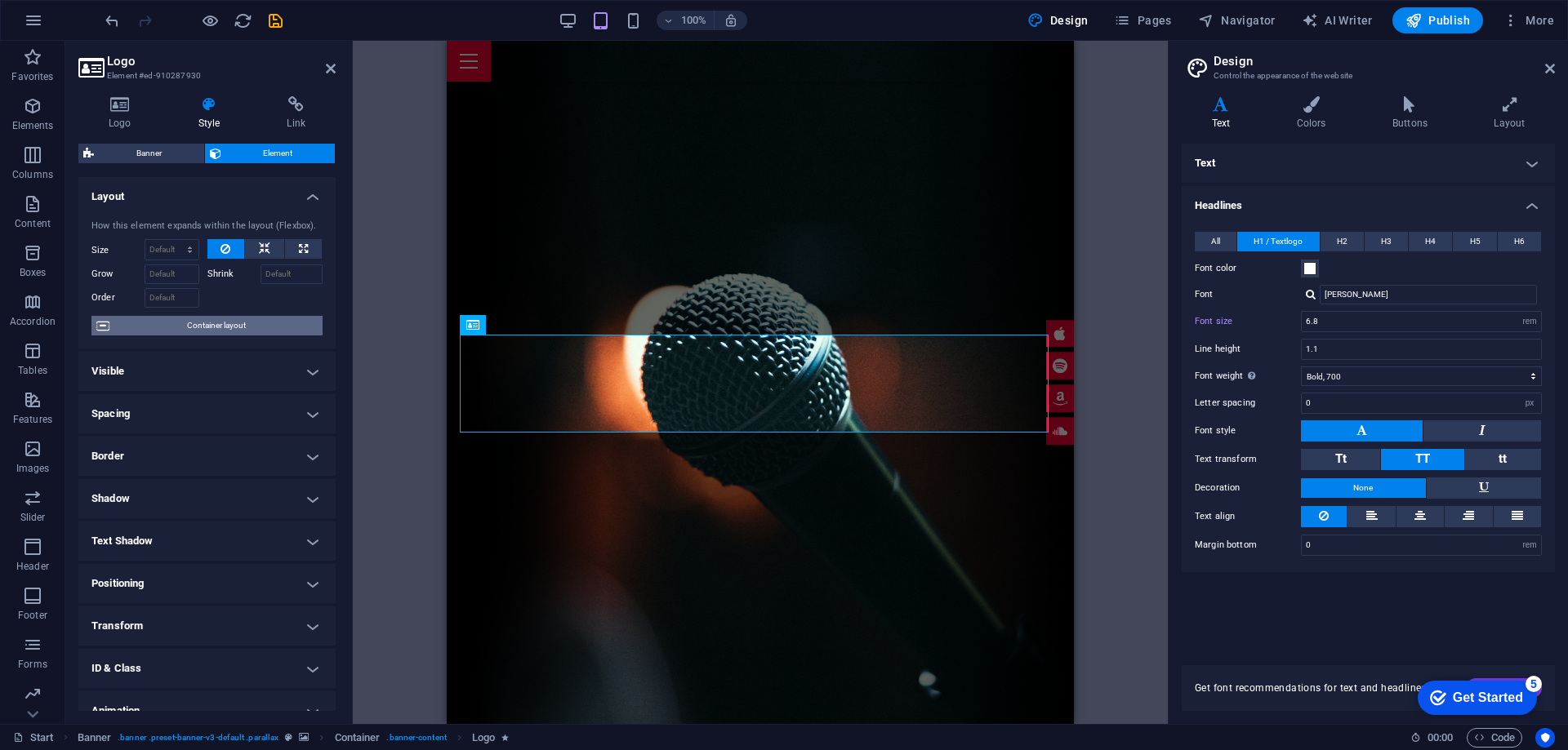
scroll to position [62, 0]
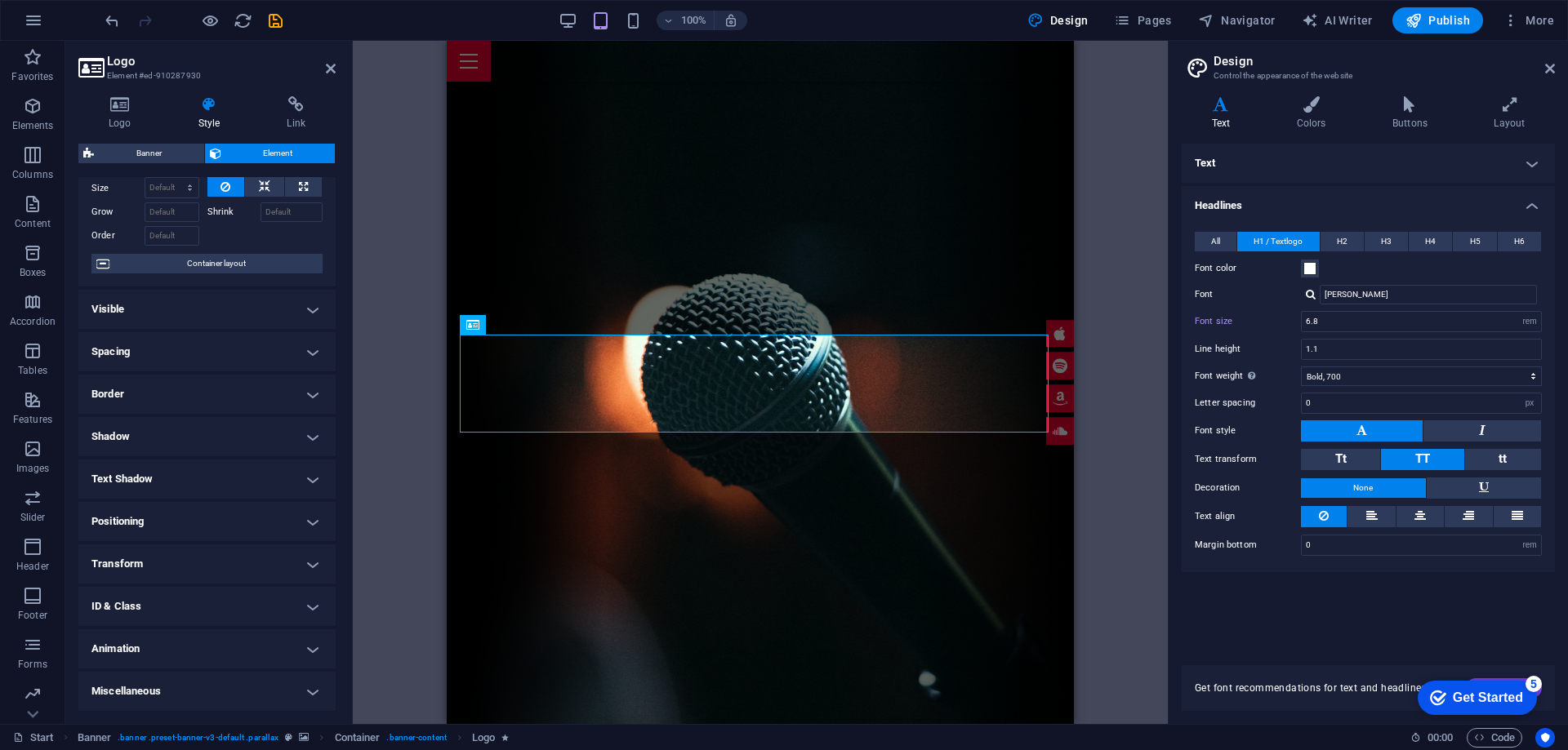
click at [283, 682] on h4 "Miscellaneous" at bounding box center [207, 692] width 257 height 39
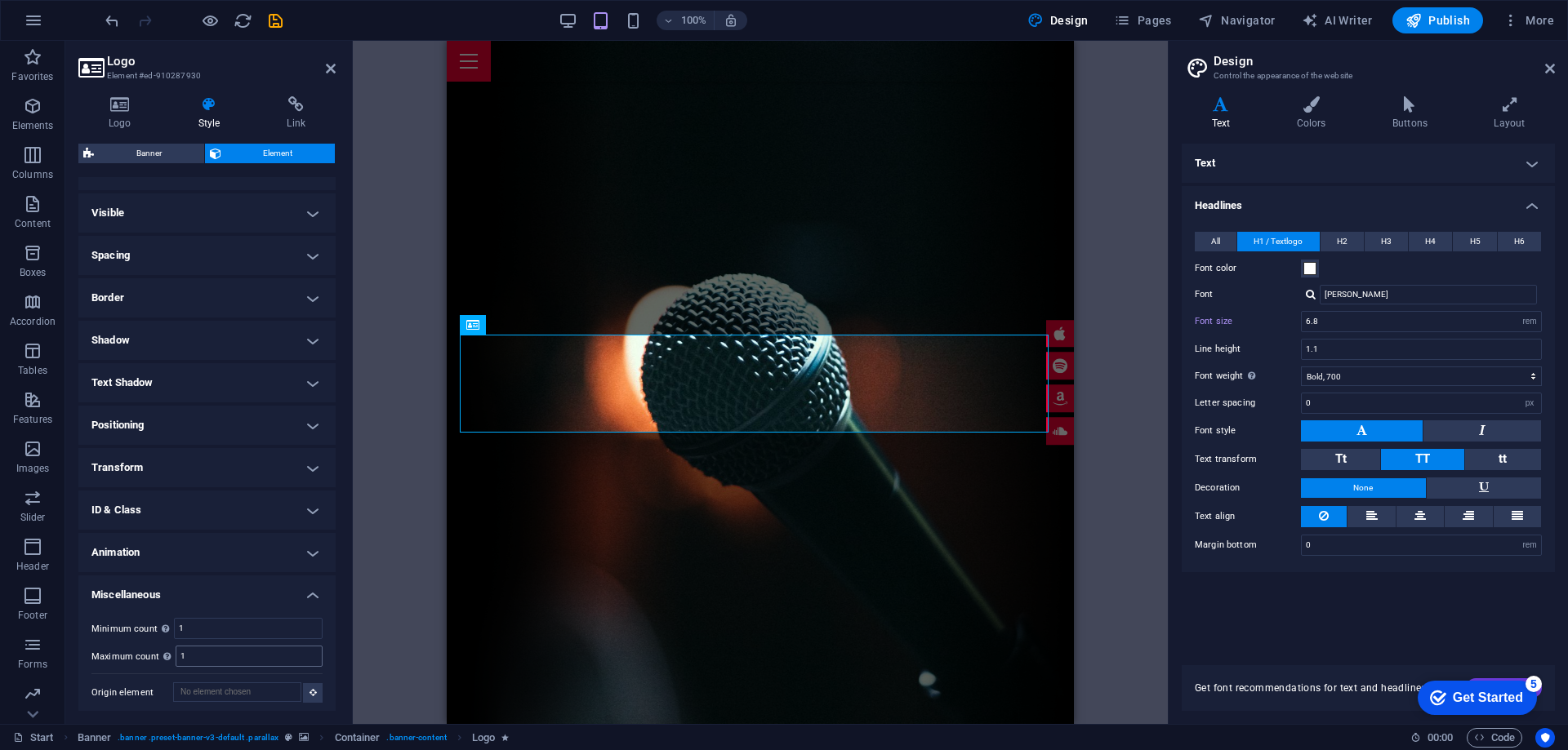
scroll to position [163, 0]
click at [311, 595] on h4 "Miscellaneous" at bounding box center [207, 585] width 257 height 30
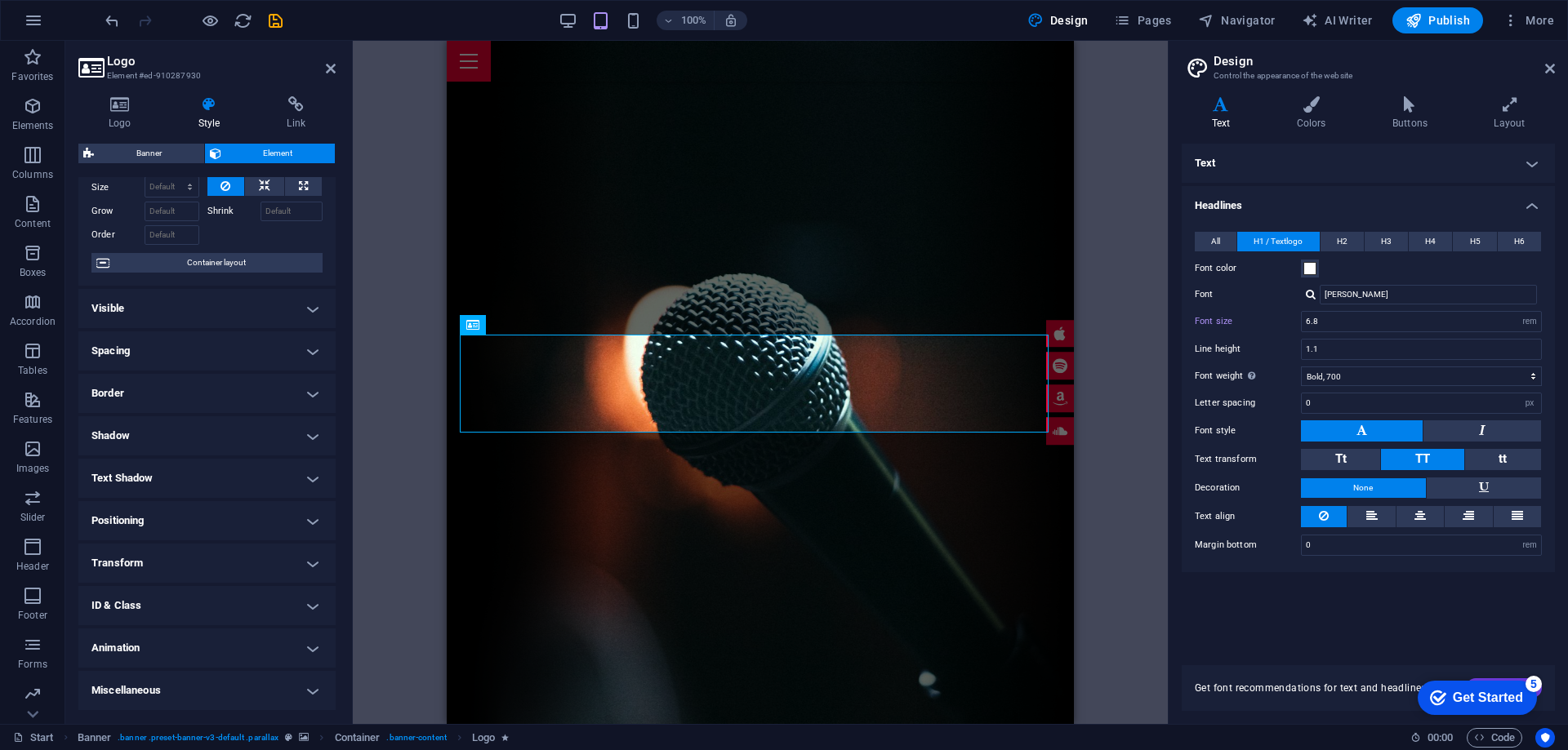
click at [302, 306] on h4 "Visible" at bounding box center [207, 308] width 257 height 39
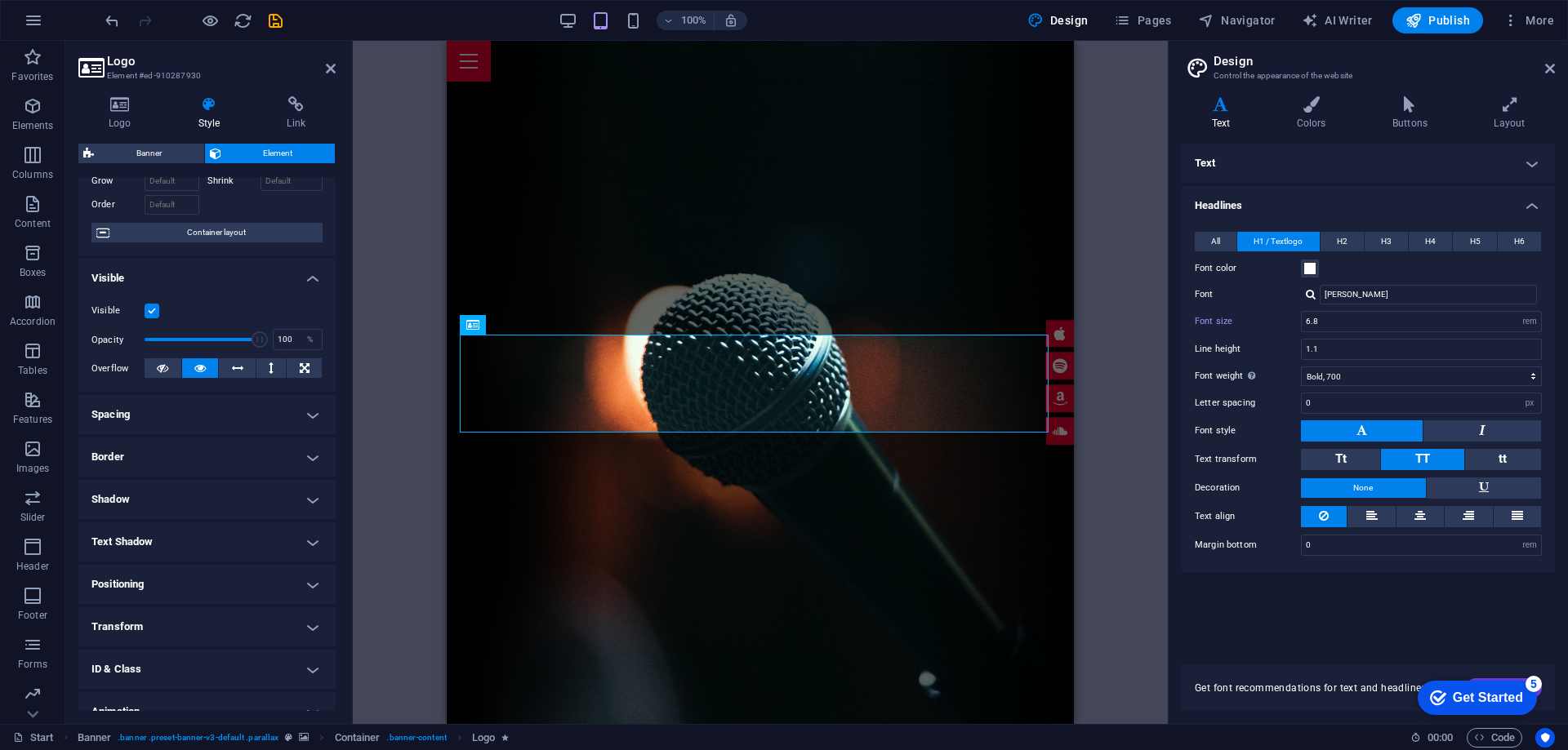
scroll to position [0, 0]
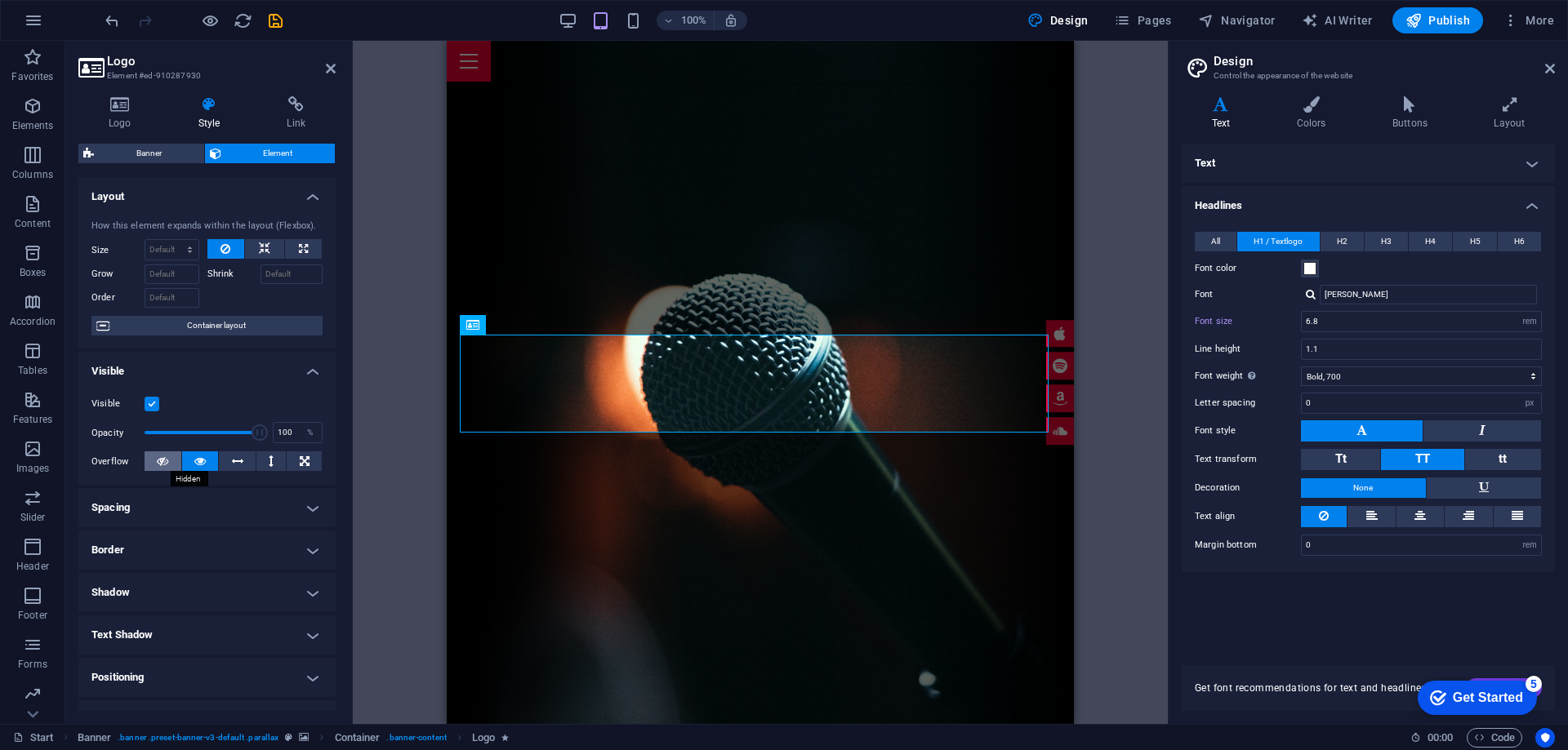
click at [155, 465] on button at bounding box center [162, 461] width 36 height 19
click at [194, 460] on icon at bounding box center [200, 461] width 12 height 19
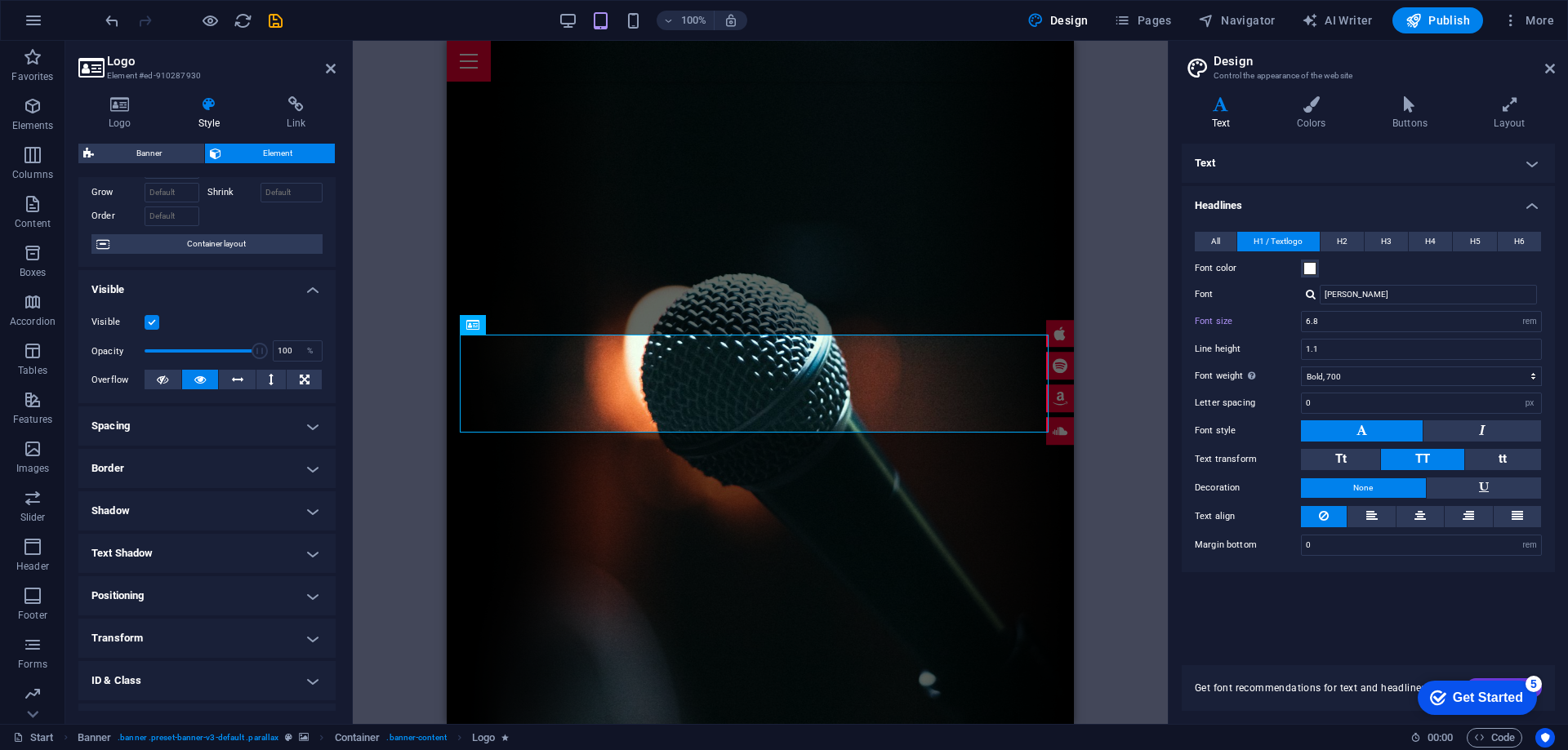
click at [232, 148] on span "Element" at bounding box center [279, 153] width 105 height 19
click at [1223, 111] on icon at bounding box center [1221, 104] width 79 height 16
click at [1310, 266] on span at bounding box center [1309, 268] width 13 height 13
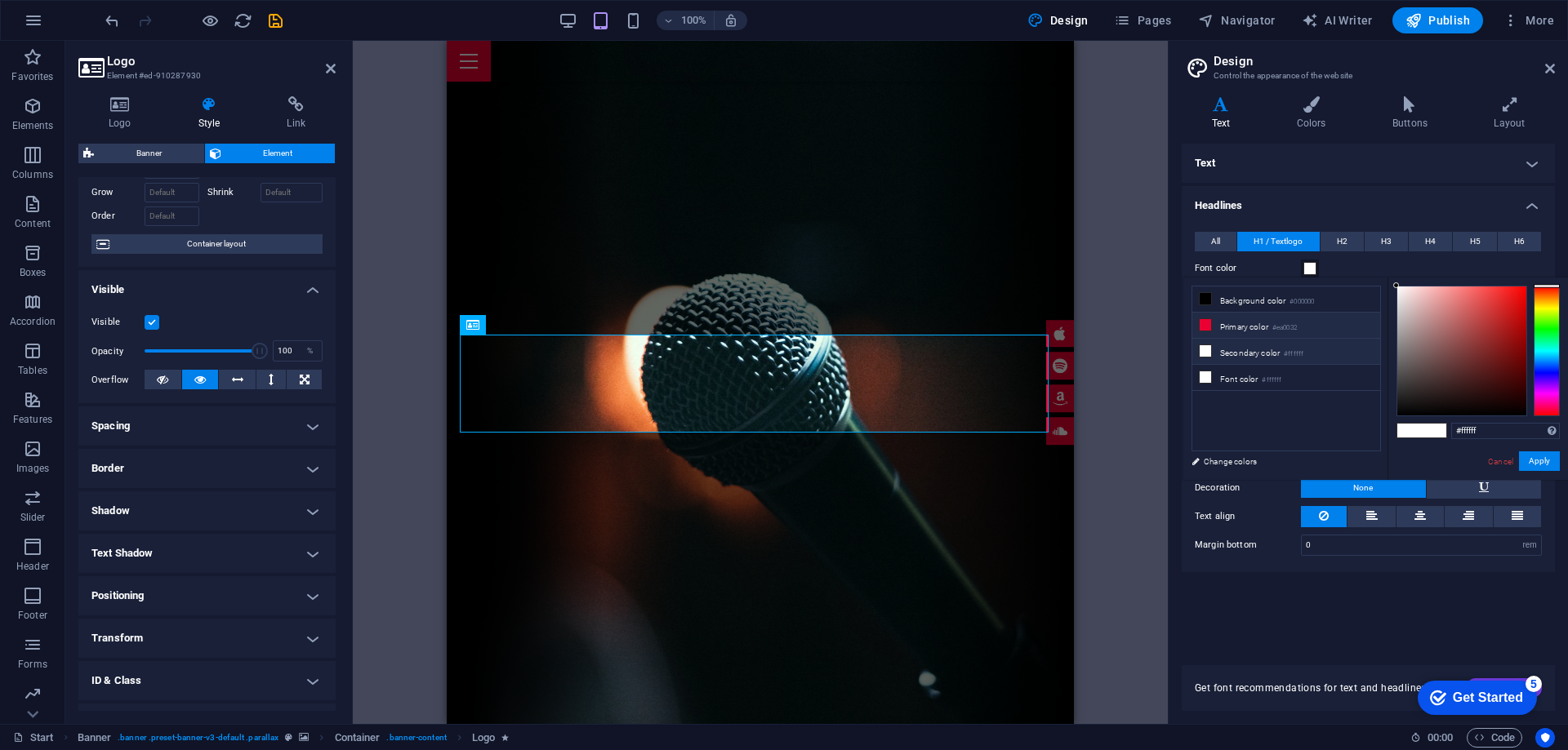
click at [1240, 327] on li "Primary color #ea0032" at bounding box center [1286, 325] width 188 height 26
click at [1241, 326] on li "Primary color #ea0032" at bounding box center [1286, 325] width 188 height 26
click at [1435, 435] on span at bounding box center [1434, 431] width 24 height 14
click at [1406, 431] on span at bounding box center [1409, 431] width 24 height 14
type input "#ffffff"
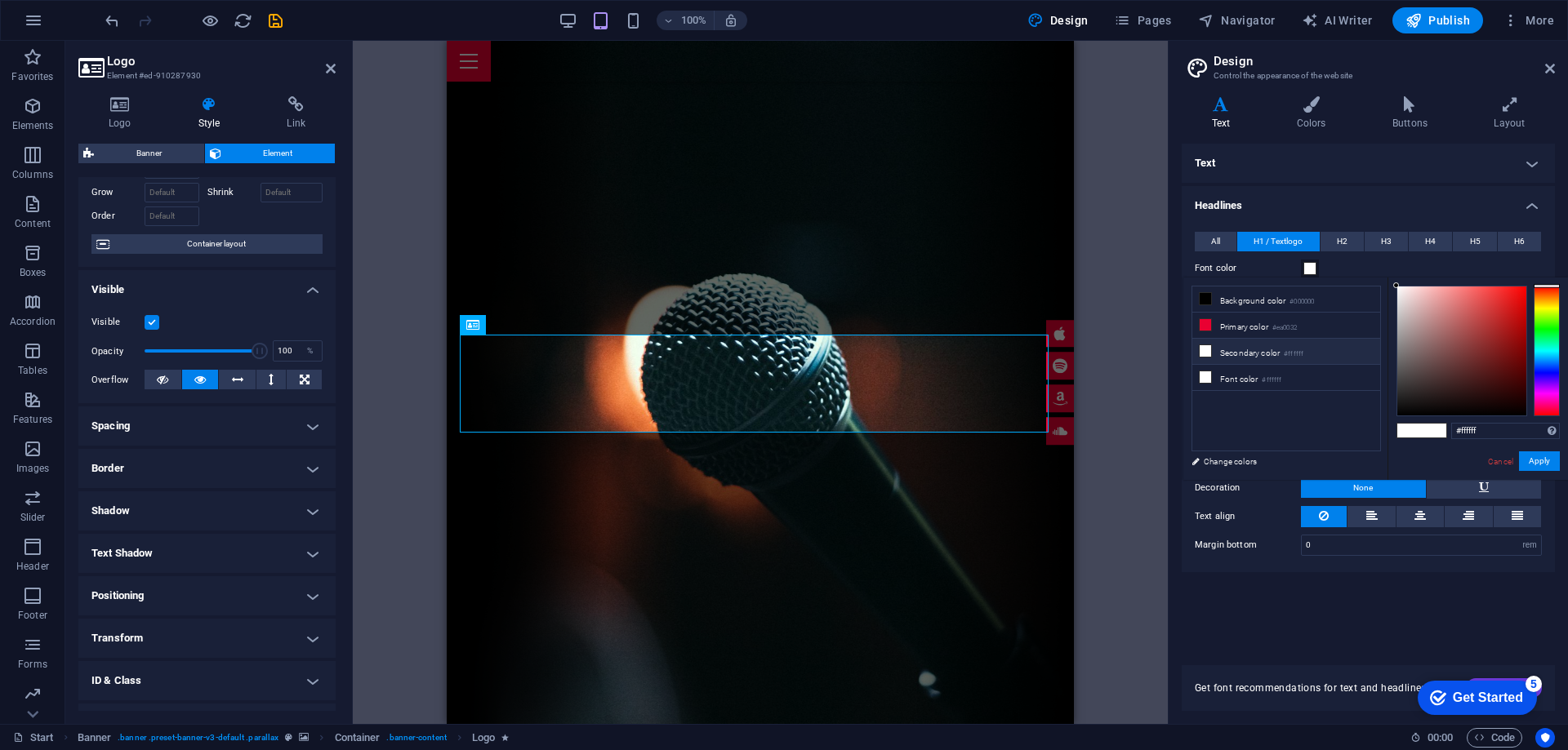
click at [1402, 437] on span at bounding box center [1409, 431] width 24 height 14
click at [1230, 353] on li "Secondary color #ffffff" at bounding box center [1286, 351] width 188 height 26
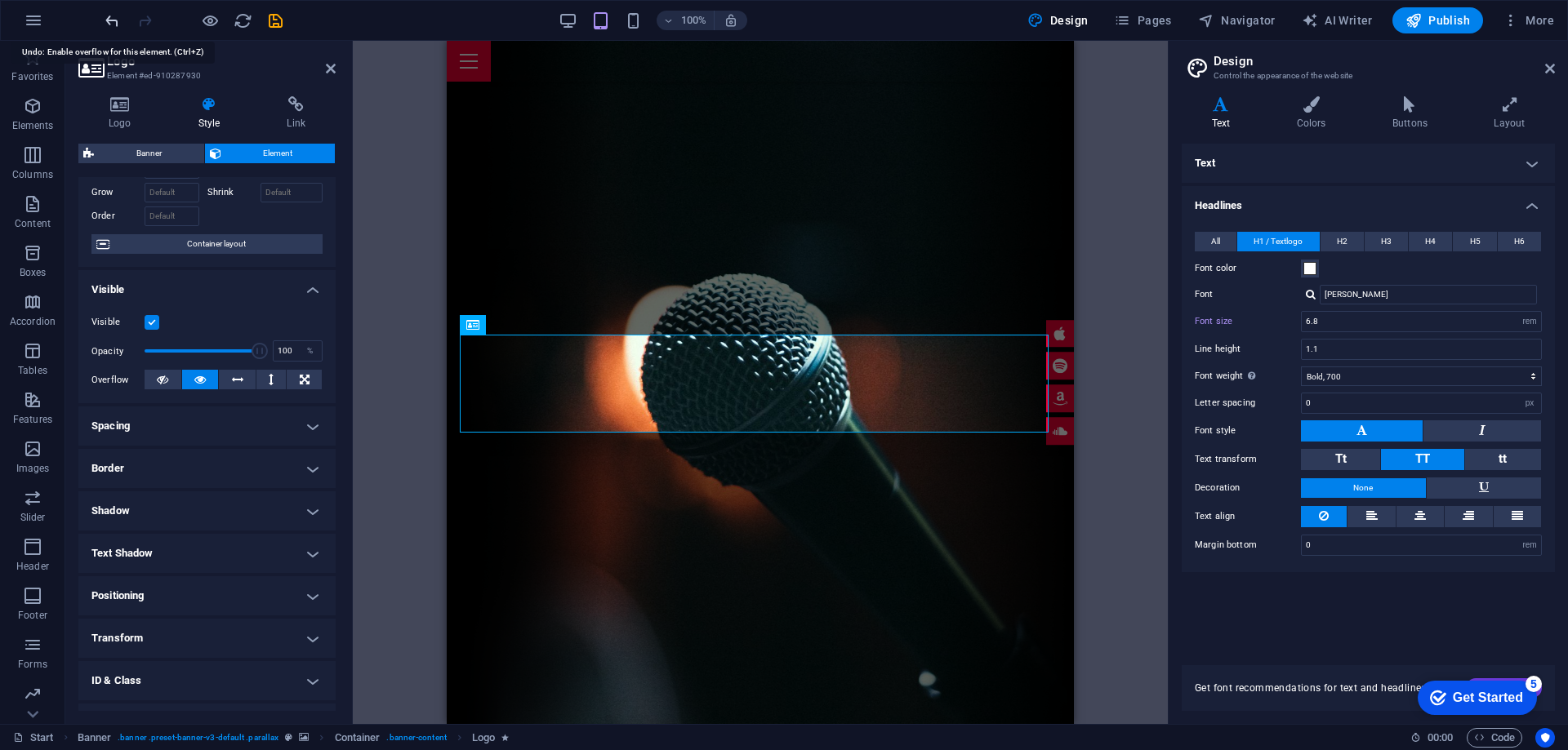
click at [111, 21] on icon "undo" at bounding box center [112, 21] width 19 height 19
type input "100"
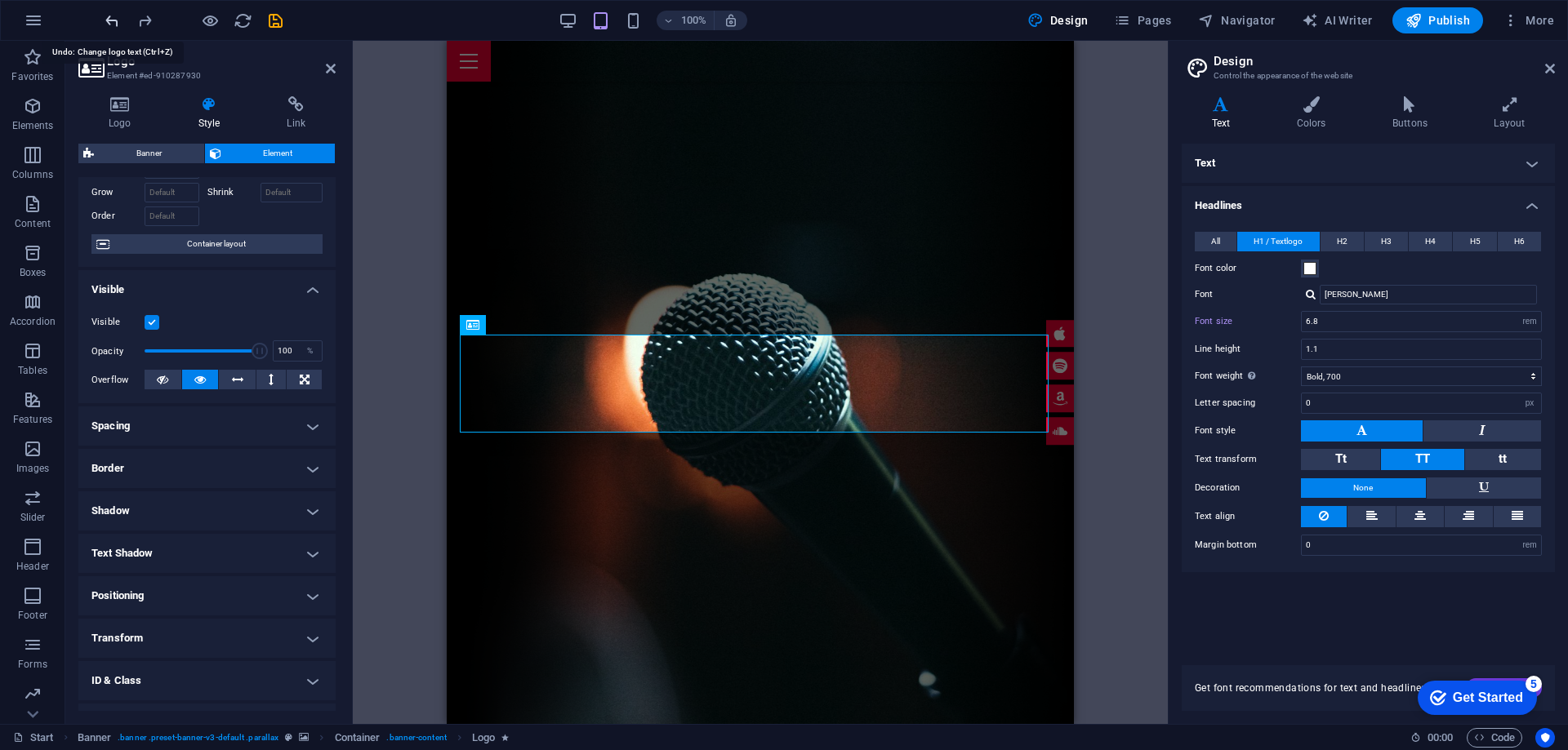
click at [111, 21] on icon "undo" at bounding box center [112, 21] width 19 height 19
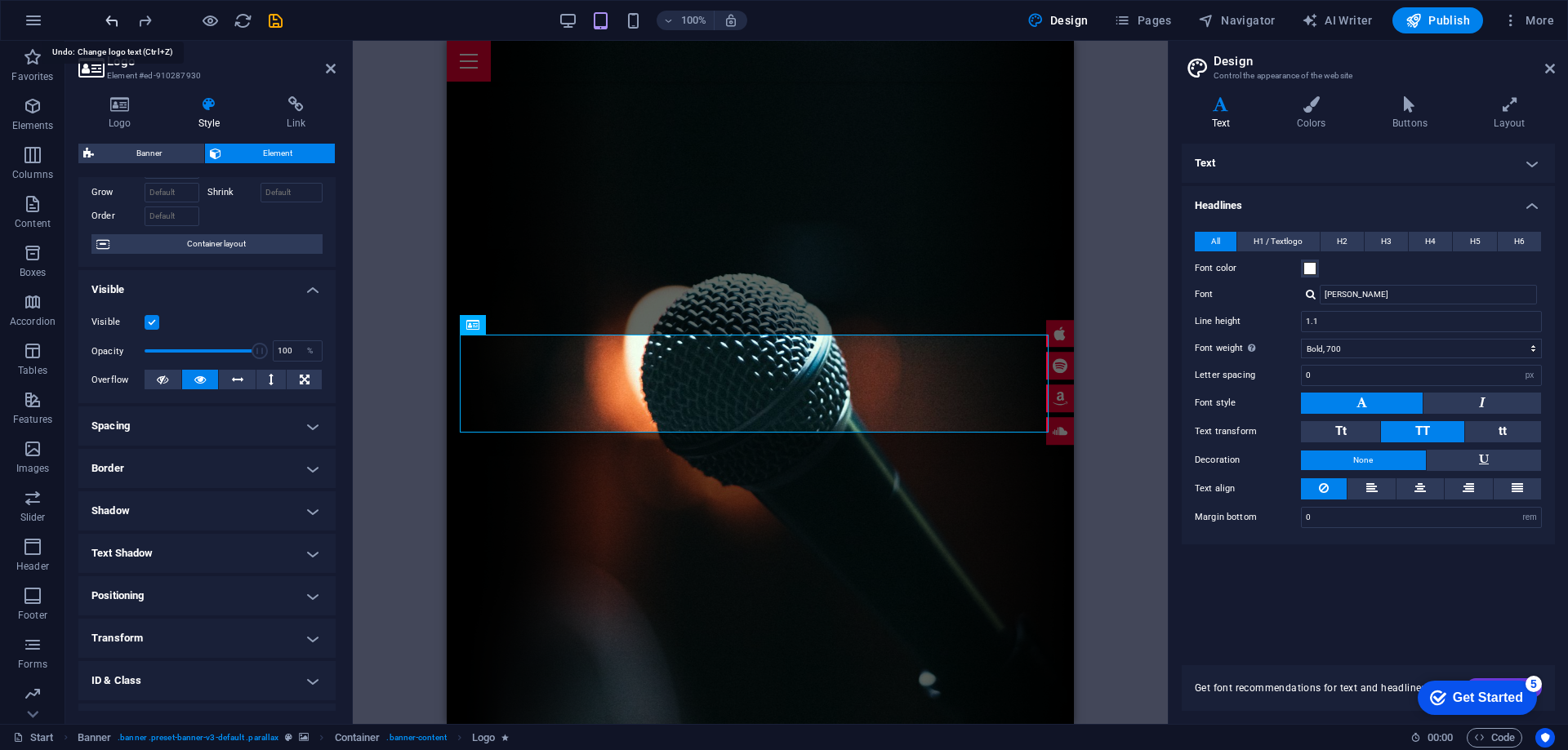
click at [111, 21] on icon "undo" at bounding box center [112, 21] width 19 height 19
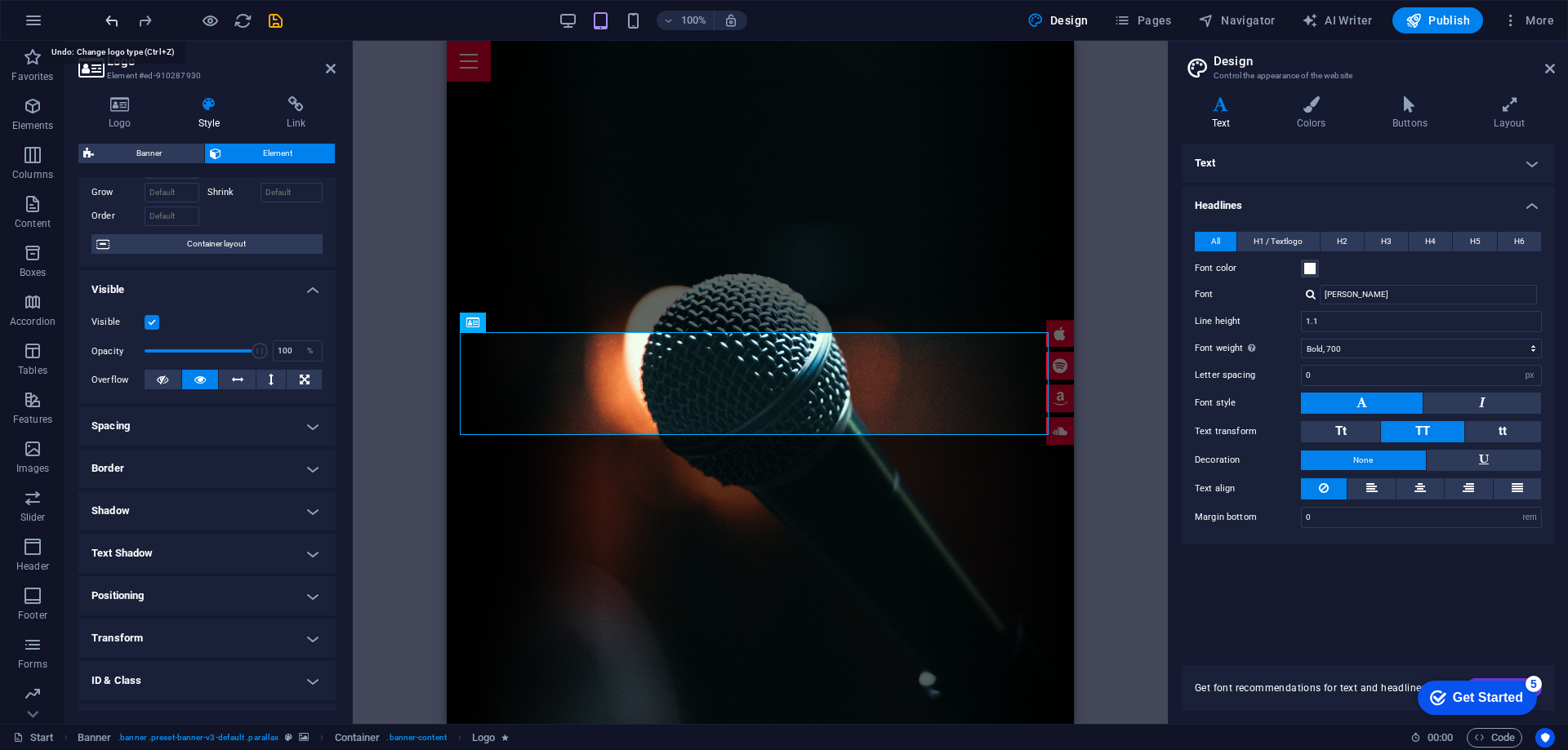
click at [109, 21] on icon "undo" at bounding box center [112, 21] width 19 height 19
click at [107, 22] on icon "undo" at bounding box center [112, 21] width 19 height 19
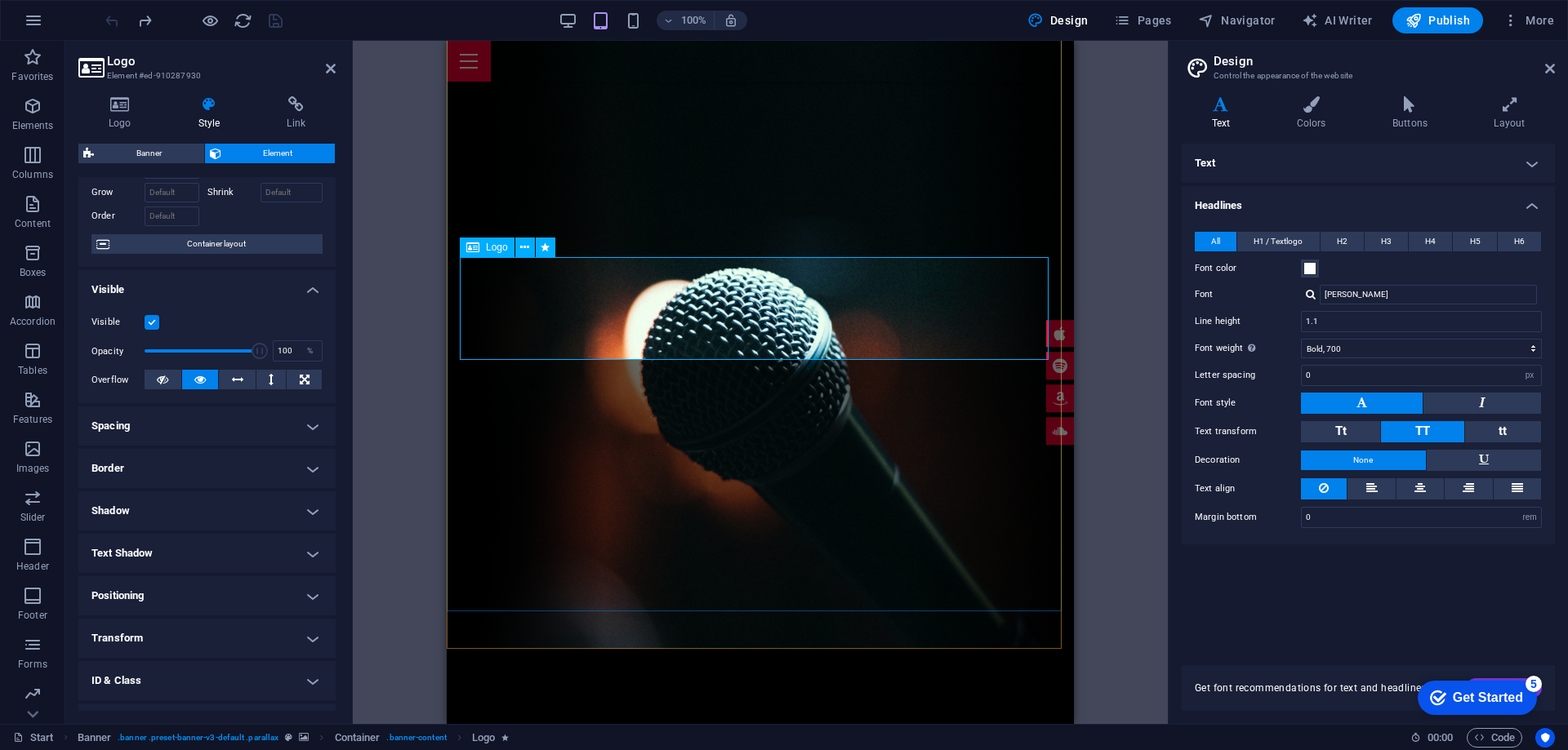
scroll to position [163, 0]
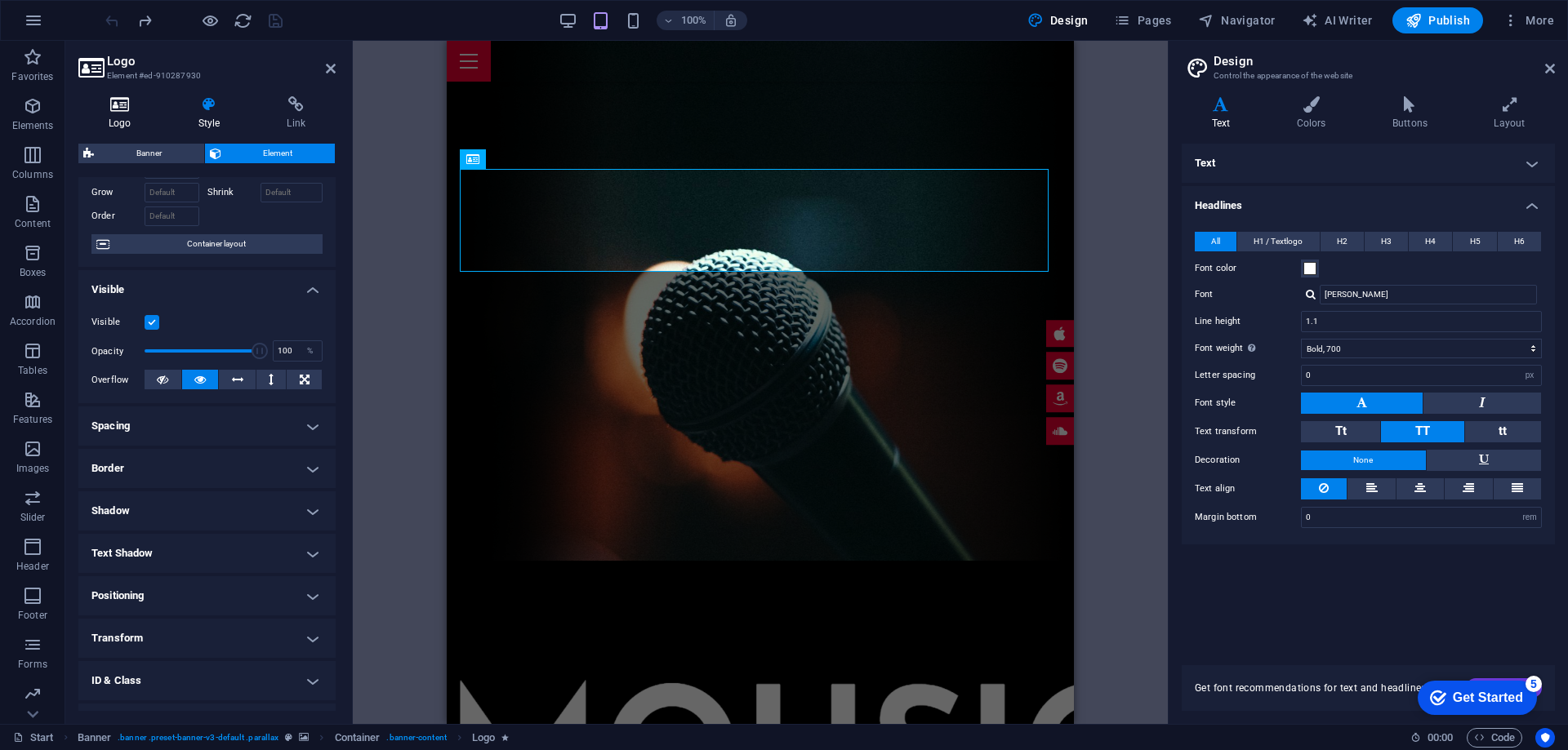
click at [127, 99] on icon at bounding box center [120, 104] width 84 height 16
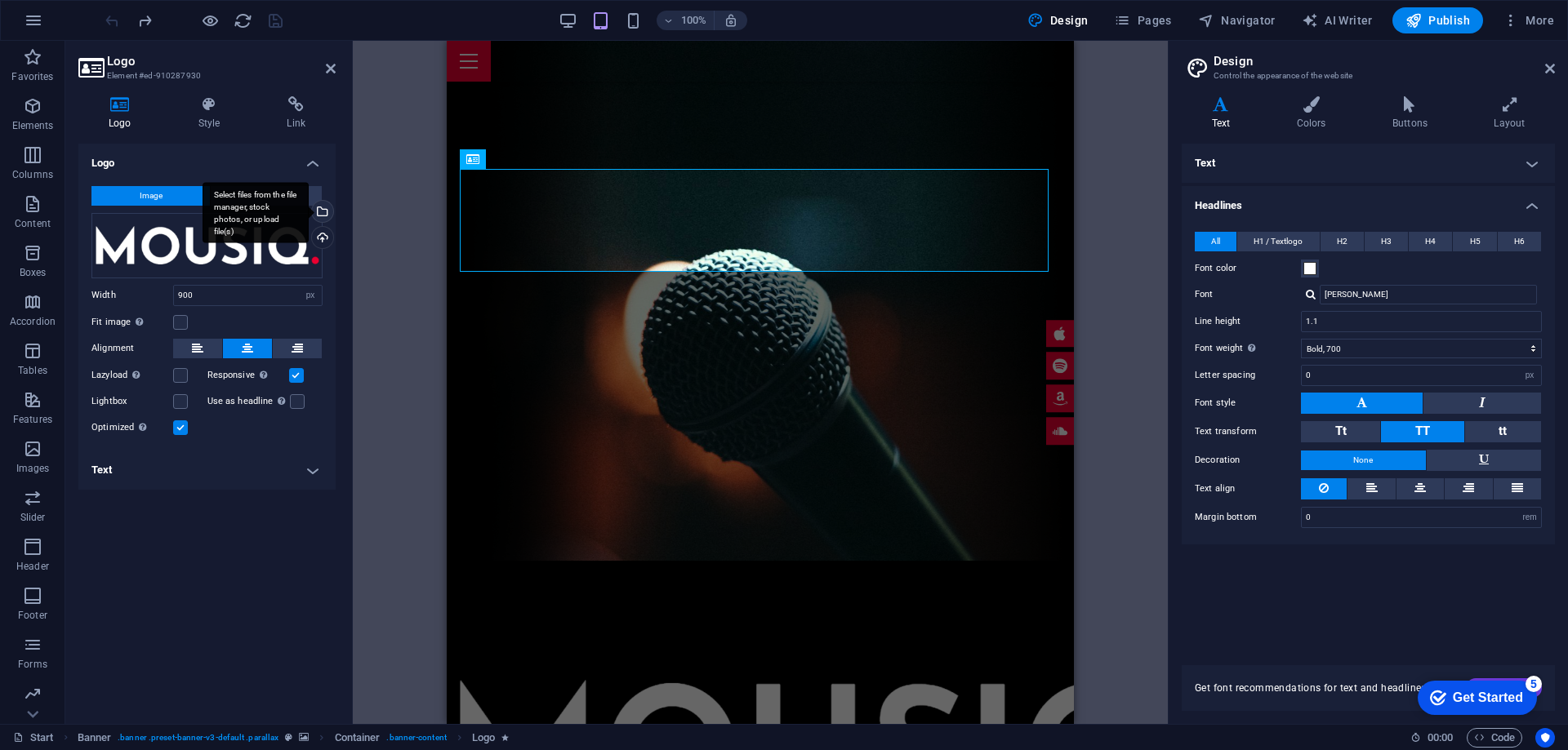
click at [308, 213] on div "Select files from the file manager, stock photos, or upload file(s)" at bounding box center [256, 213] width 106 height 61
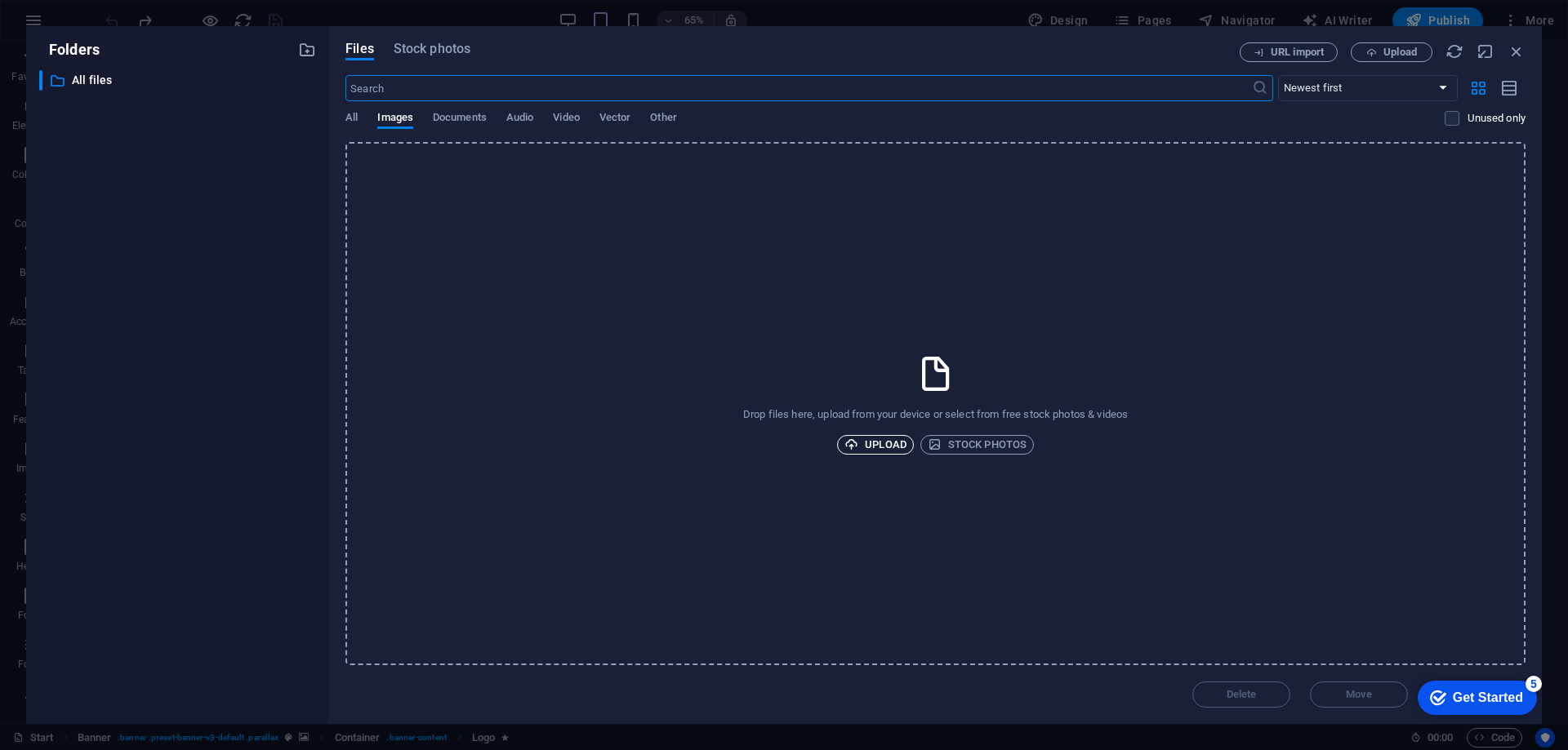
click at [879, 448] on span "Upload" at bounding box center [874, 444] width 62 height 19
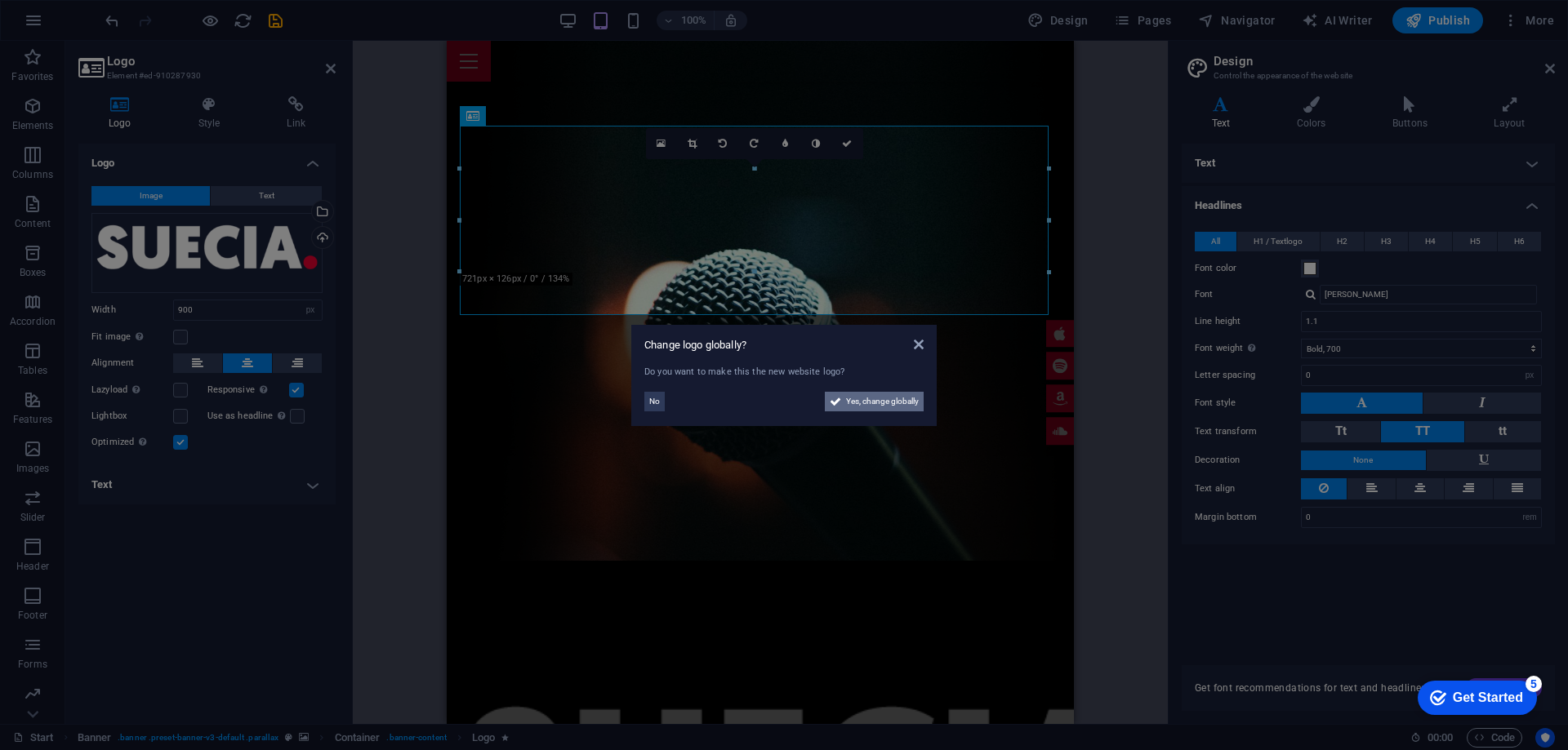
click at [885, 405] on span "Yes, change globally" at bounding box center [882, 401] width 73 height 19
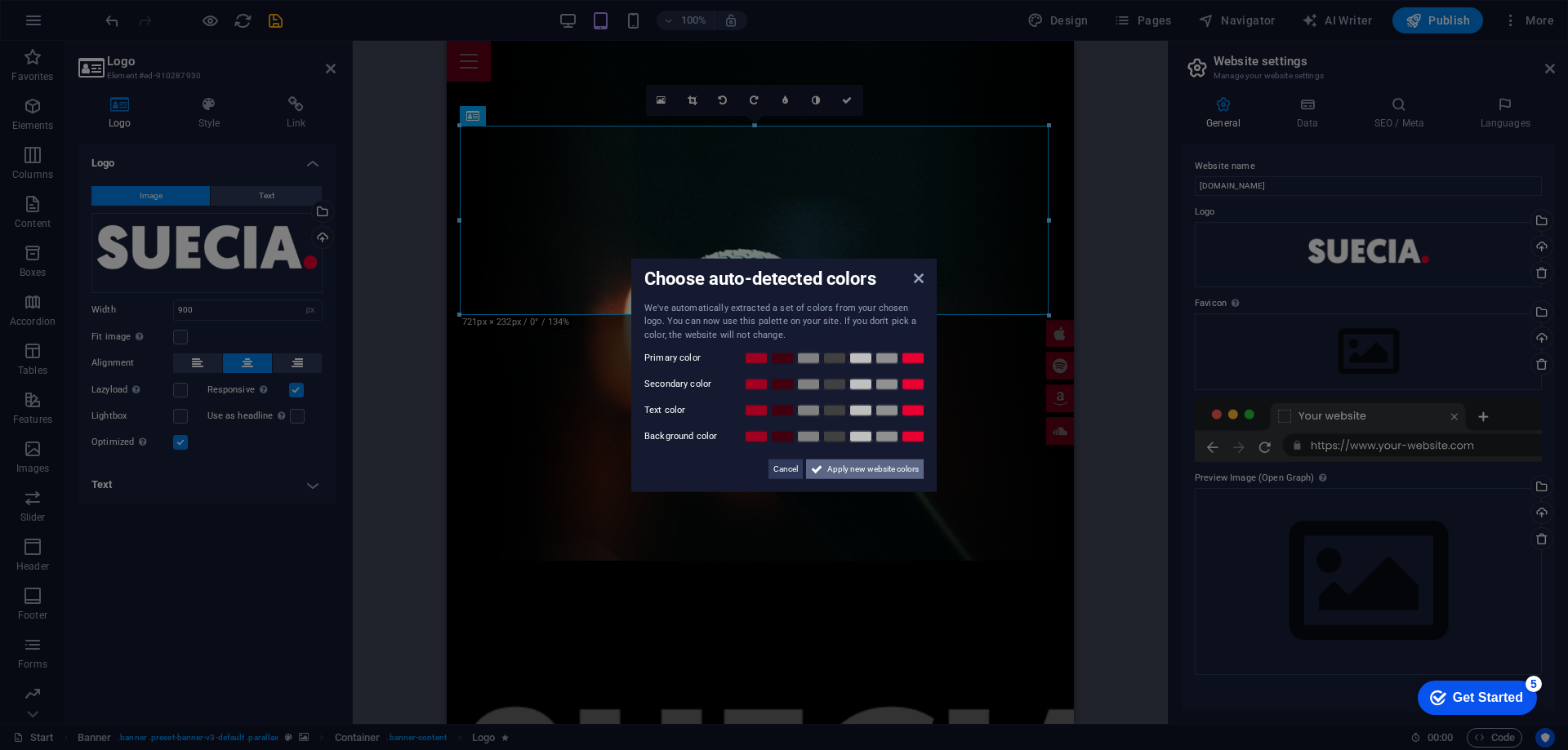
click at [854, 473] on span "Apply new website colors" at bounding box center [873, 469] width 91 height 19
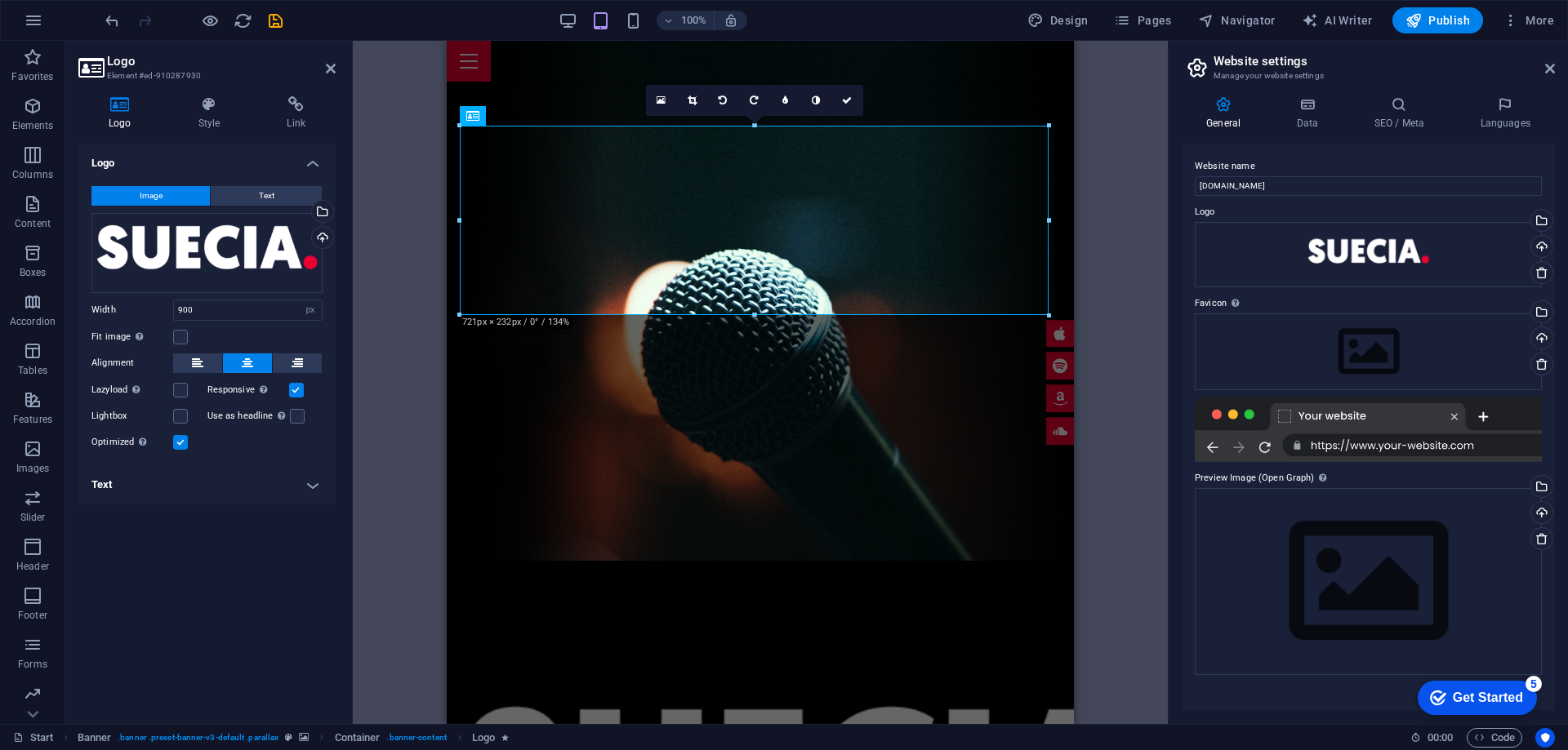
click at [387, 448] on div "Drag here to replace the existing content. Press “Ctrl” if you want to create a…" at bounding box center [760, 382] width 815 height 683
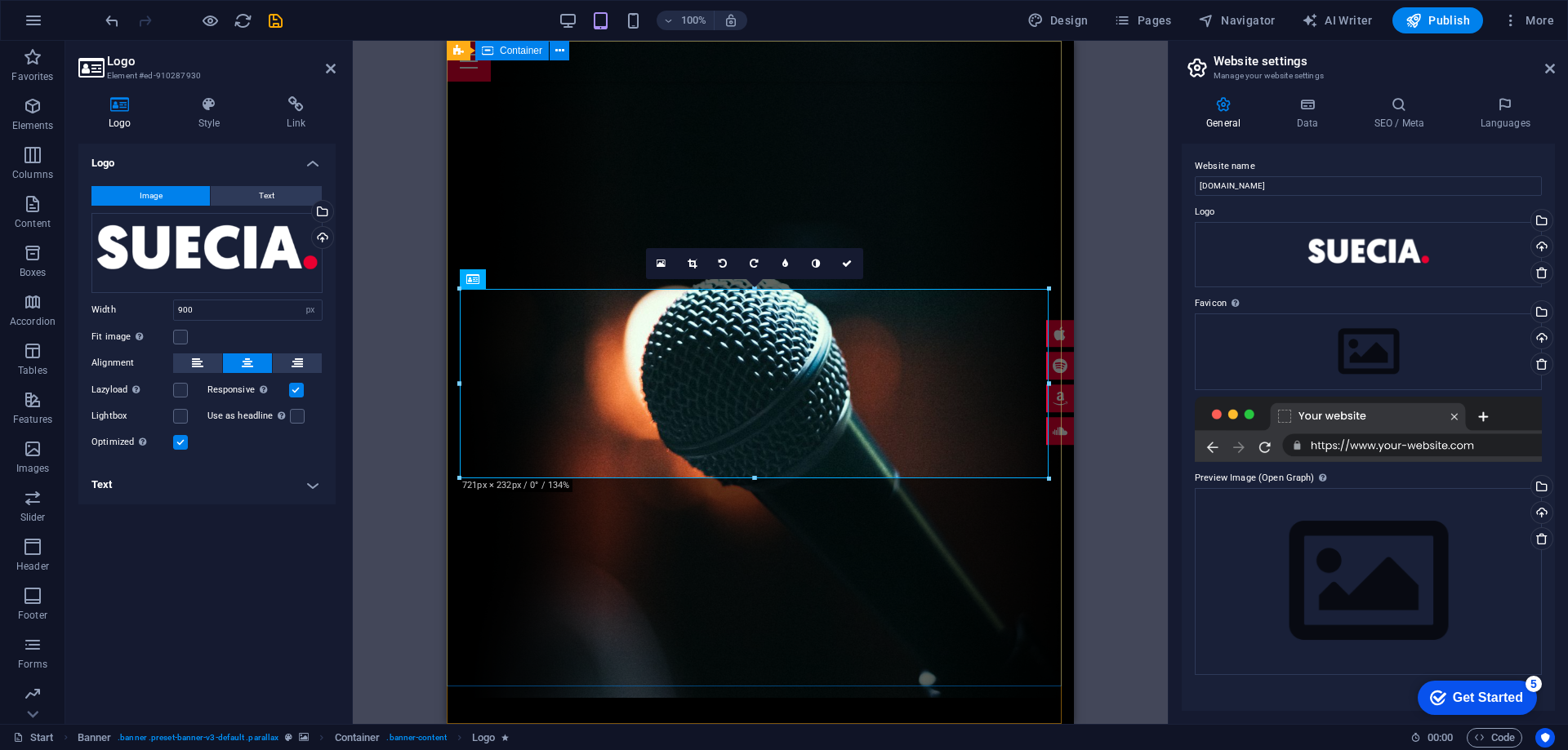
scroll to position [0, 0]
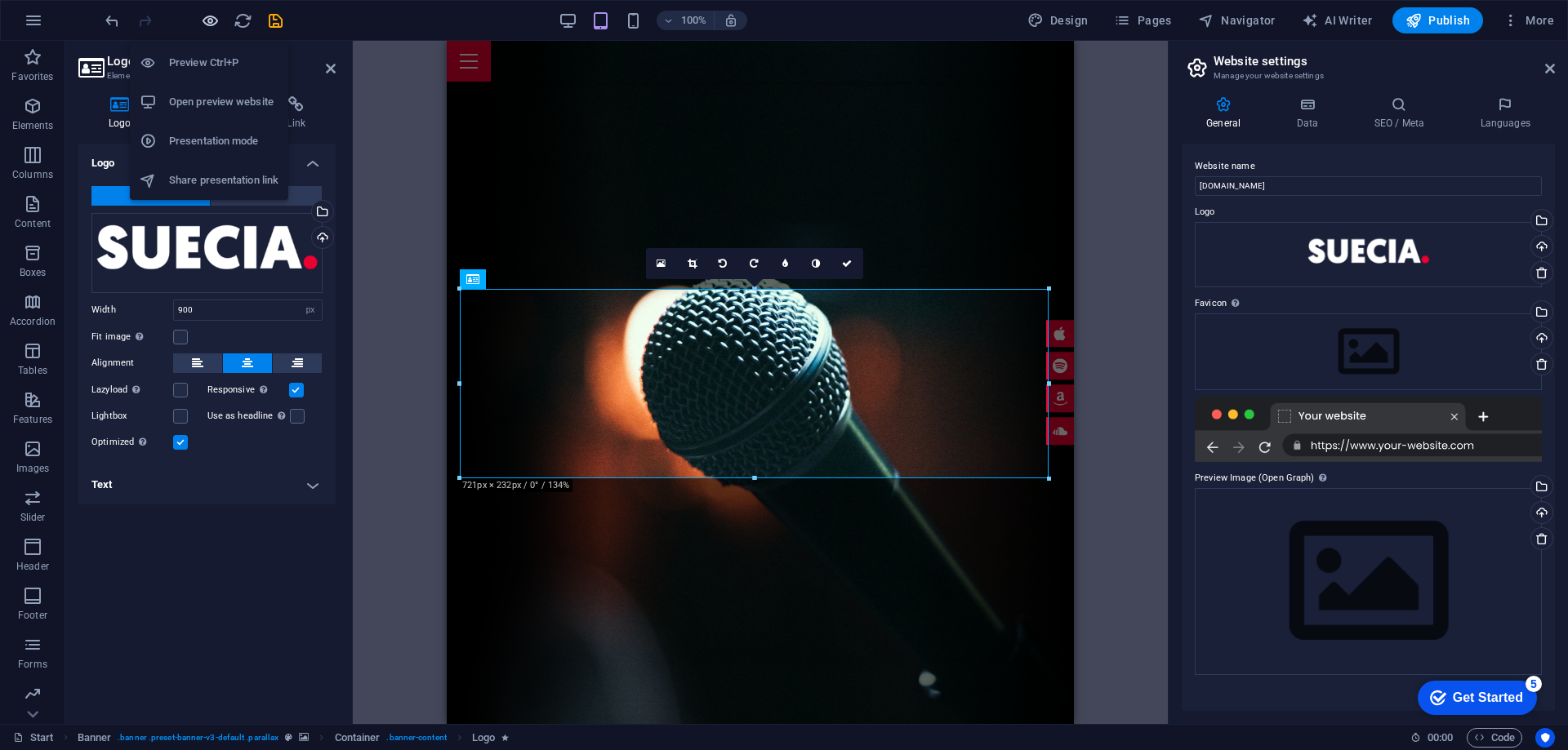
click at [207, 19] on icon "button" at bounding box center [210, 21] width 19 height 19
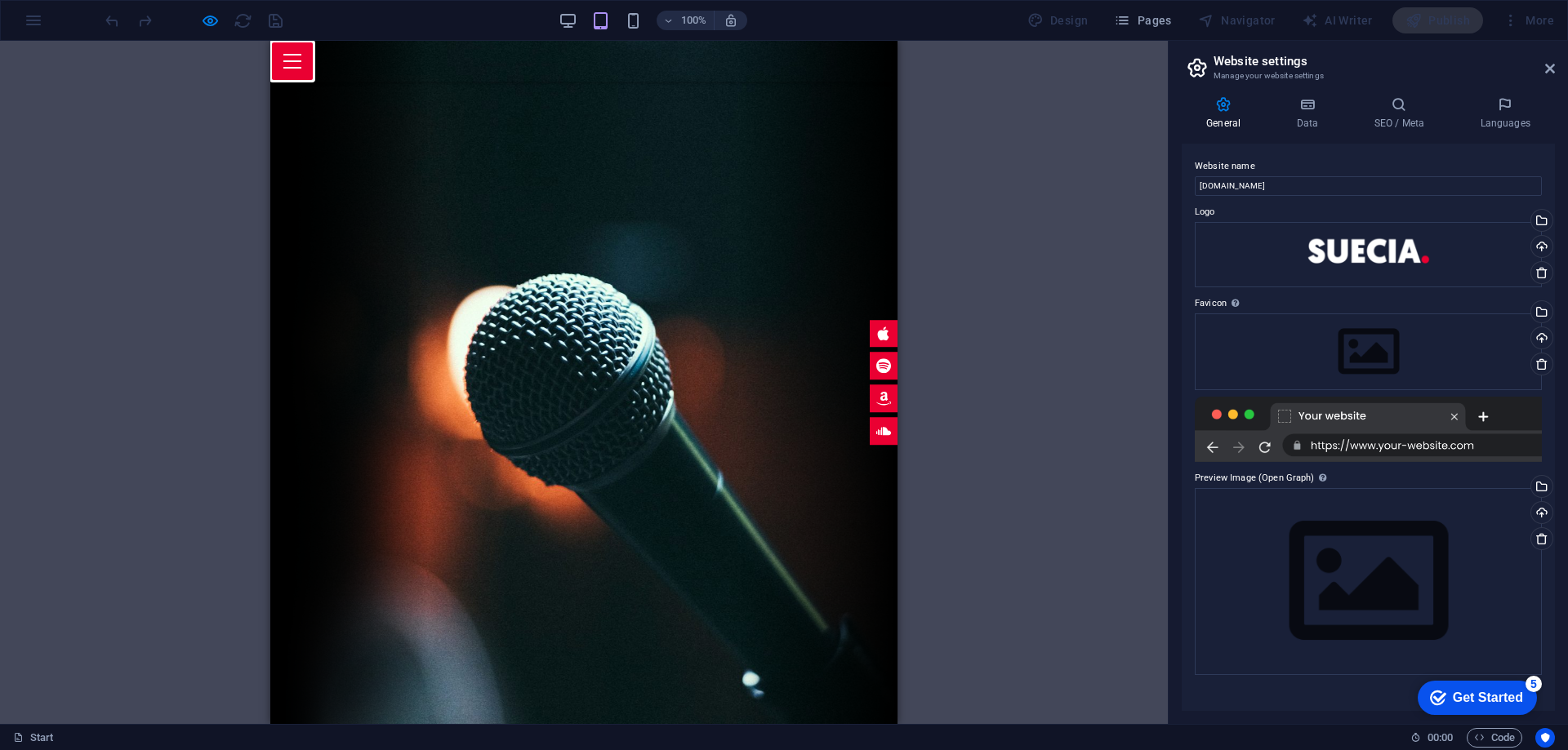
click at [302, 56] on button at bounding box center [291, 55] width 18 height 2
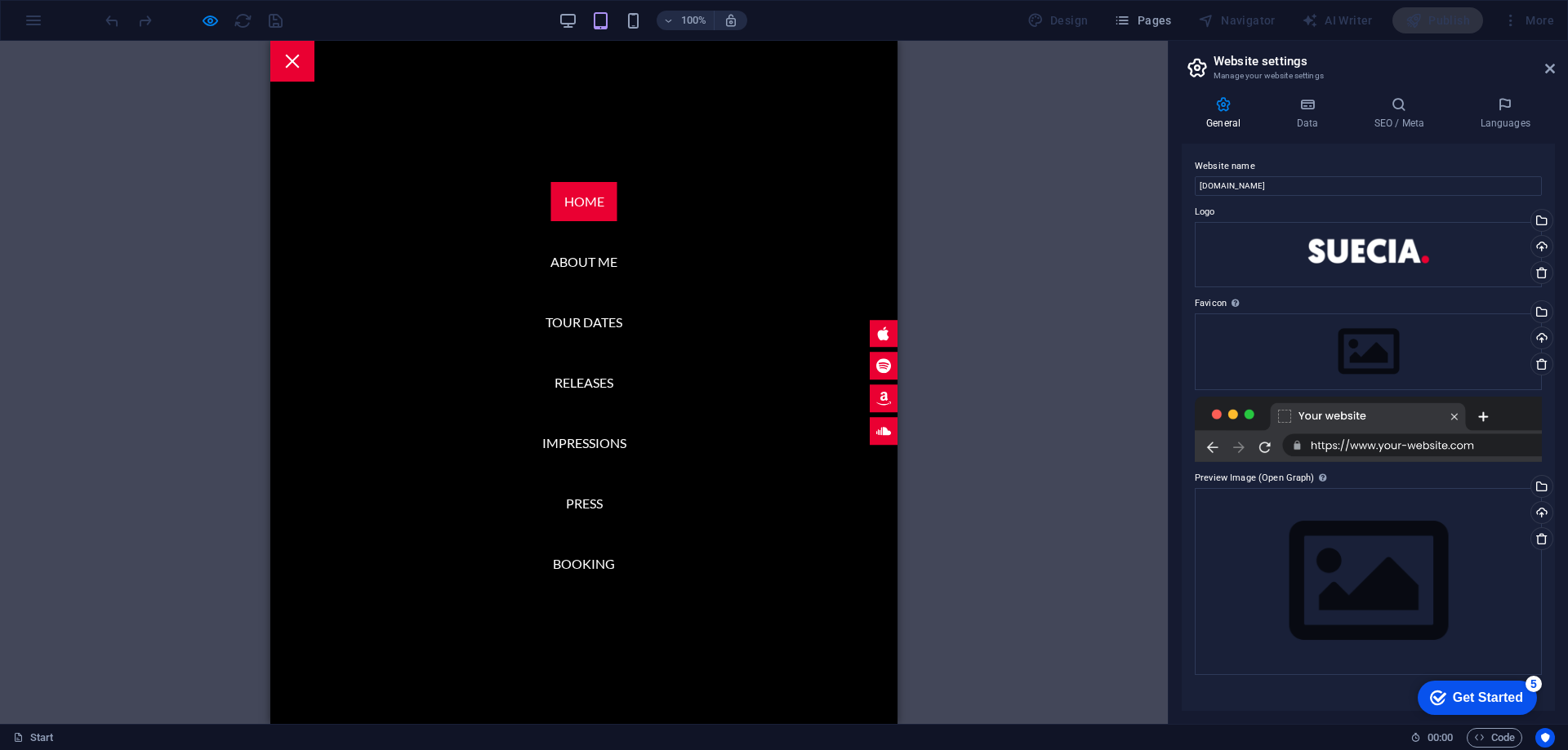
click at [166, 493] on div "Drag here to replace the existing content. Press “Ctrl” if you want to create a…" at bounding box center [584, 382] width 1168 height 683
click at [314, 54] on div at bounding box center [292, 61] width 44 height 41
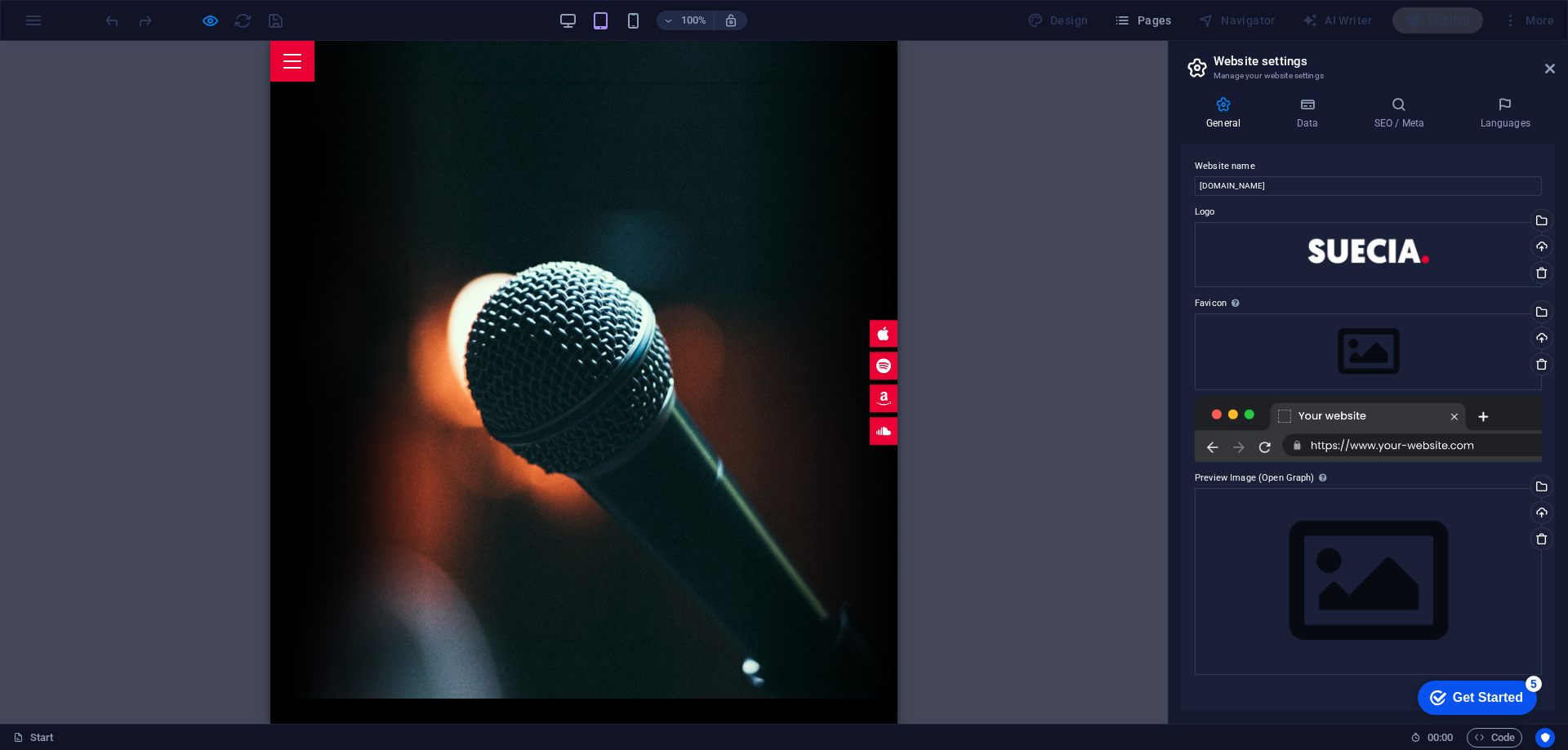
scroll to position [0, 0]
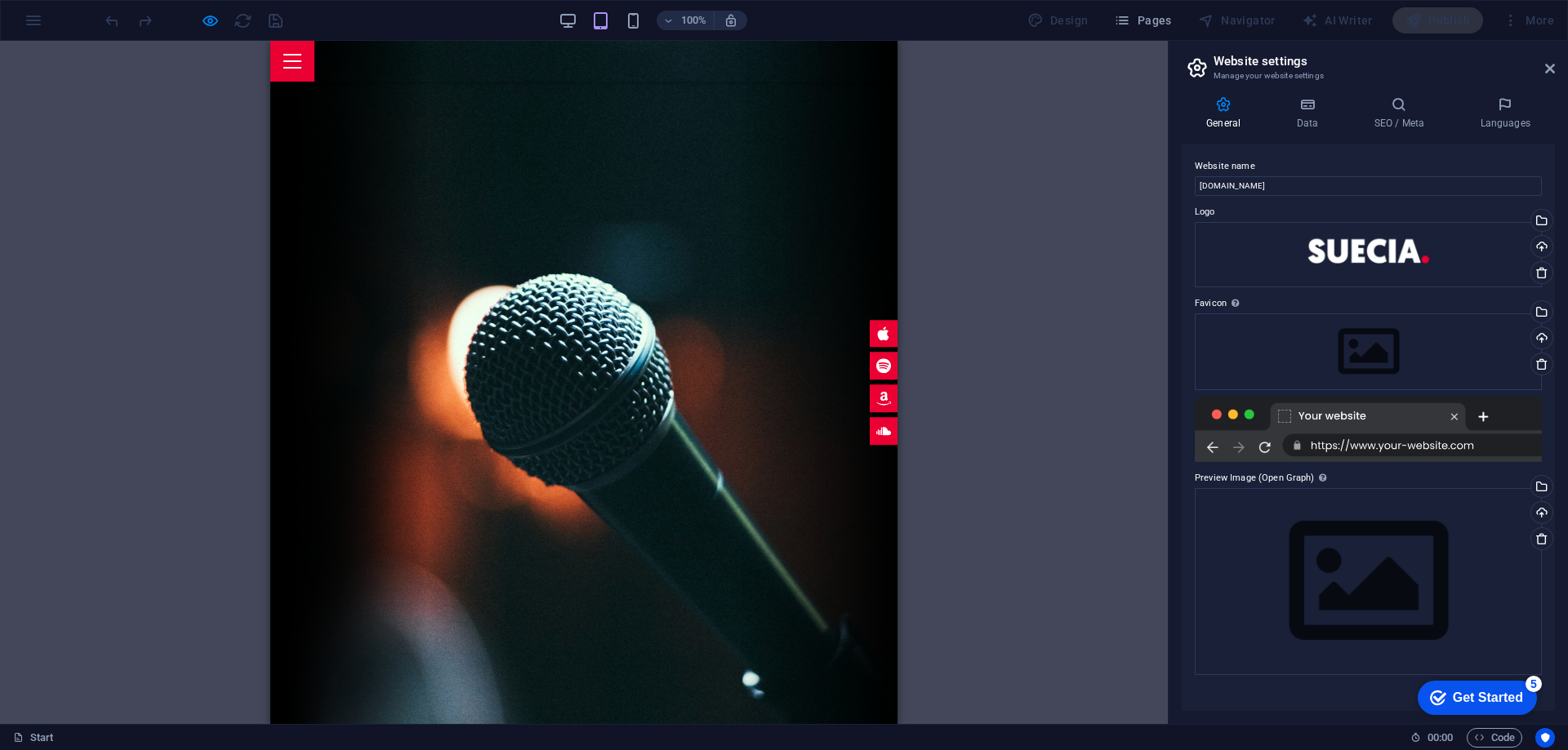
click at [314, 50] on div at bounding box center [292, 61] width 44 height 41
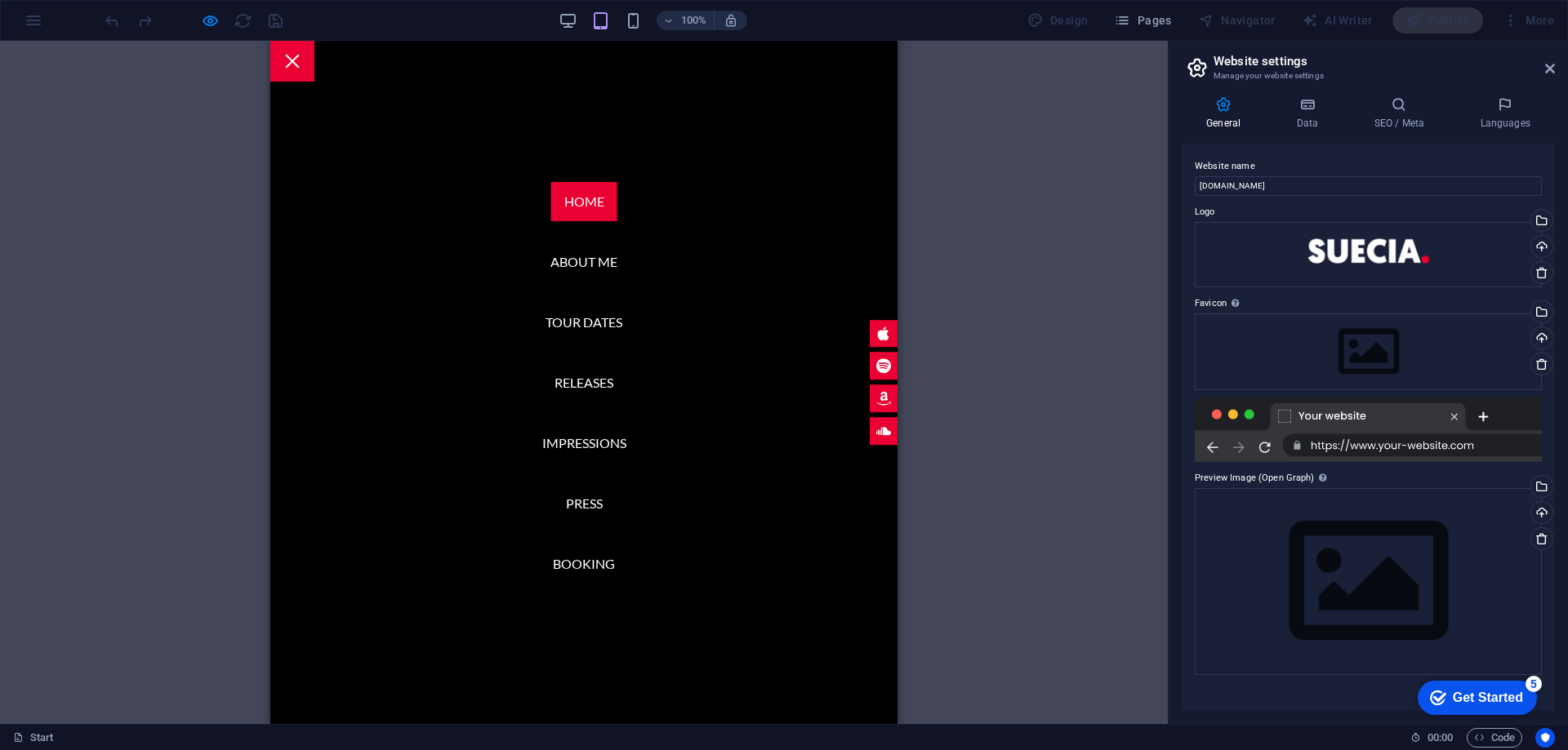
click at [314, 50] on div at bounding box center [292, 61] width 44 height 41
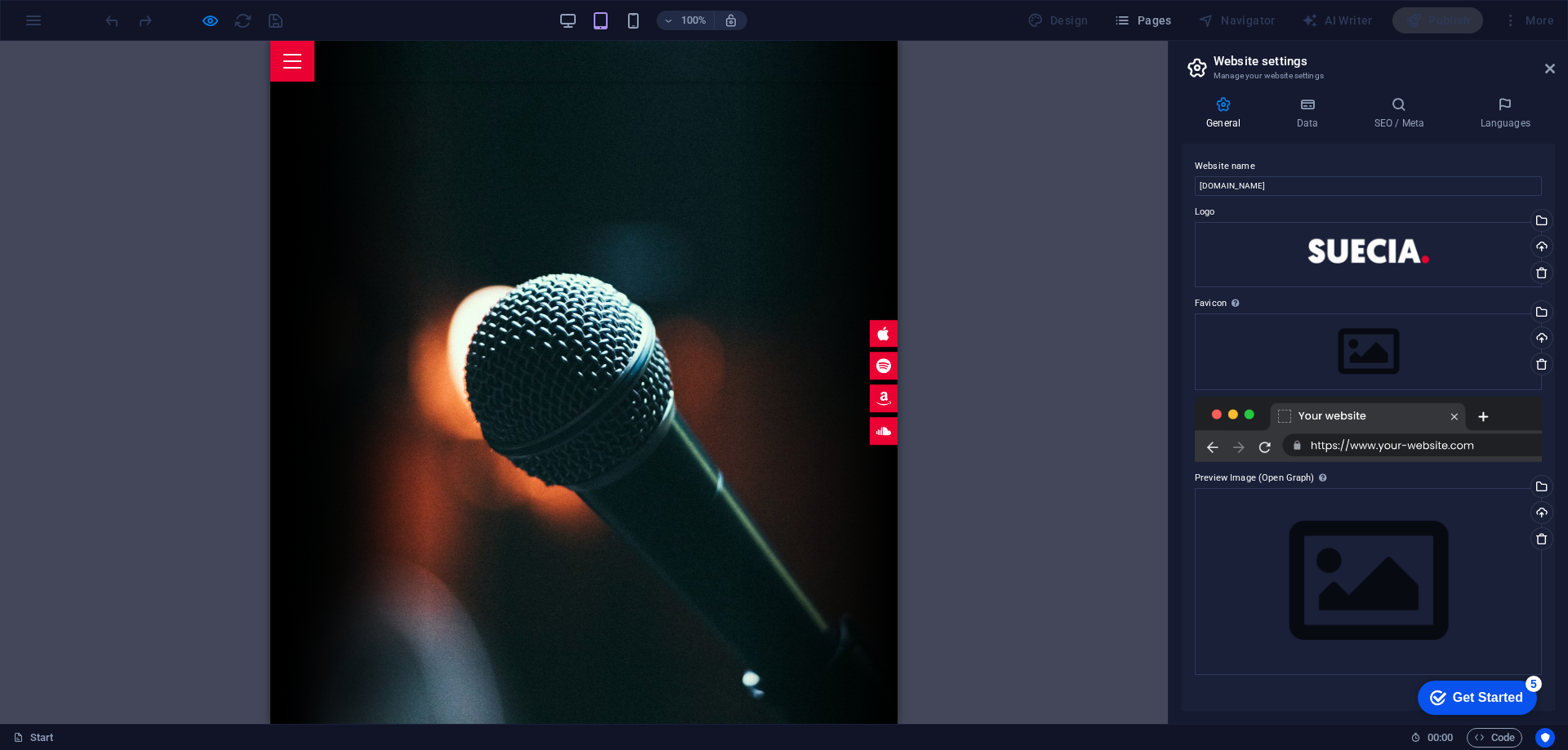
click at [1480, 693] on div "Get Started" at bounding box center [1488, 698] width 70 height 14
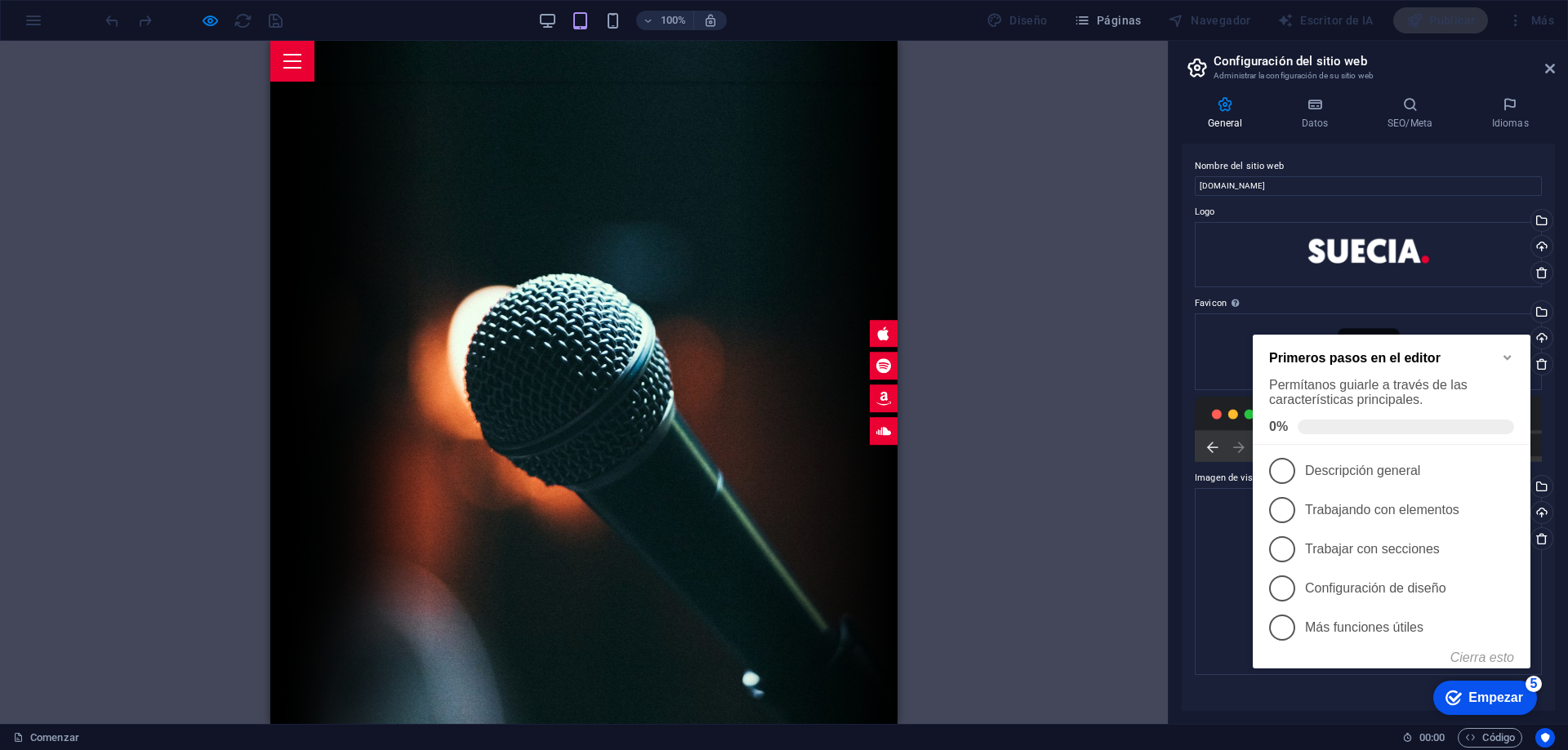
click at [1048, 514] on div "Arrastre aquí para reemplazar el contenido existente. Presione "Ctrl" para crea…" at bounding box center [584, 382] width 1168 height 683
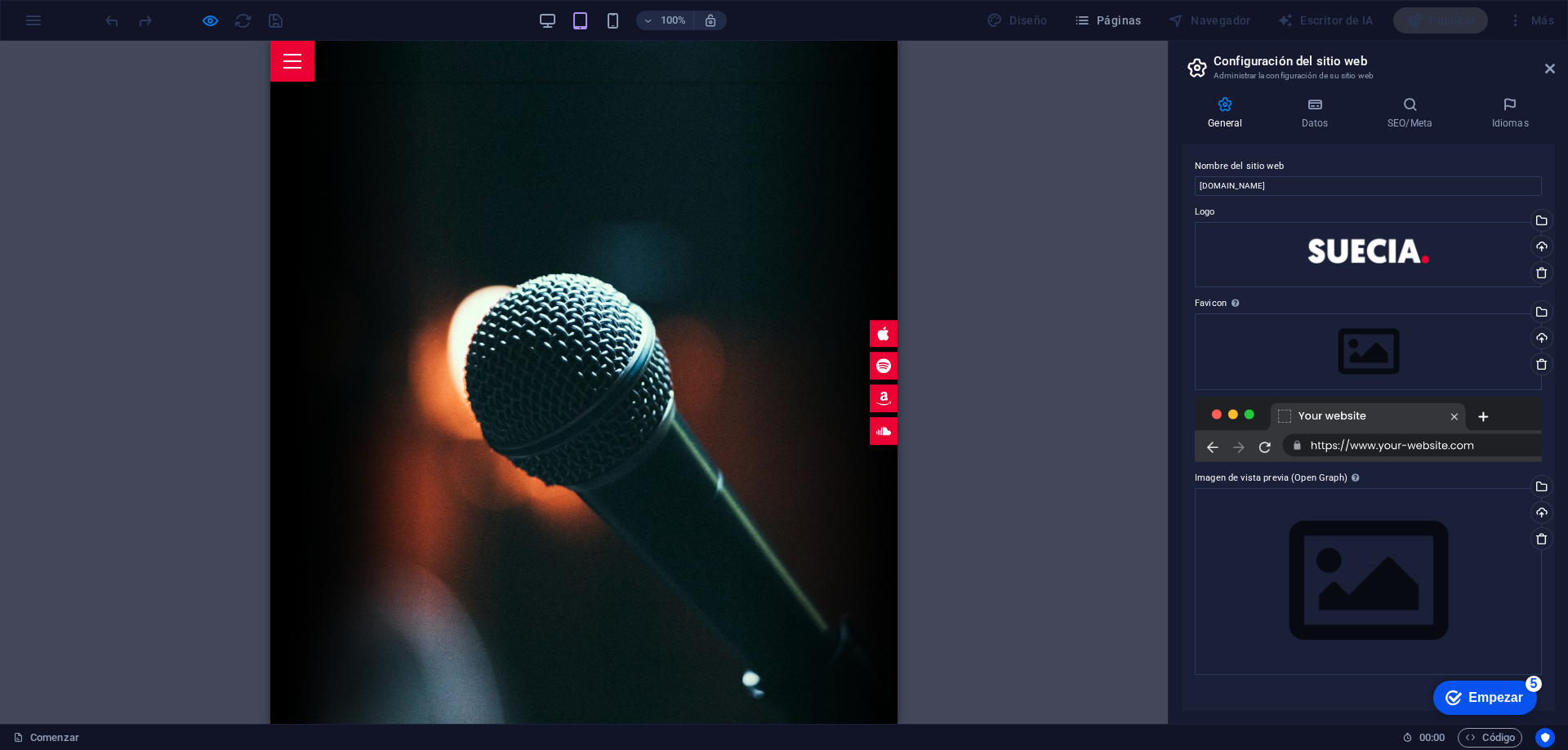
click at [1104, 139] on div "Arrastre aquí para reemplazar el contenido existente. Presione "Ctrl" para crea…" at bounding box center [584, 382] width 1168 height 683
click at [959, 407] on div "Arrastre aquí para reemplazar el contenido existente. Presione "Ctrl" para crea…" at bounding box center [584, 382] width 1168 height 683
click at [314, 73] on div at bounding box center [292, 61] width 44 height 41
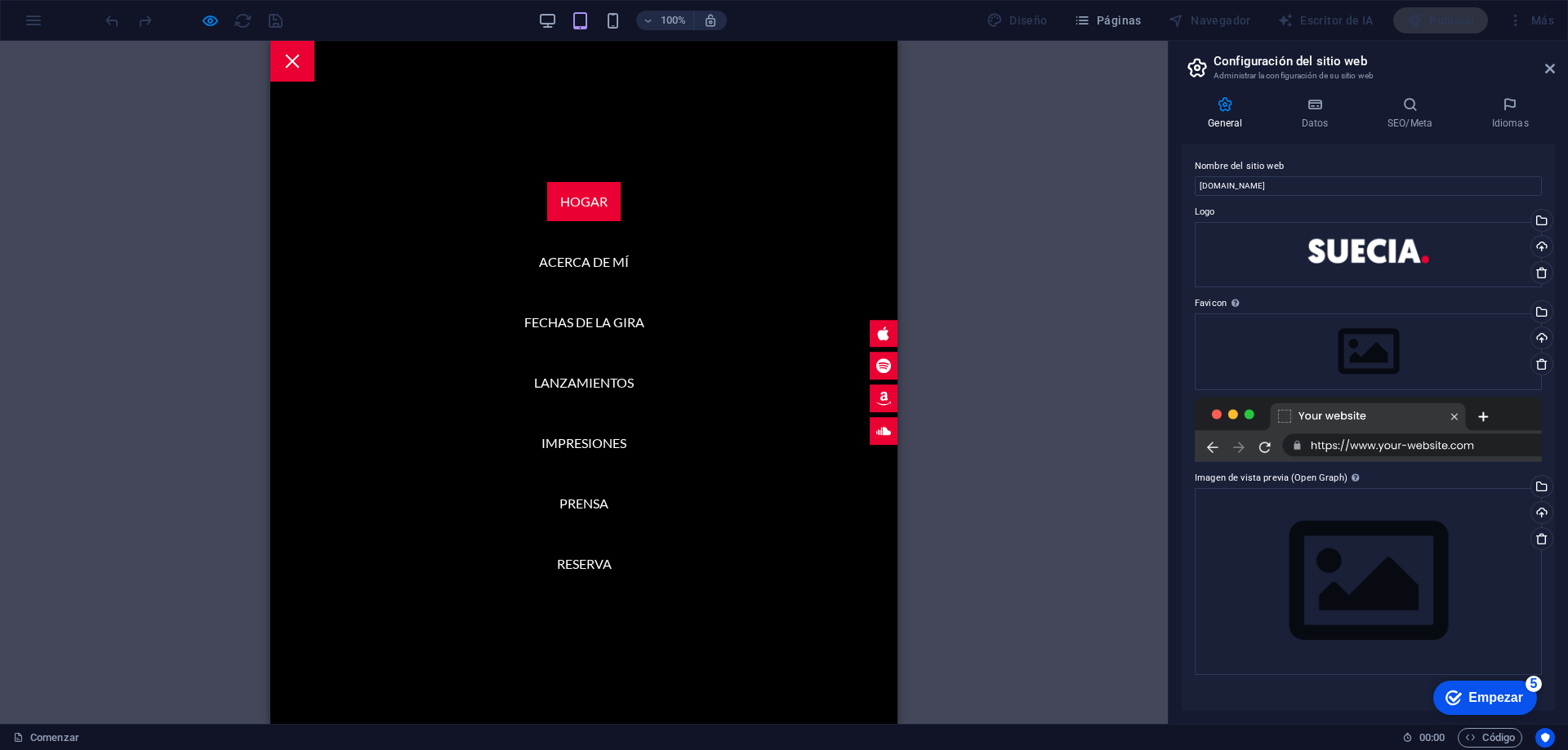
click at [314, 56] on div at bounding box center [292, 61] width 44 height 41
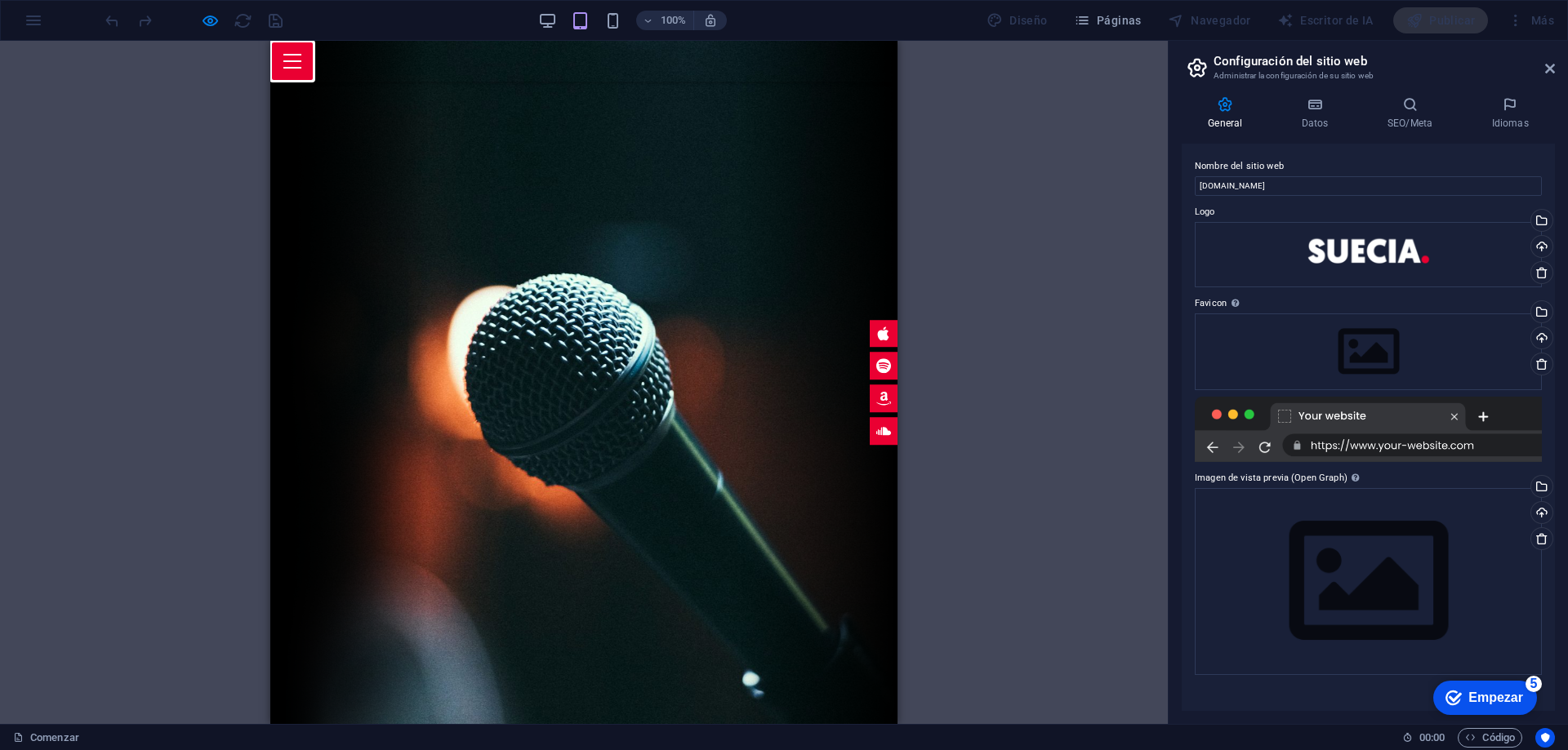
click at [314, 57] on div at bounding box center [292, 61] width 44 height 41
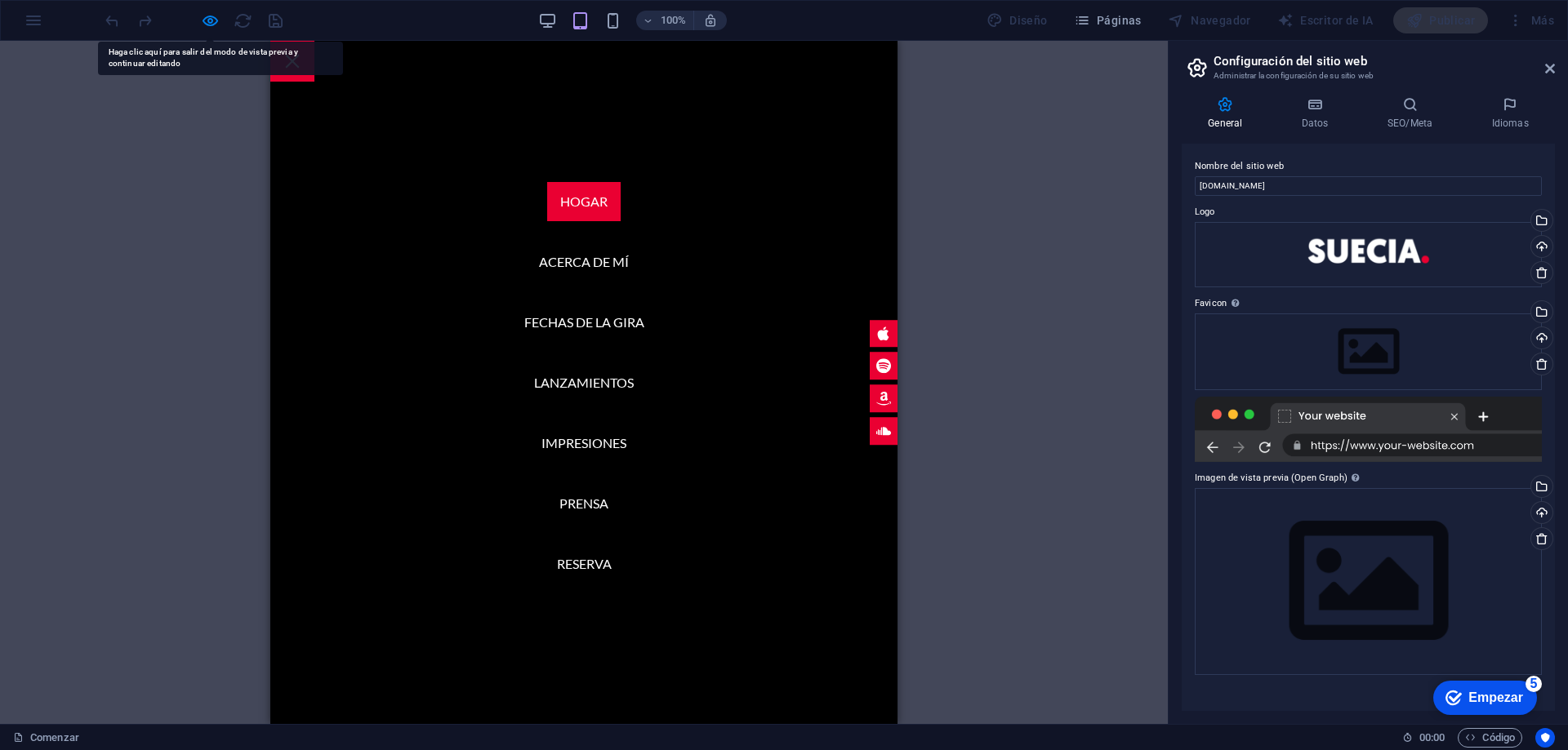
click at [314, 57] on div at bounding box center [292, 61] width 44 height 41
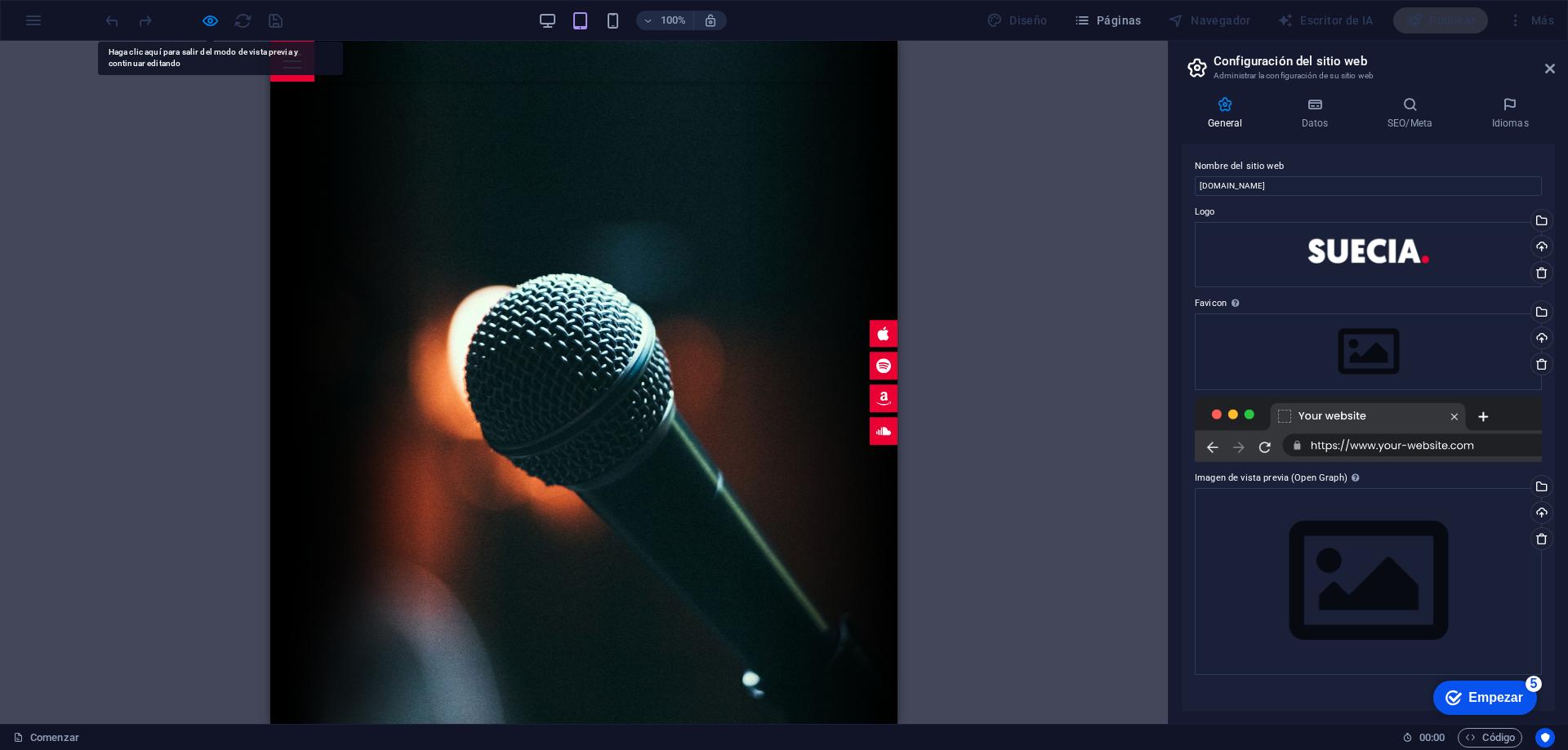
click at [986, 129] on div "Arrastre aquí para reemplazar el contenido existente. Presione "Ctrl" para crea…" at bounding box center [584, 382] width 1168 height 683
click at [1129, 18] on font "Páginas" at bounding box center [1119, 19] width 45 height 13
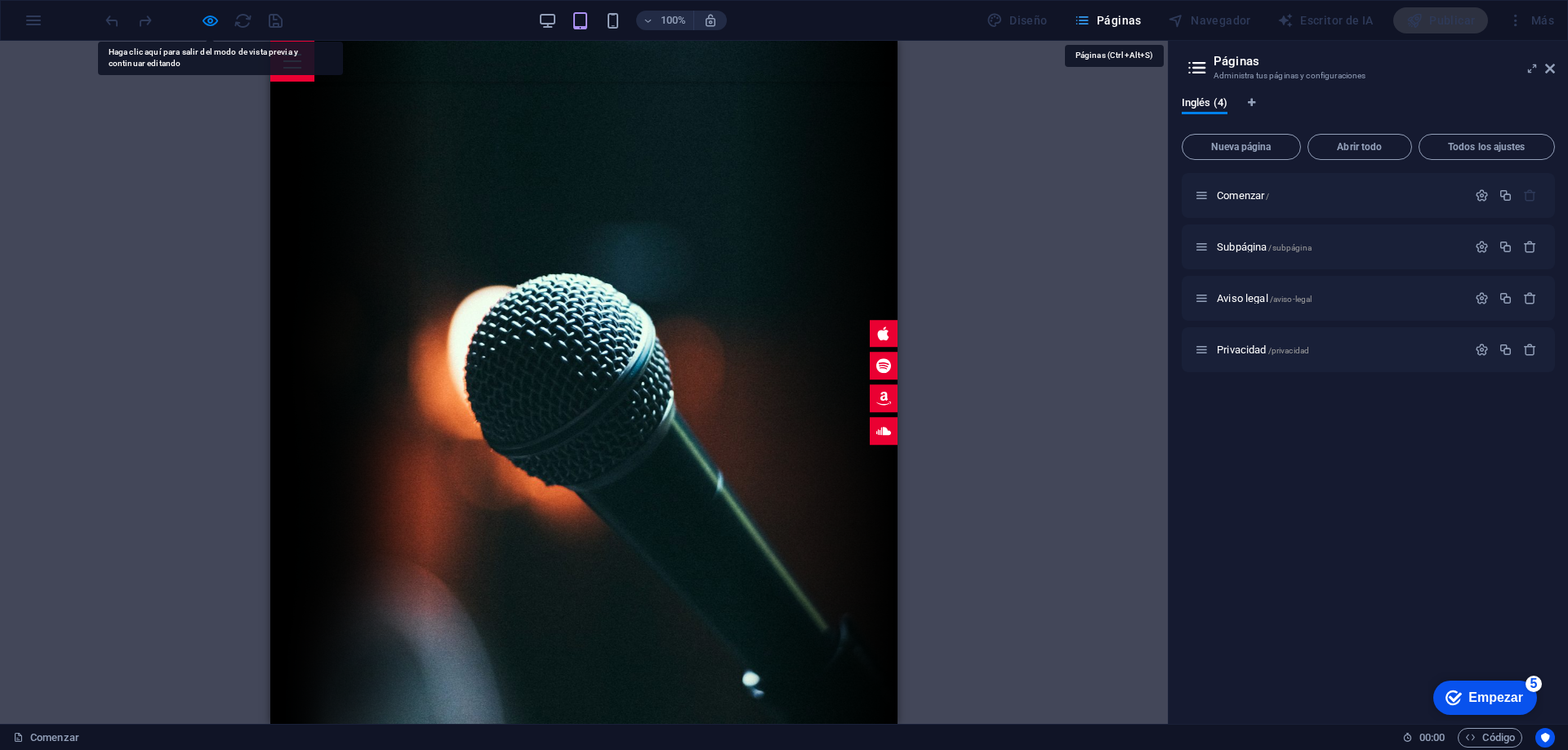
click at [1127, 18] on font "Páginas" at bounding box center [1119, 19] width 45 height 13
click at [1024, 166] on div "Arrastre aquí para reemplazar el contenido existente. Presione "Ctrl" para crea…" at bounding box center [584, 382] width 1168 height 683
click at [68, 109] on div "Arrastre aquí para reemplazar el contenido existente. Presione "Ctrl" para crea…" at bounding box center [584, 382] width 1168 height 683
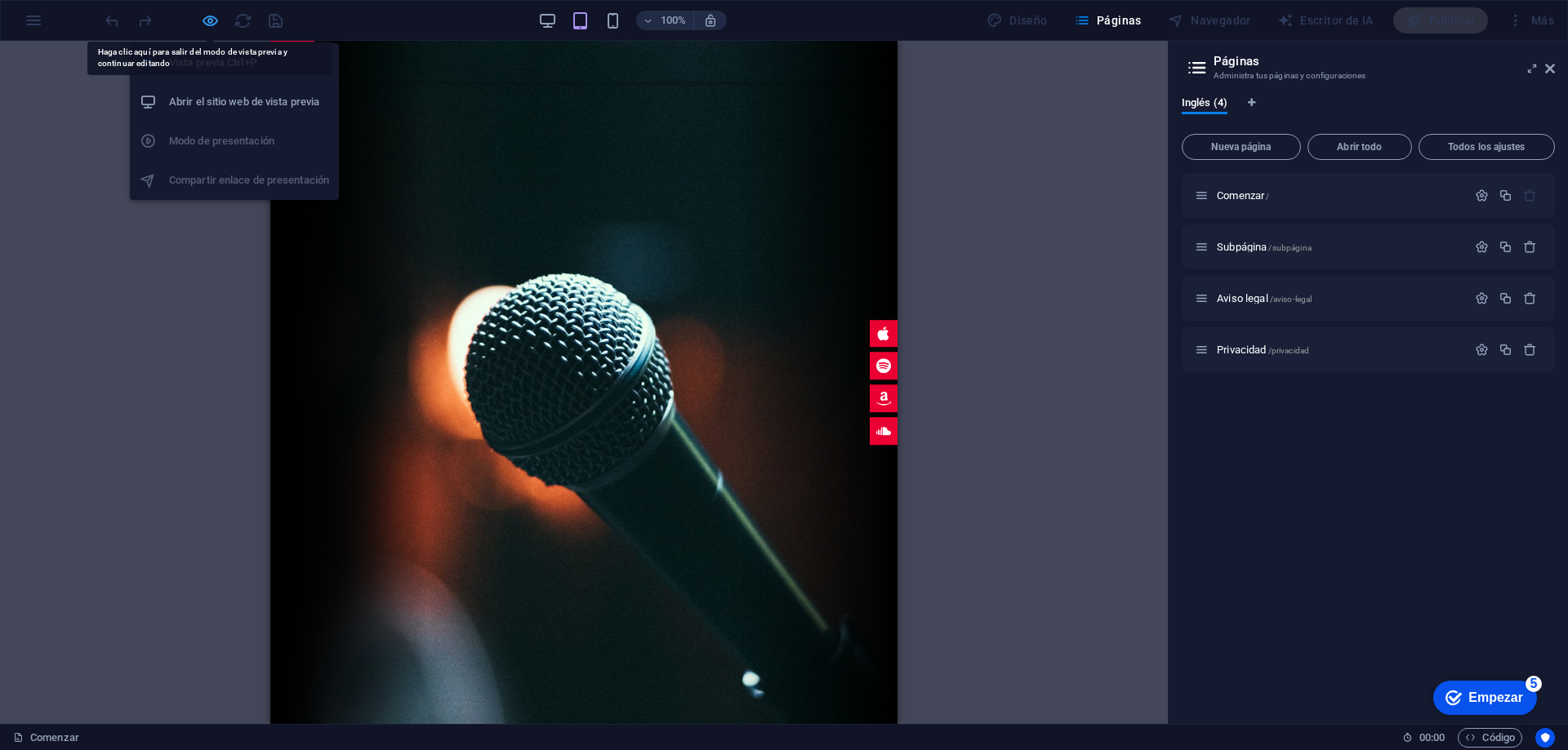
click at [208, 23] on icon "button" at bounding box center [210, 21] width 19 height 19
select select "px"
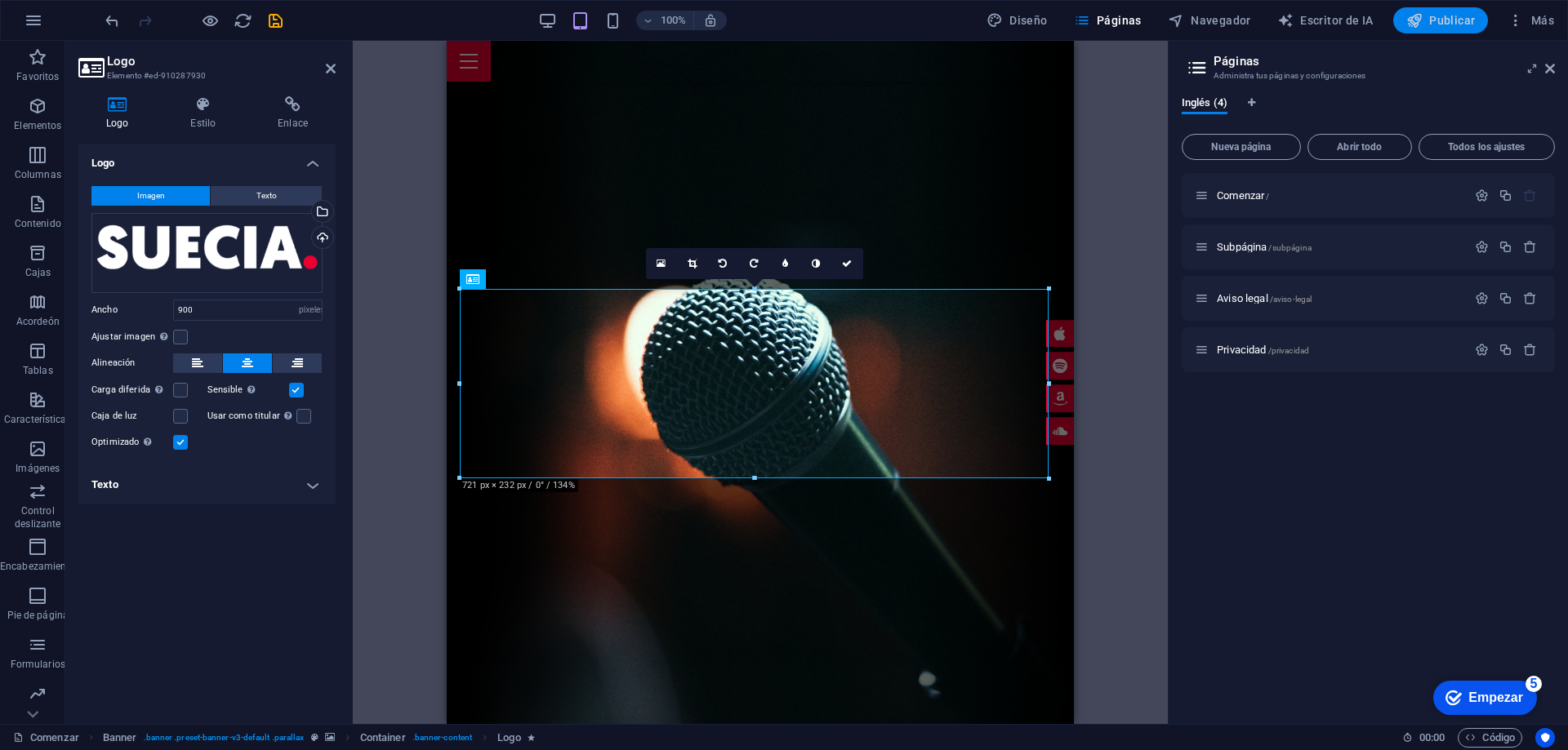
click at [1462, 19] on font "Publicar" at bounding box center [1452, 19] width 46 height 13
select select "px"
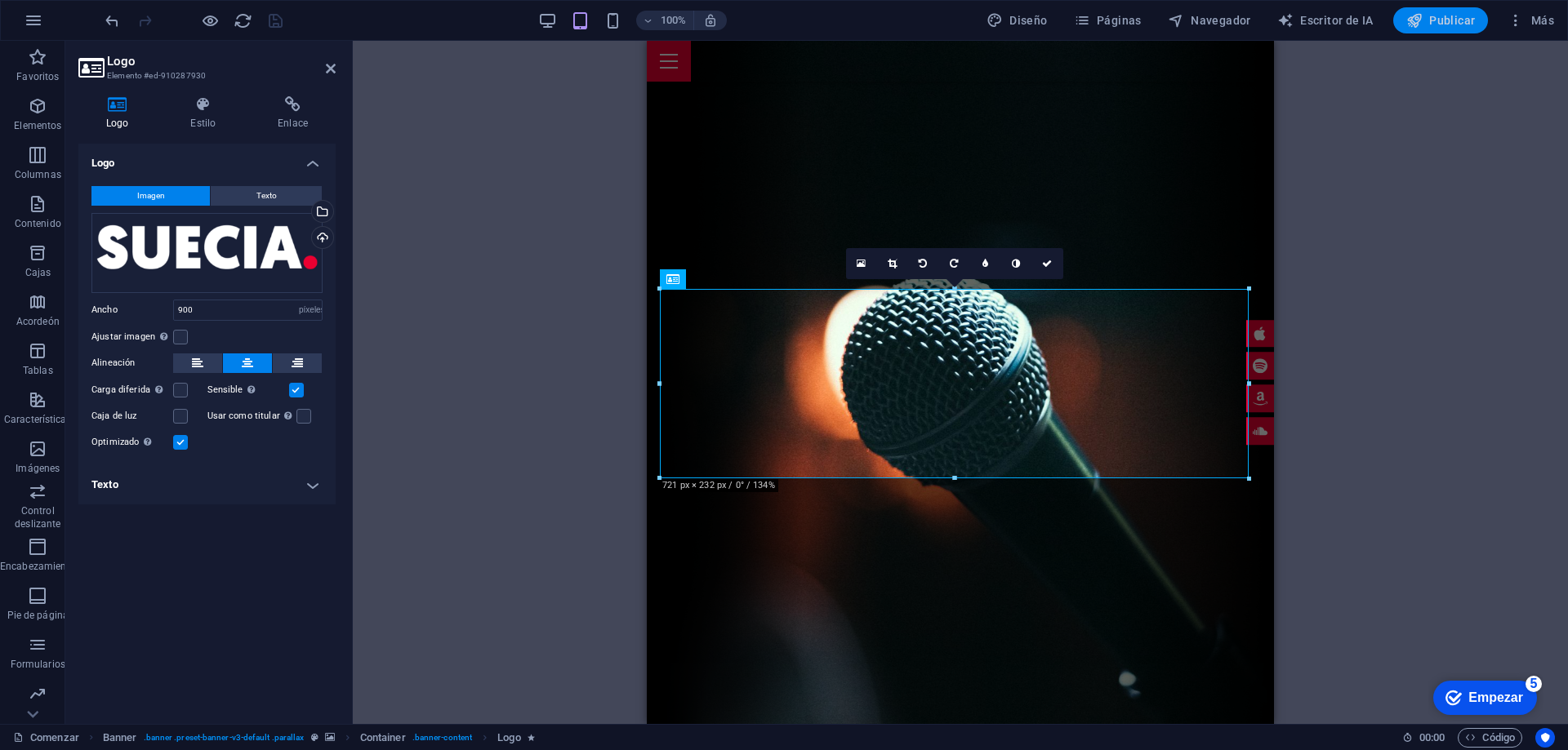
click at [1437, 22] on font "Publicar" at bounding box center [1452, 19] width 46 height 13
select select "px"
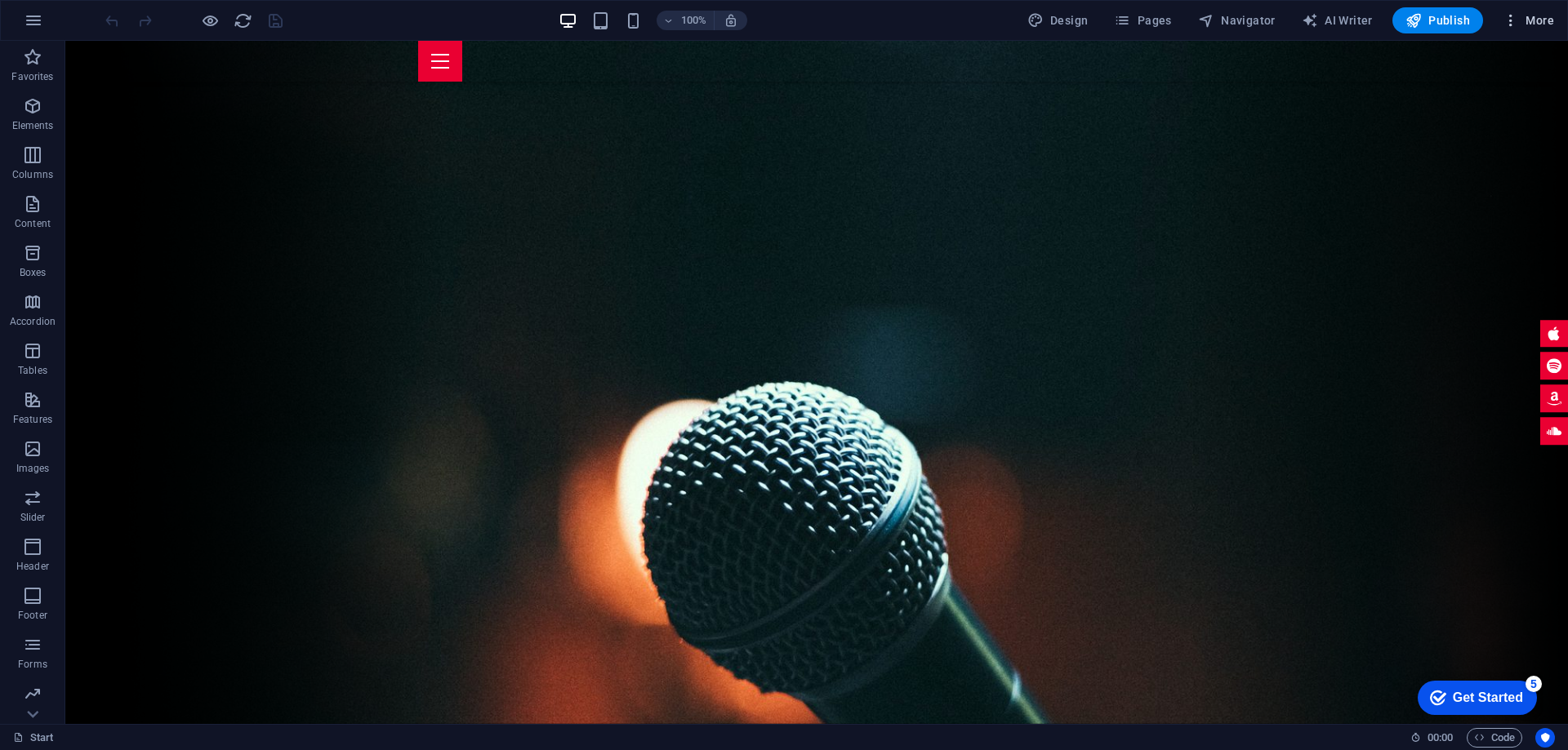
click at [1536, 19] on span "More" at bounding box center [1528, 19] width 52 height 16
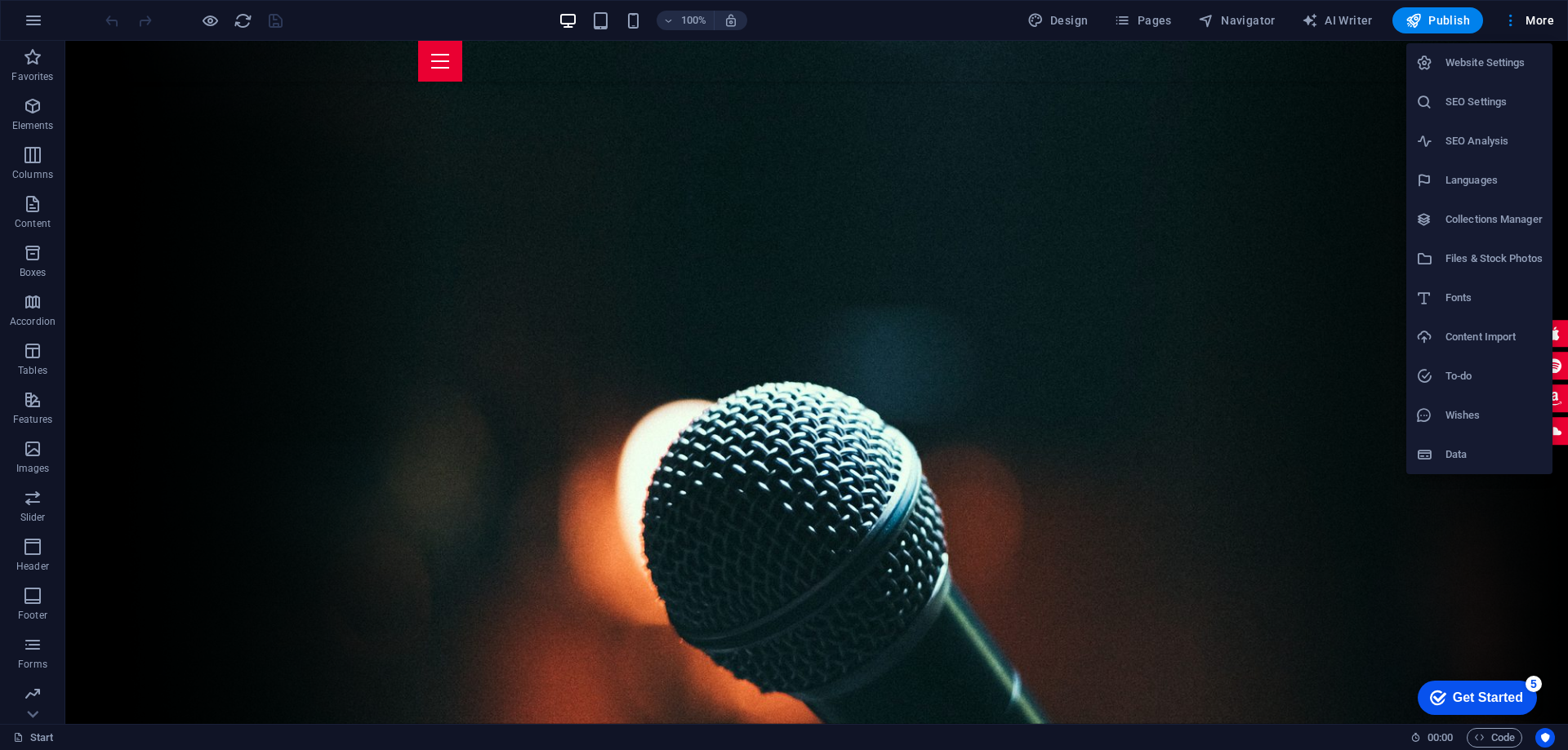
click at [1495, 99] on h6 "SEO Settings" at bounding box center [1494, 101] width 97 height 19
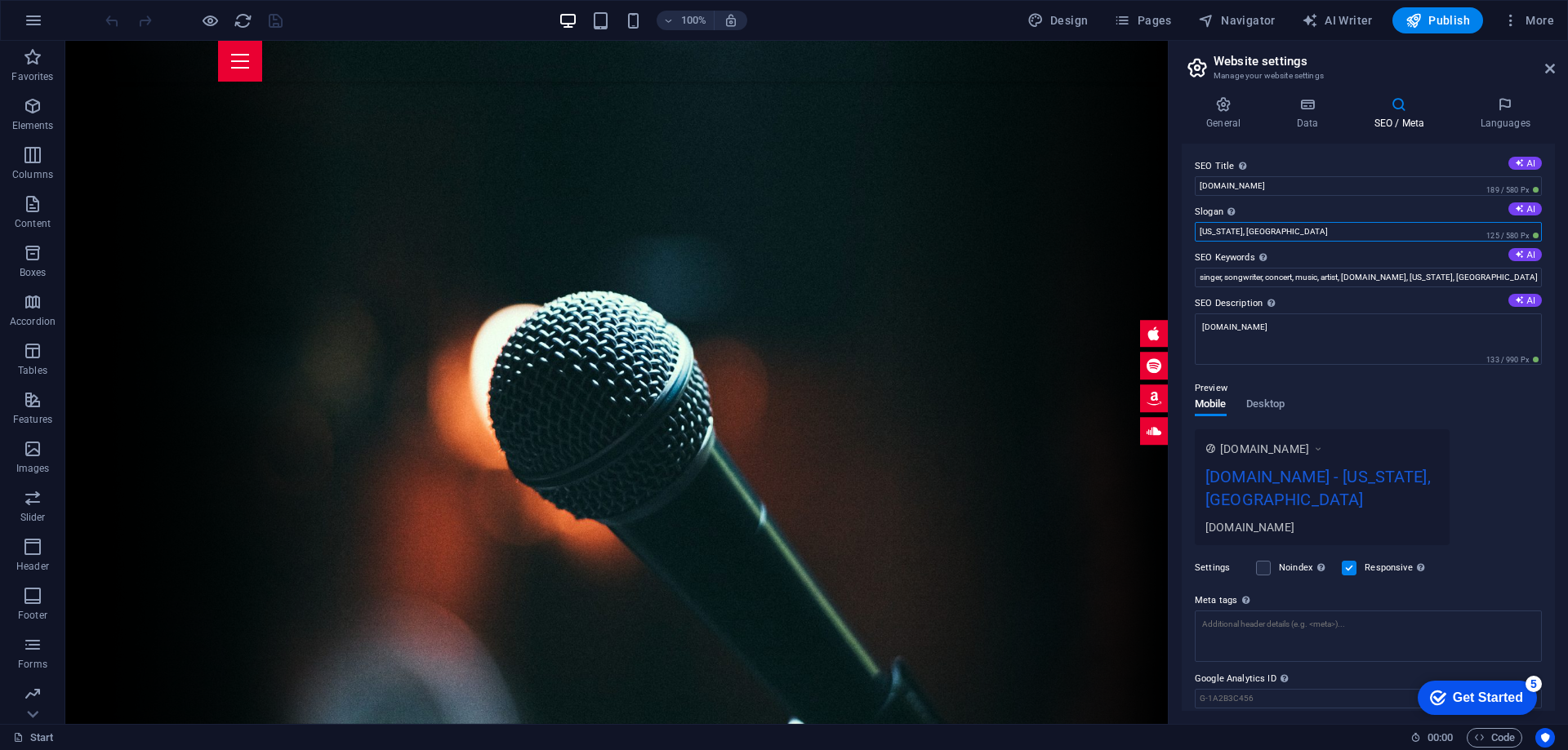
click at [1264, 236] on input "[US_STATE], [GEOGRAPHIC_DATA]" at bounding box center [1368, 231] width 347 height 19
drag, startPoint x: 1307, startPoint y: 230, endPoint x: 1169, endPoint y: 229, distance: 138.0
click at [1184, 230] on div "SEO Title The title of your website - make it something that stands out in sear…" at bounding box center [1369, 427] width 373 height 568
click at [1319, 195] on input "[DOMAIN_NAME]" at bounding box center [1368, 186] width 347 height 19
click at [1515, 167] on icon at bounding box center [1519, 163] width 9 height 9
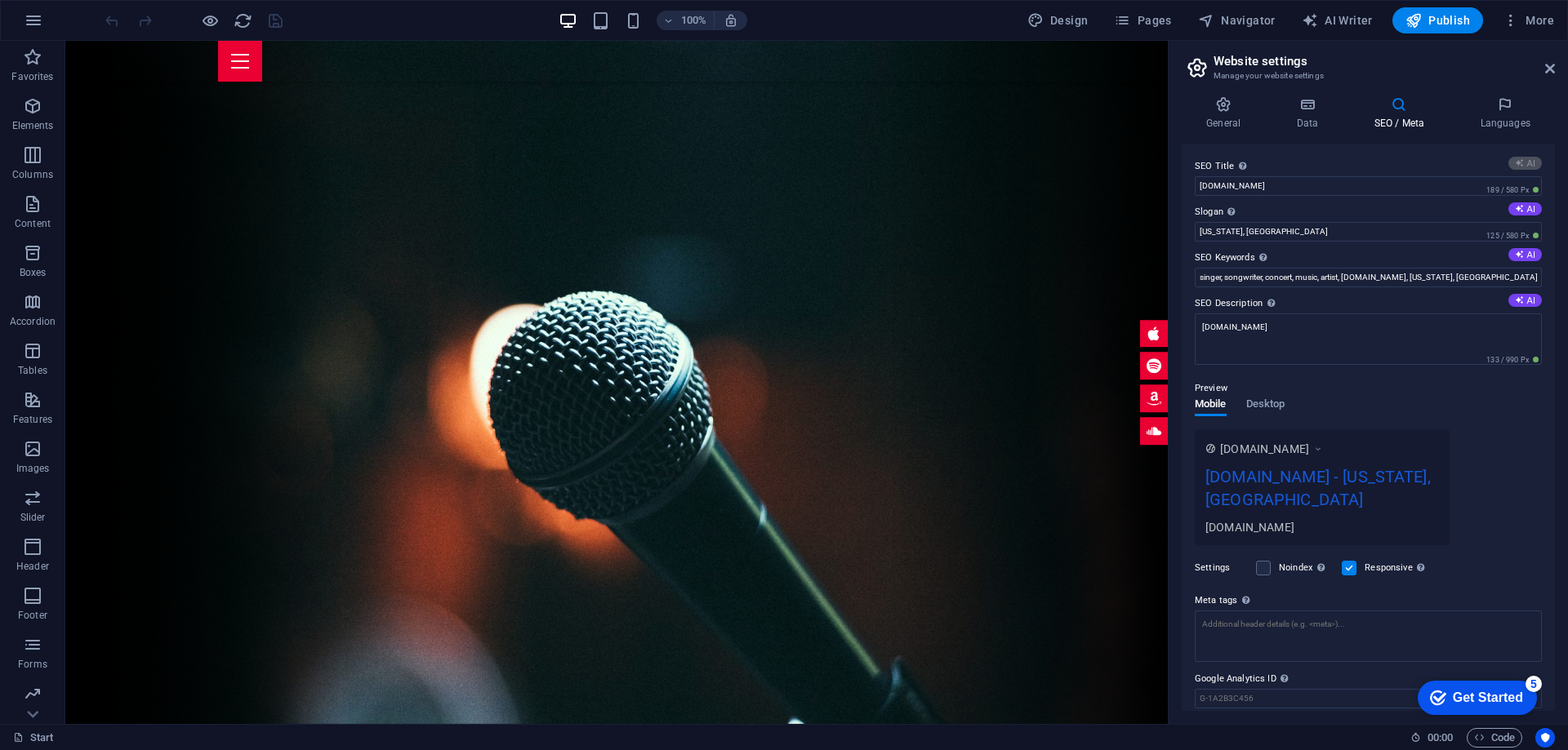
type input "About Me: My Music Journey"
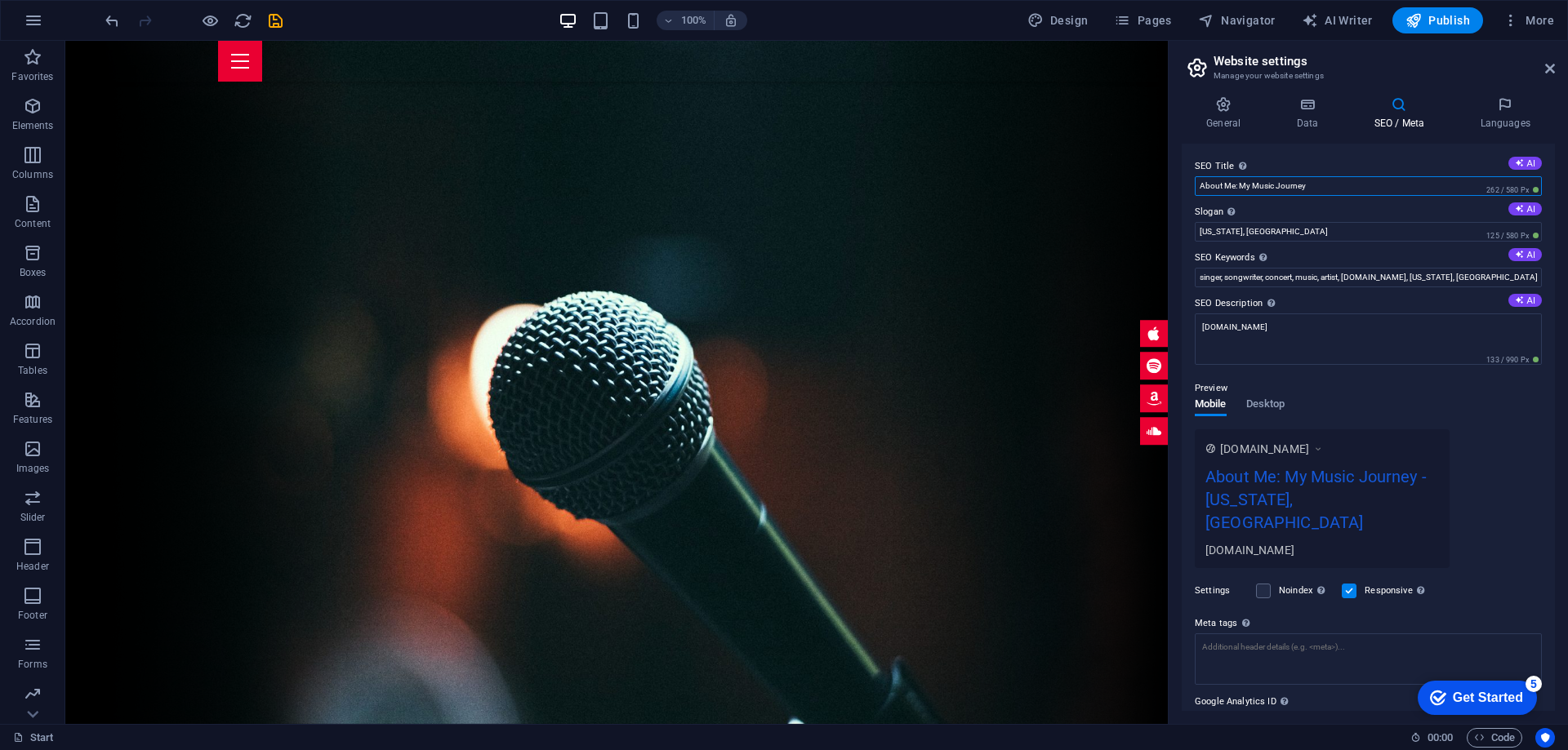
click at [1309, 188] on input "About Me: My Music Journey" at bounding box center [1368, 186] width 347 height 19
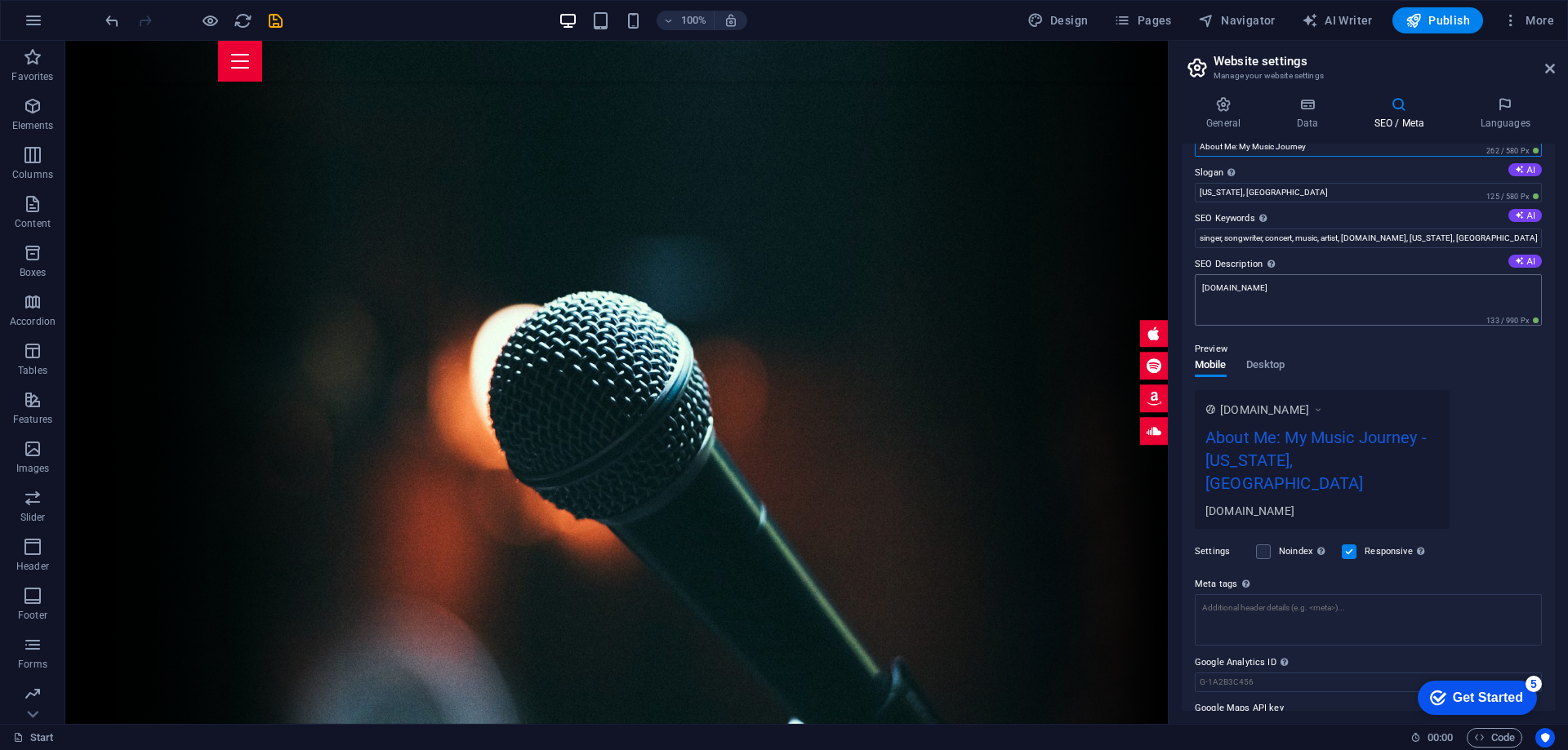
scroll to position [57, 0]
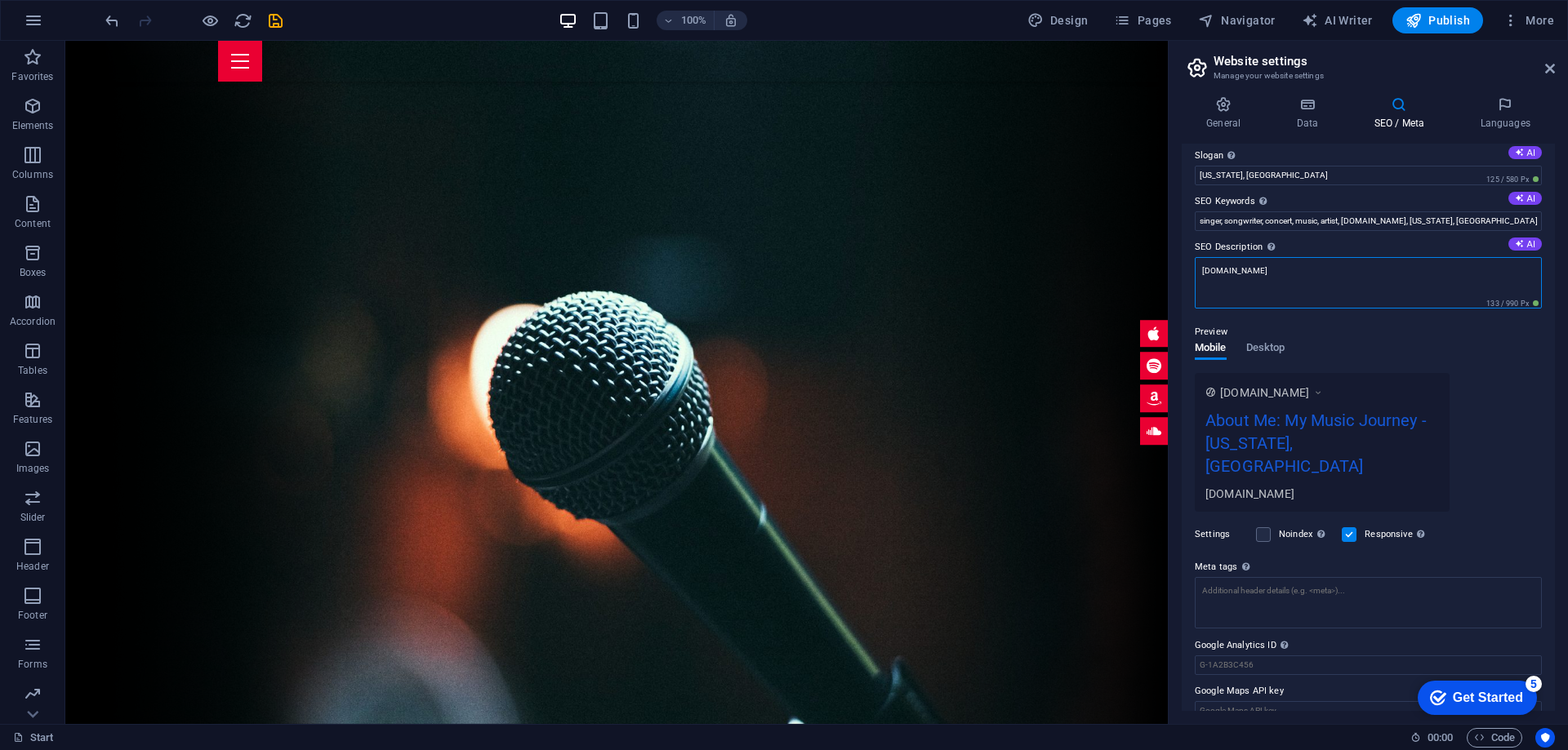
click at [1290, 260] on textarea "[DOMAIN_NAME]" at bounding box center [1368, 282] width 347 height 52
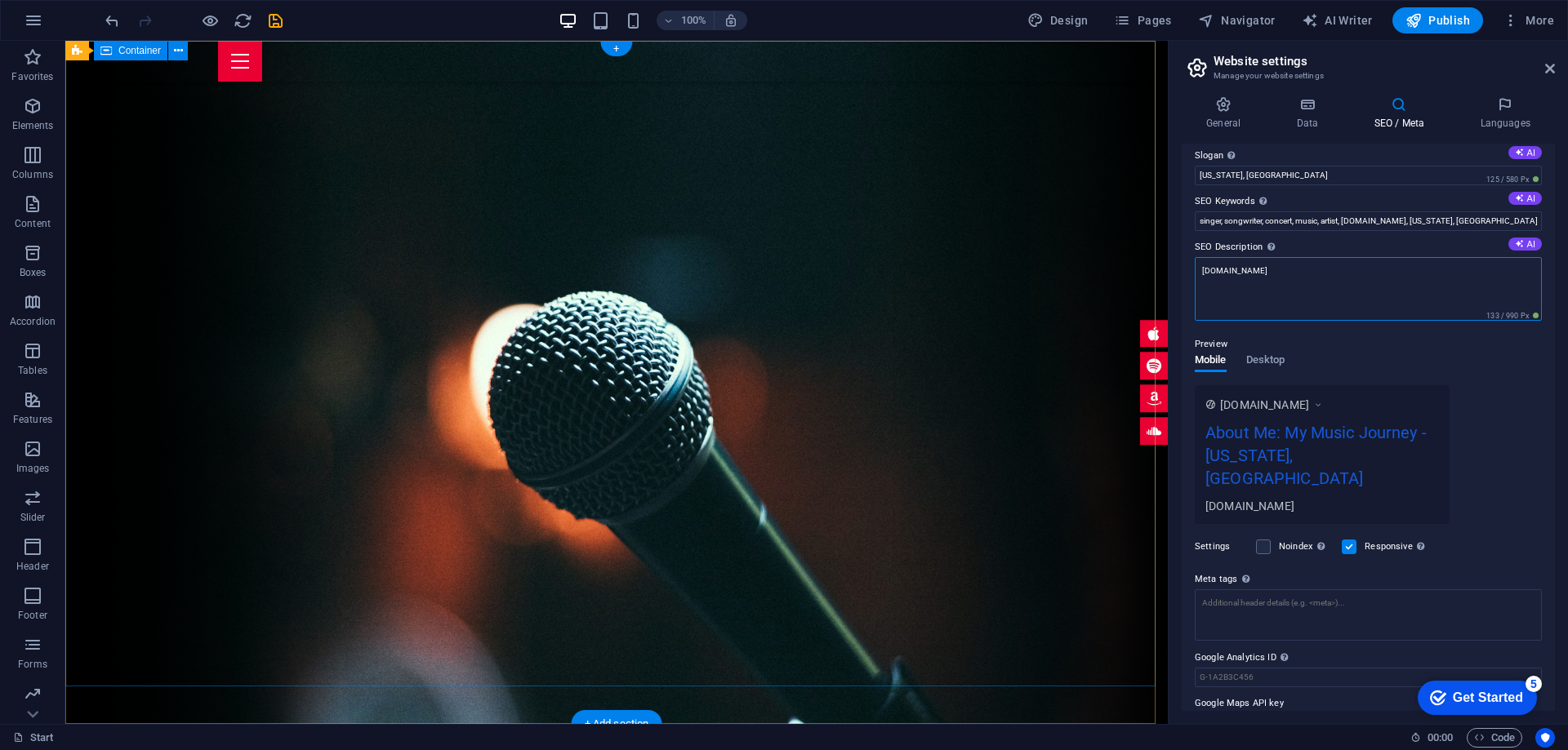
drag, startPoint x: 1366, startPoint y: 313, endPoint x: 1066, endPoint y: 259, distance: 304.8
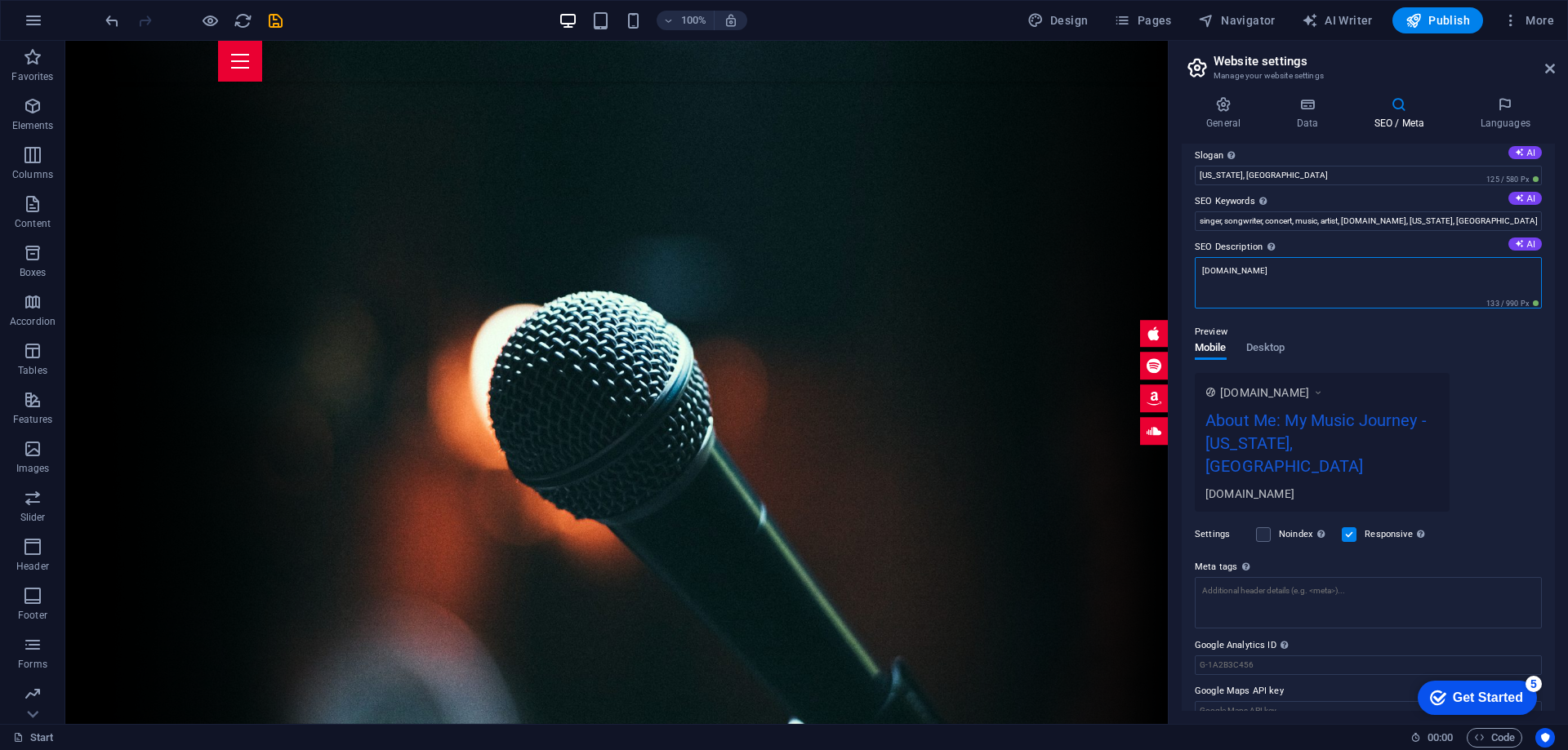
click at [1291, 272] on textarea "[DOMAIN_NAME]" at bounding box center [1368, 282] width 347 height 52
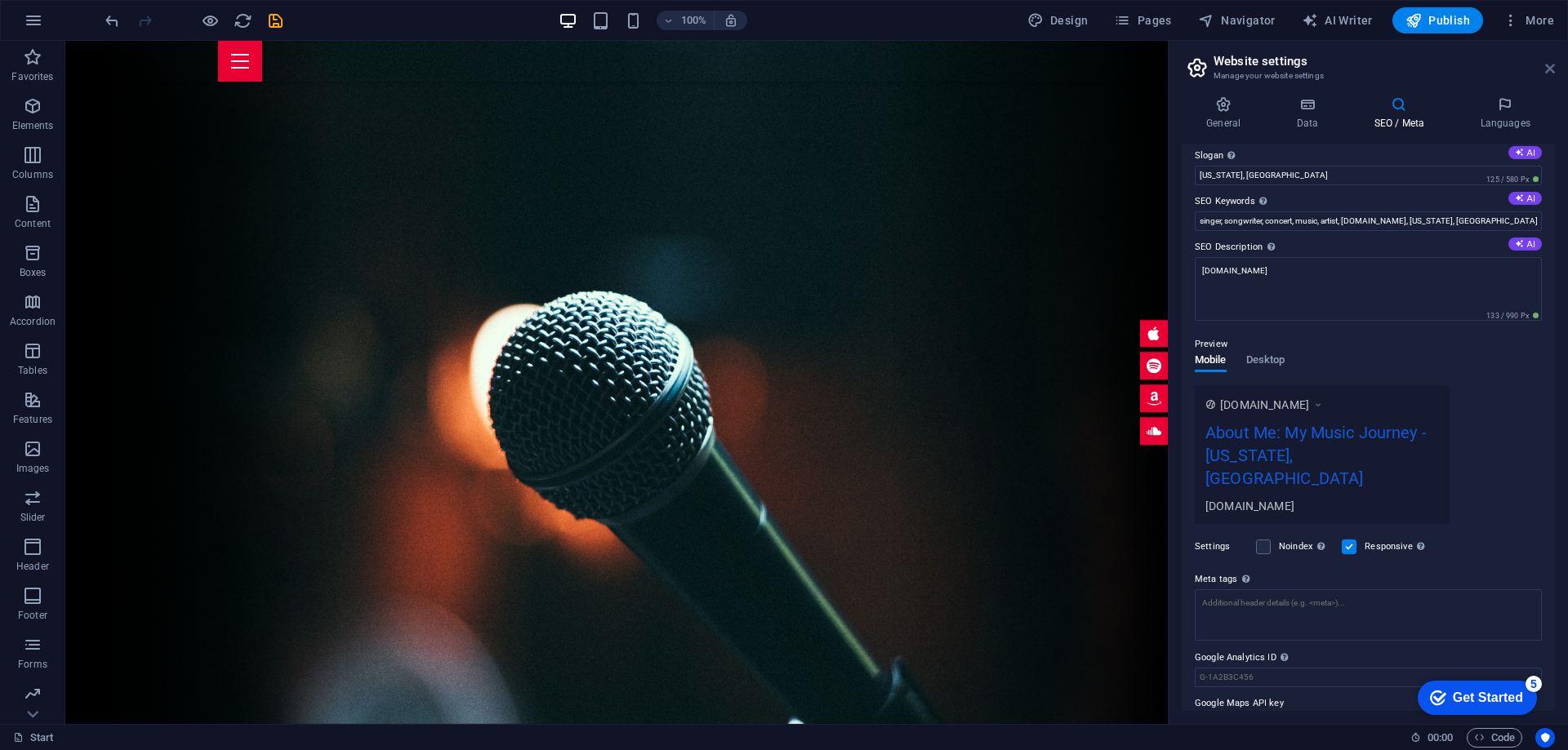
click at [1549, 68] on icon at bounding box center [1550, 68] width 10 height 13
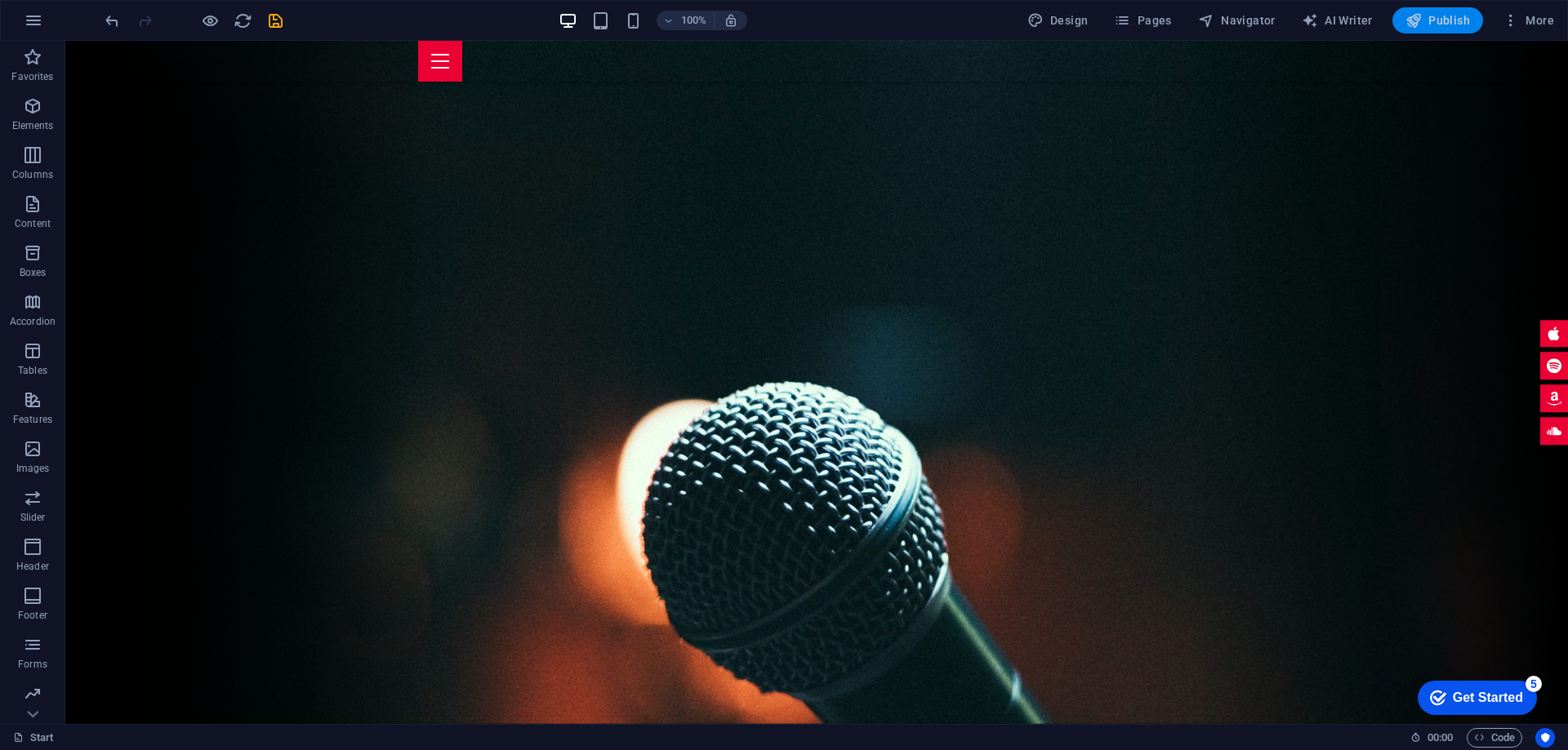
click at [1444, 10] on button "Publish" at bounding box center [1437, 20] width 90 height 26
